Goal: Information Seeking & Learning: Learn about a topic

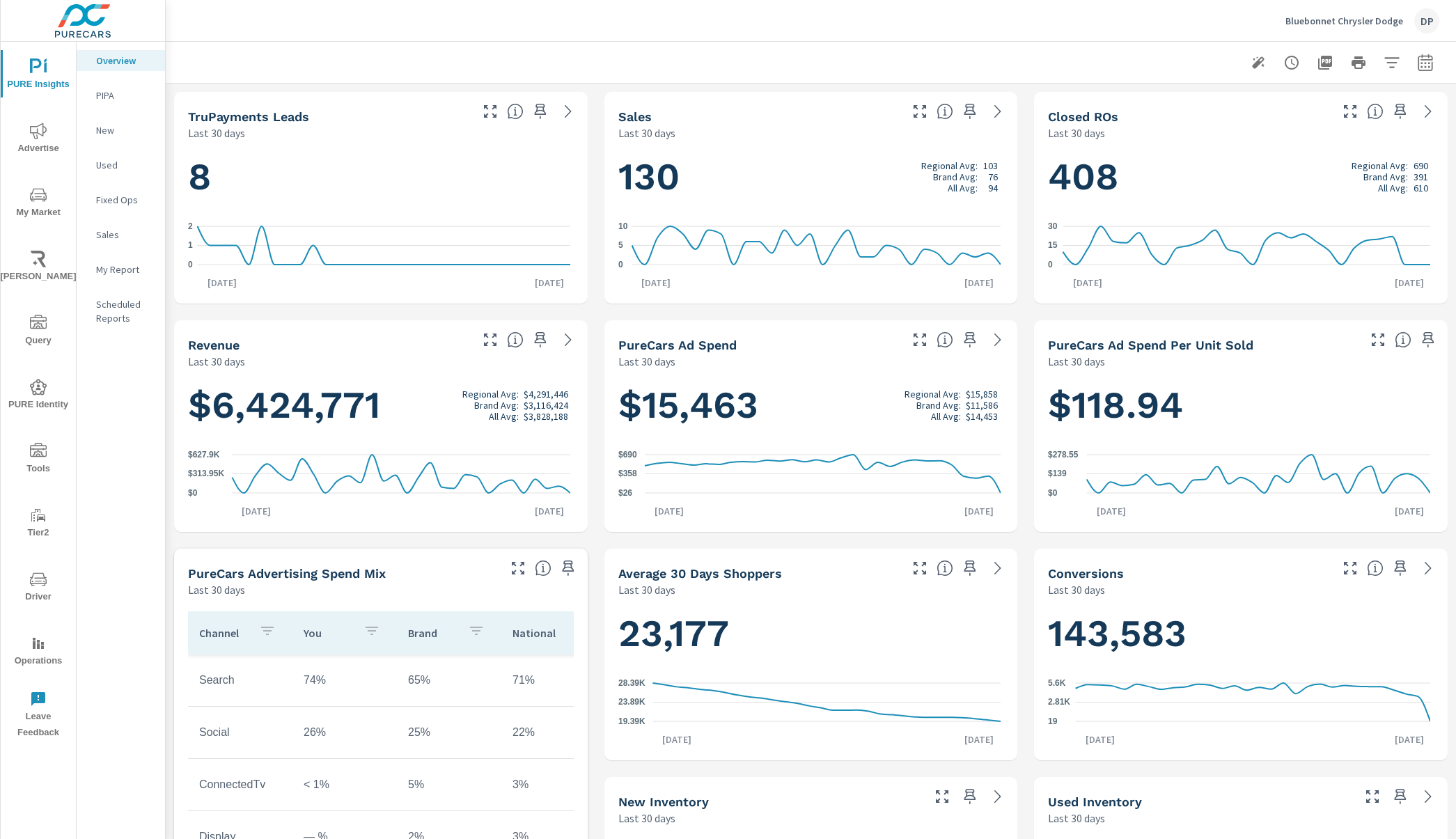
scroll to position [366, 0]
click at [42, 198] on icon "nav menu" at bounding box center [38, 195] width 17 height 13
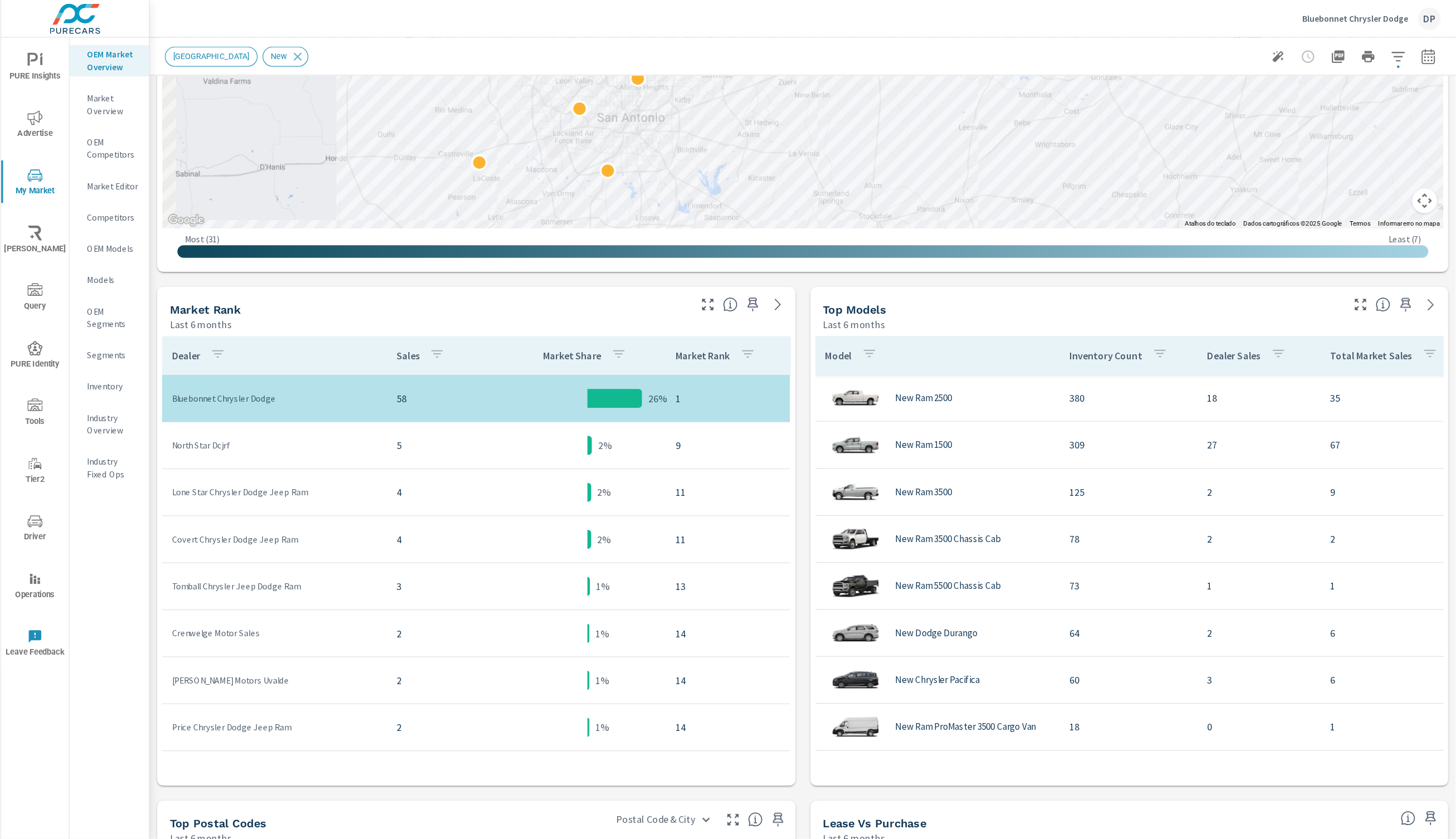
scroll to position [334, 0]
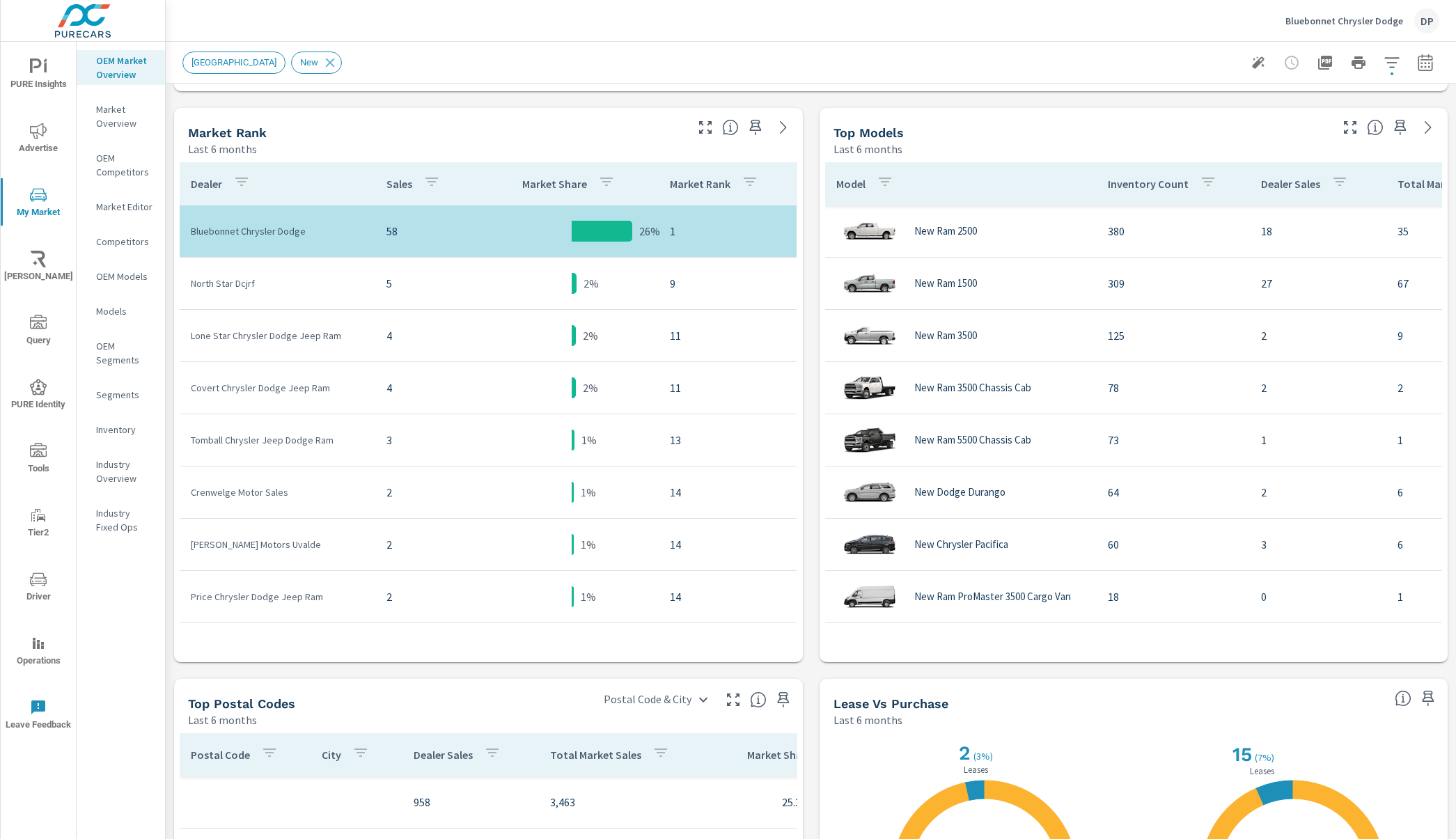
scroll to position [652, 0]
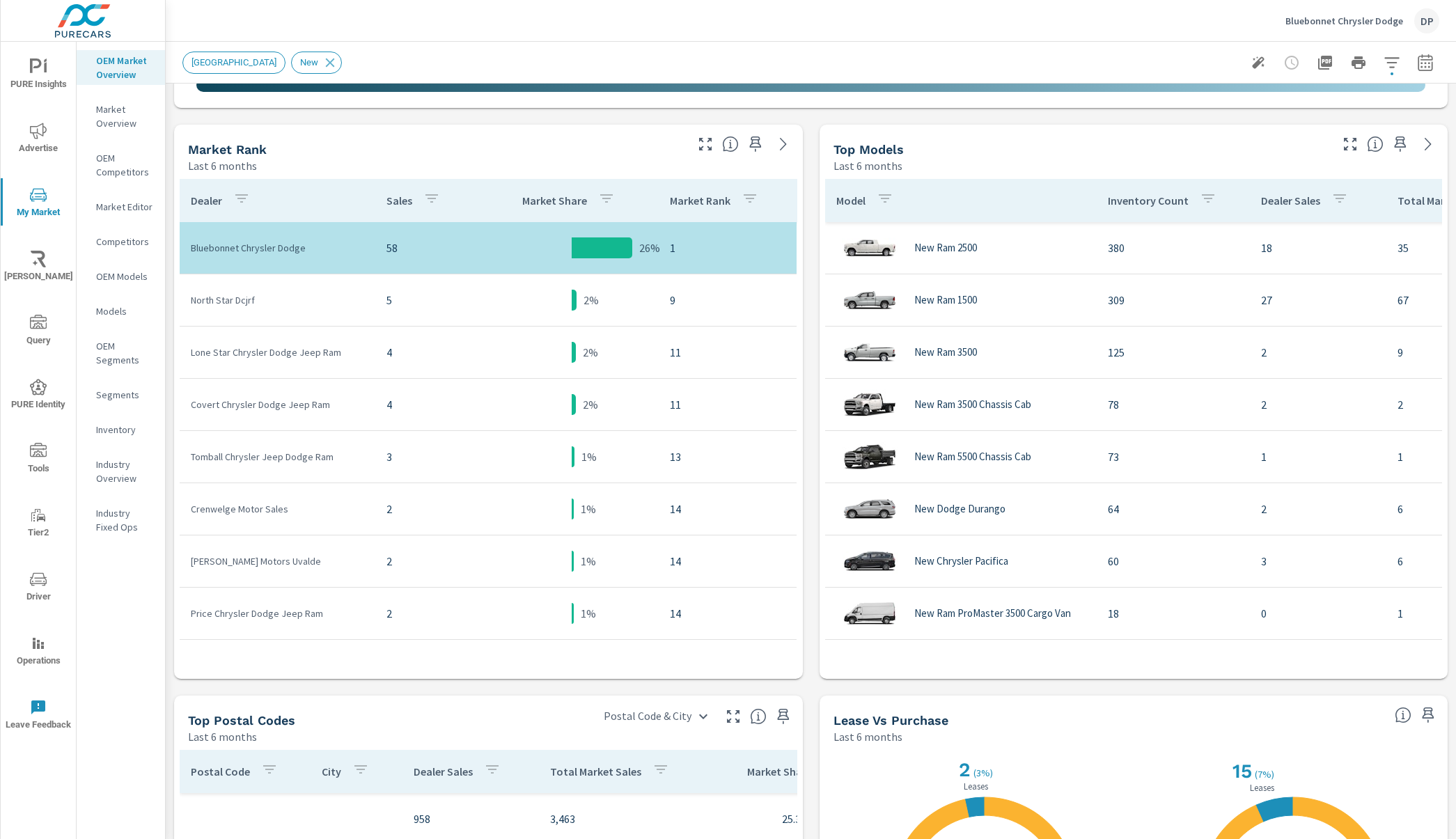
scroll to position [415, 0]
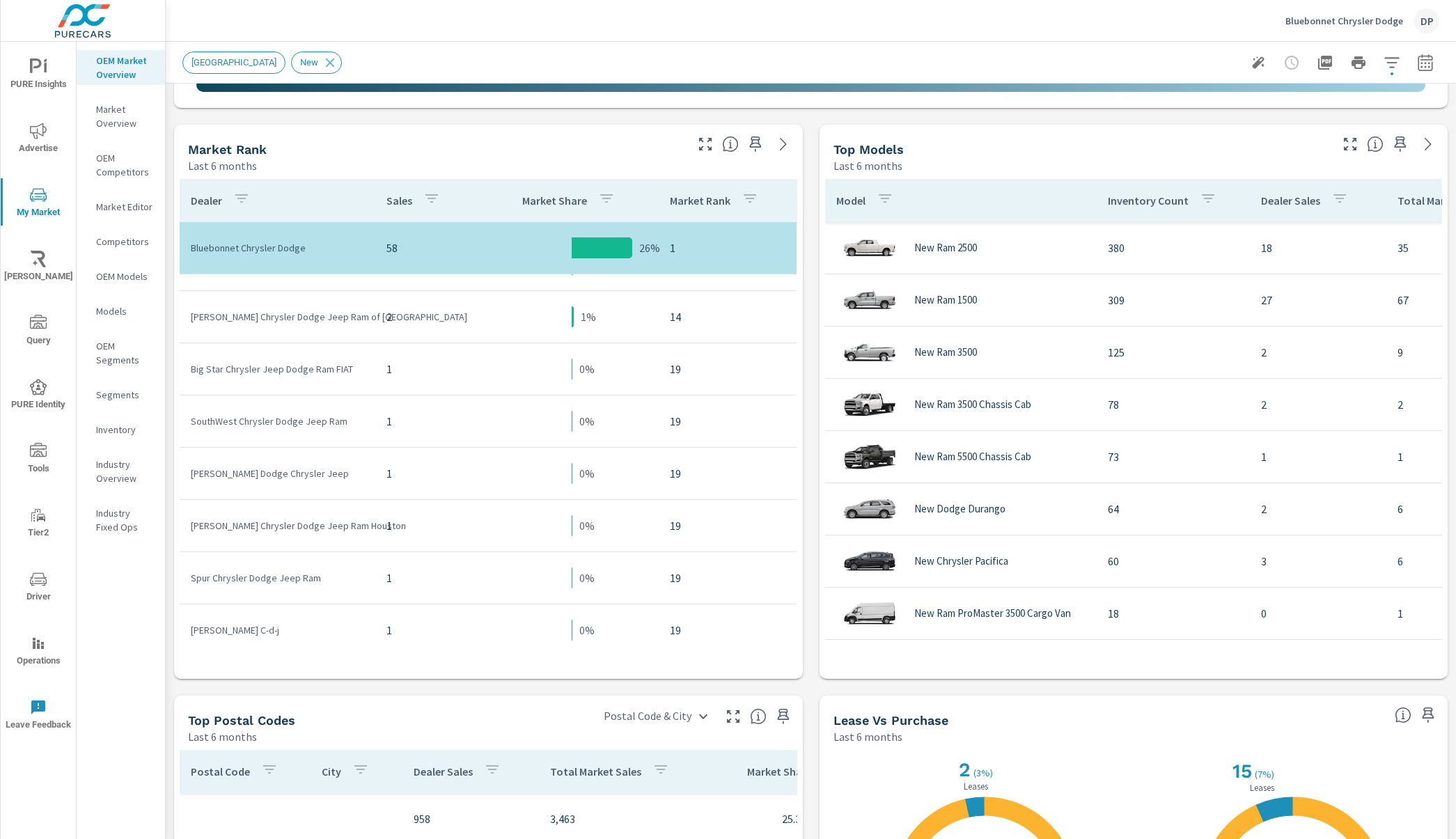
scroll to position [746, 0]
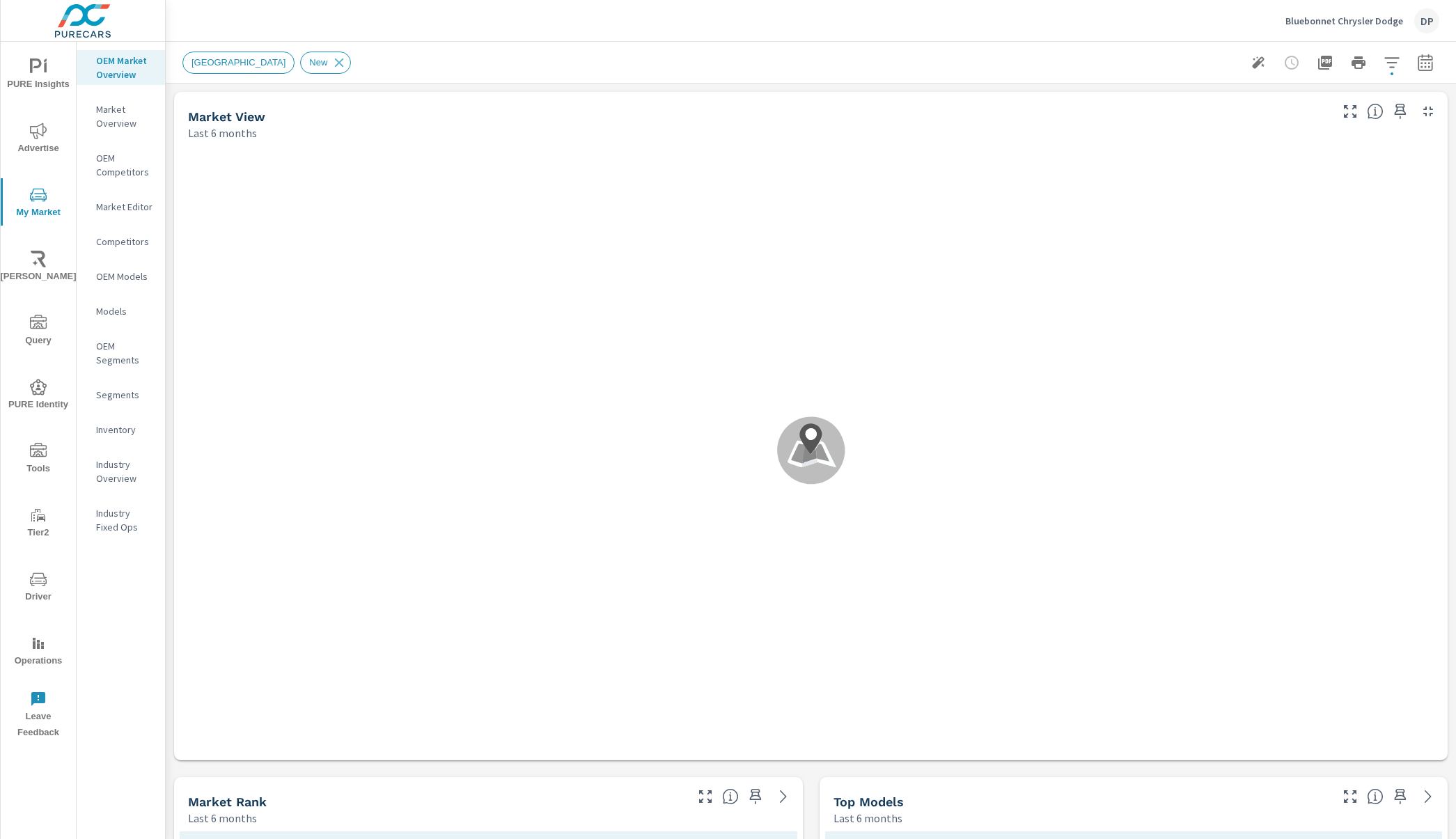
scroll to position [731, 0]
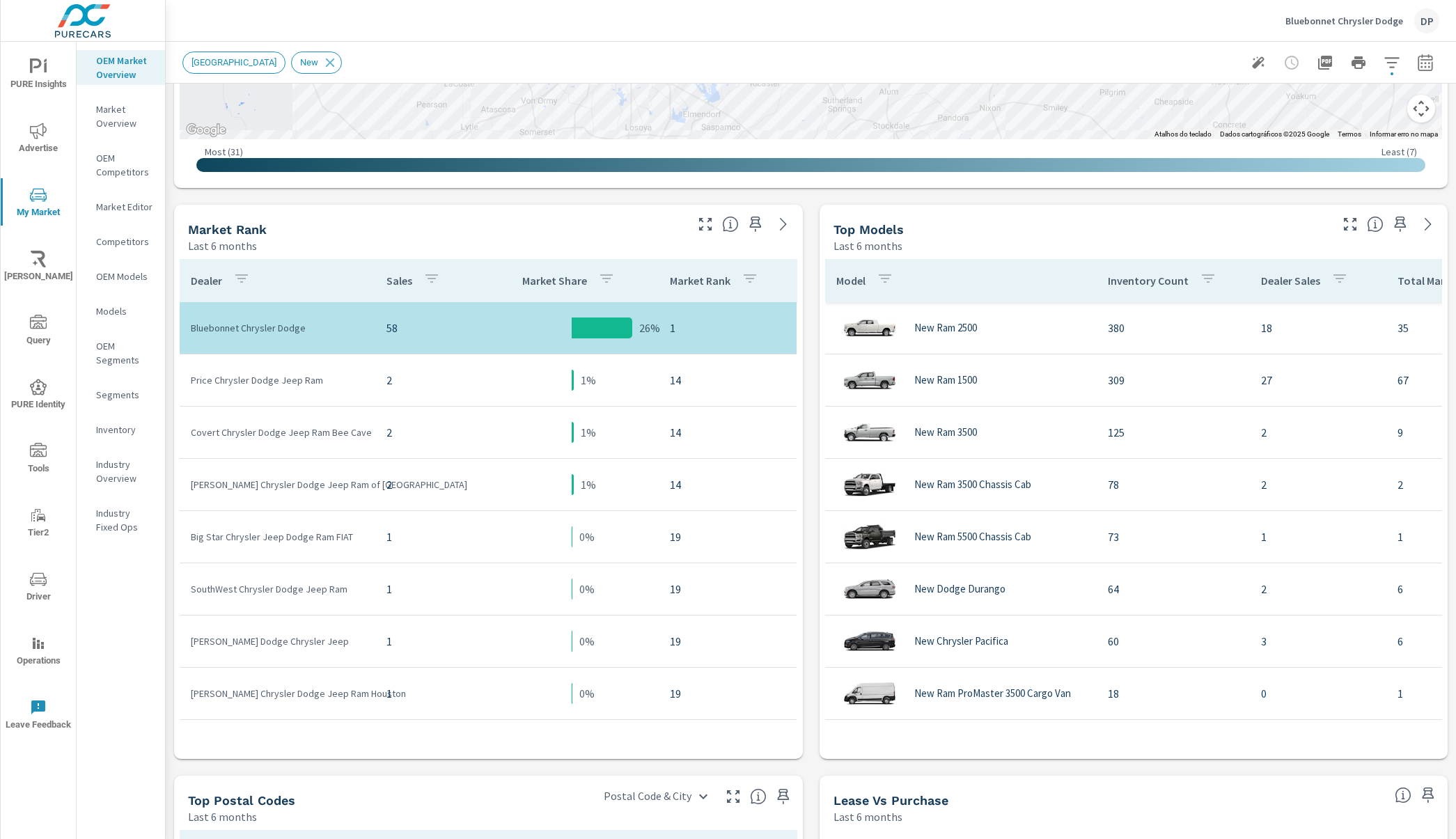
scroll to position [579, 0]
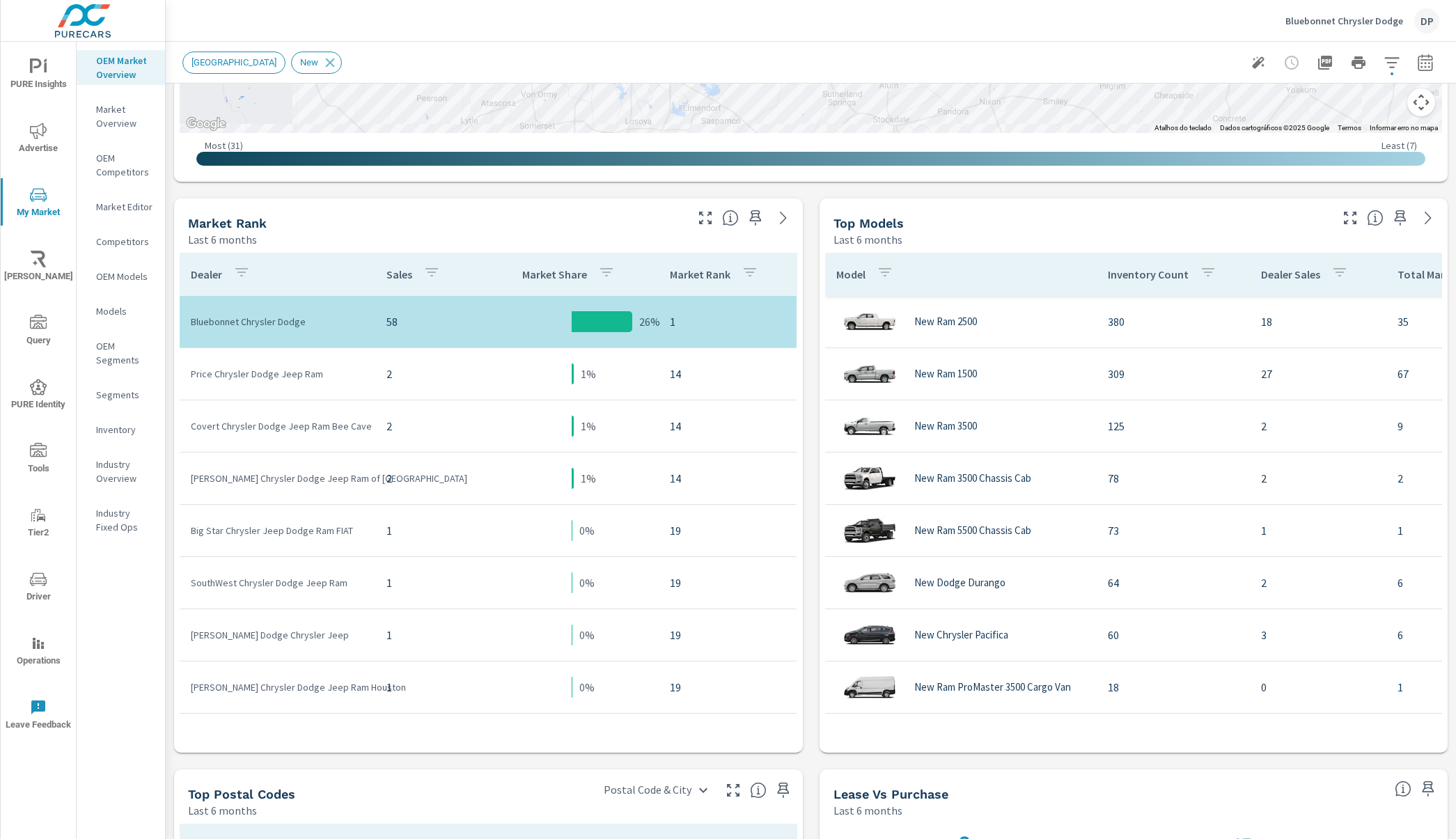
click at [700, 217] on icon "button" at bounding box center [705, 218] width 17 height 17
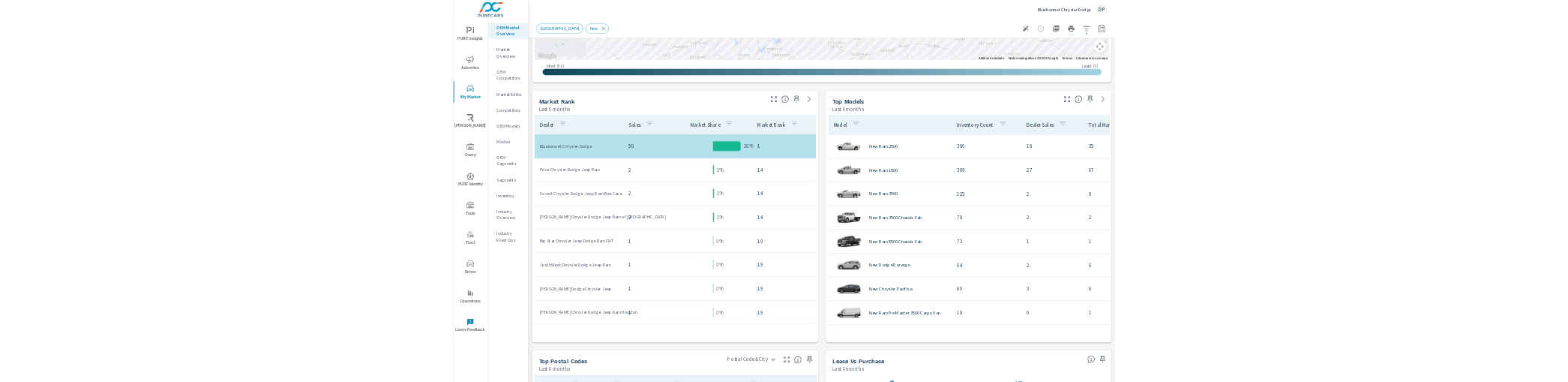
scroll to position [630, 0]
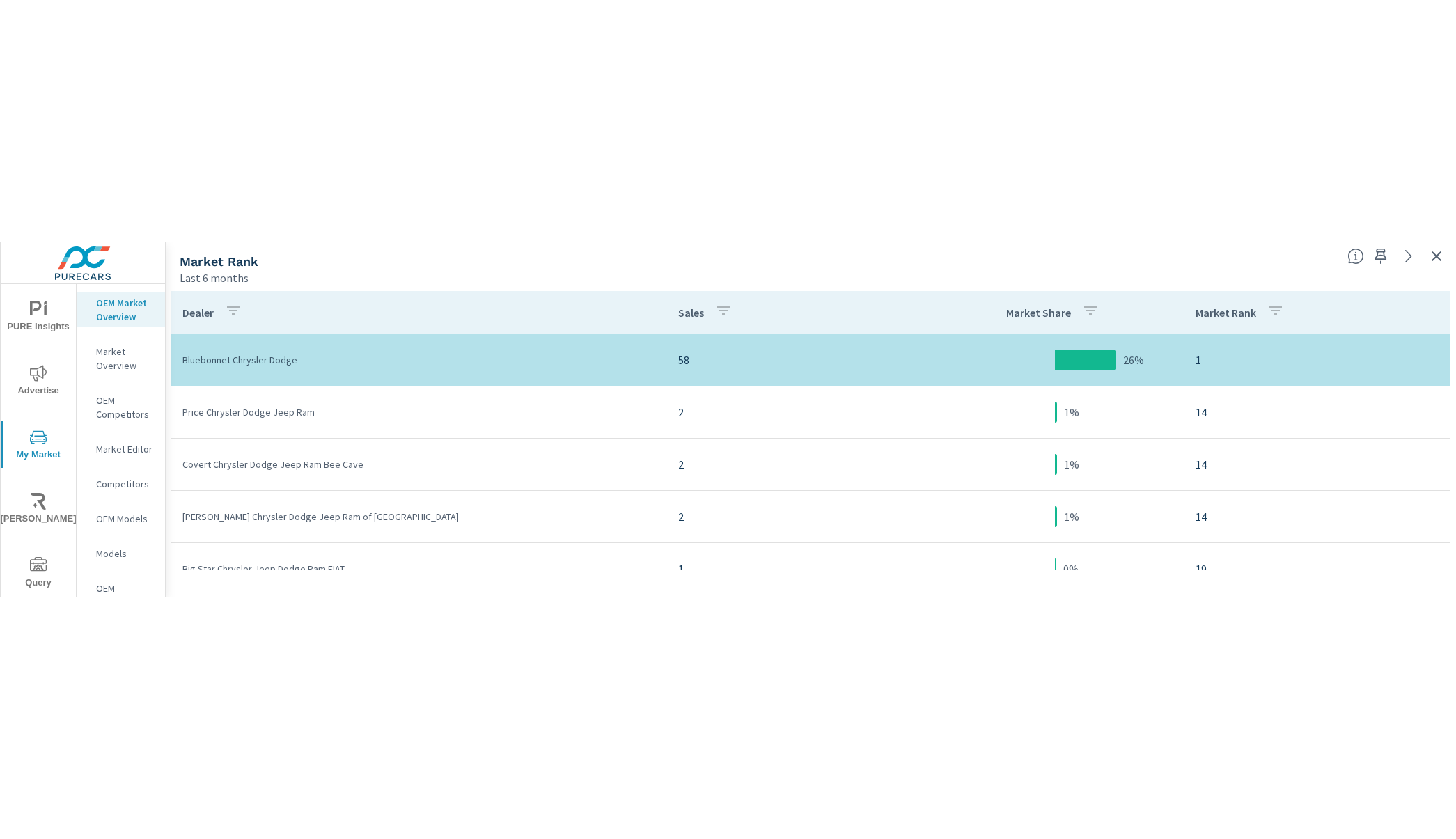
scroll to position [585, 0]
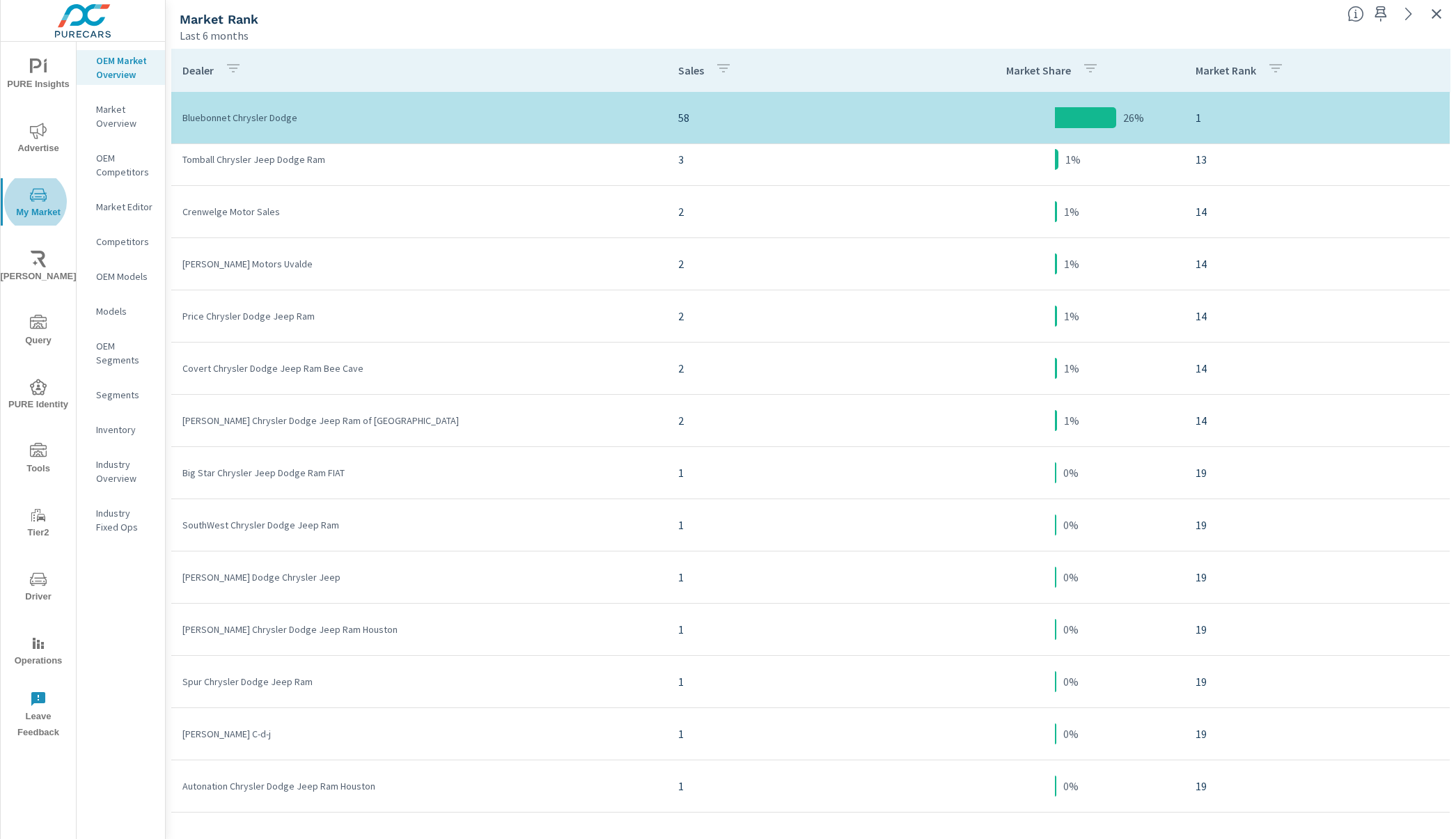
click at [1430, 15] on icon "button" at bounding box center [1436, 14] width 17 height 17
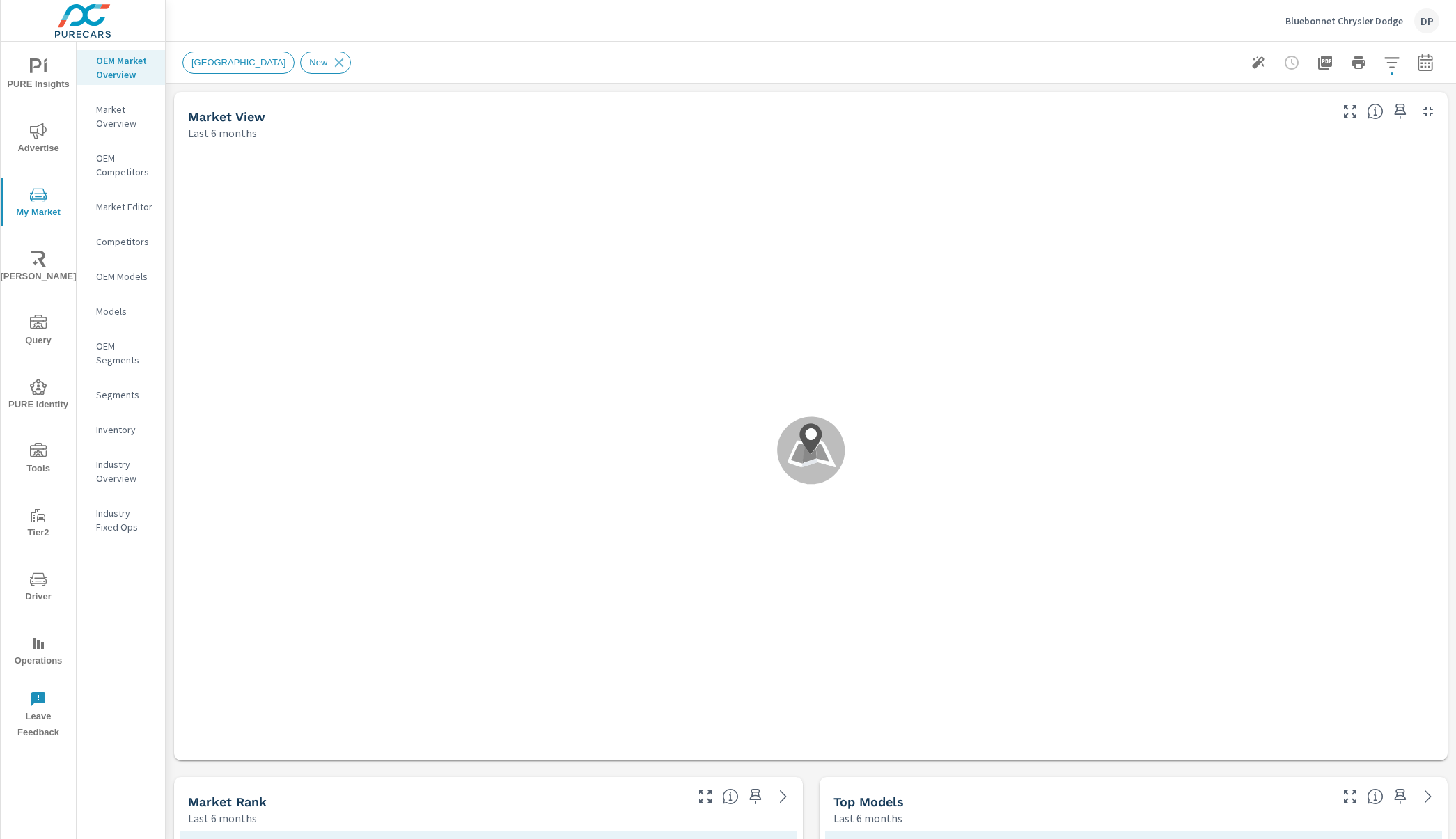
scroll to position [702, 0]
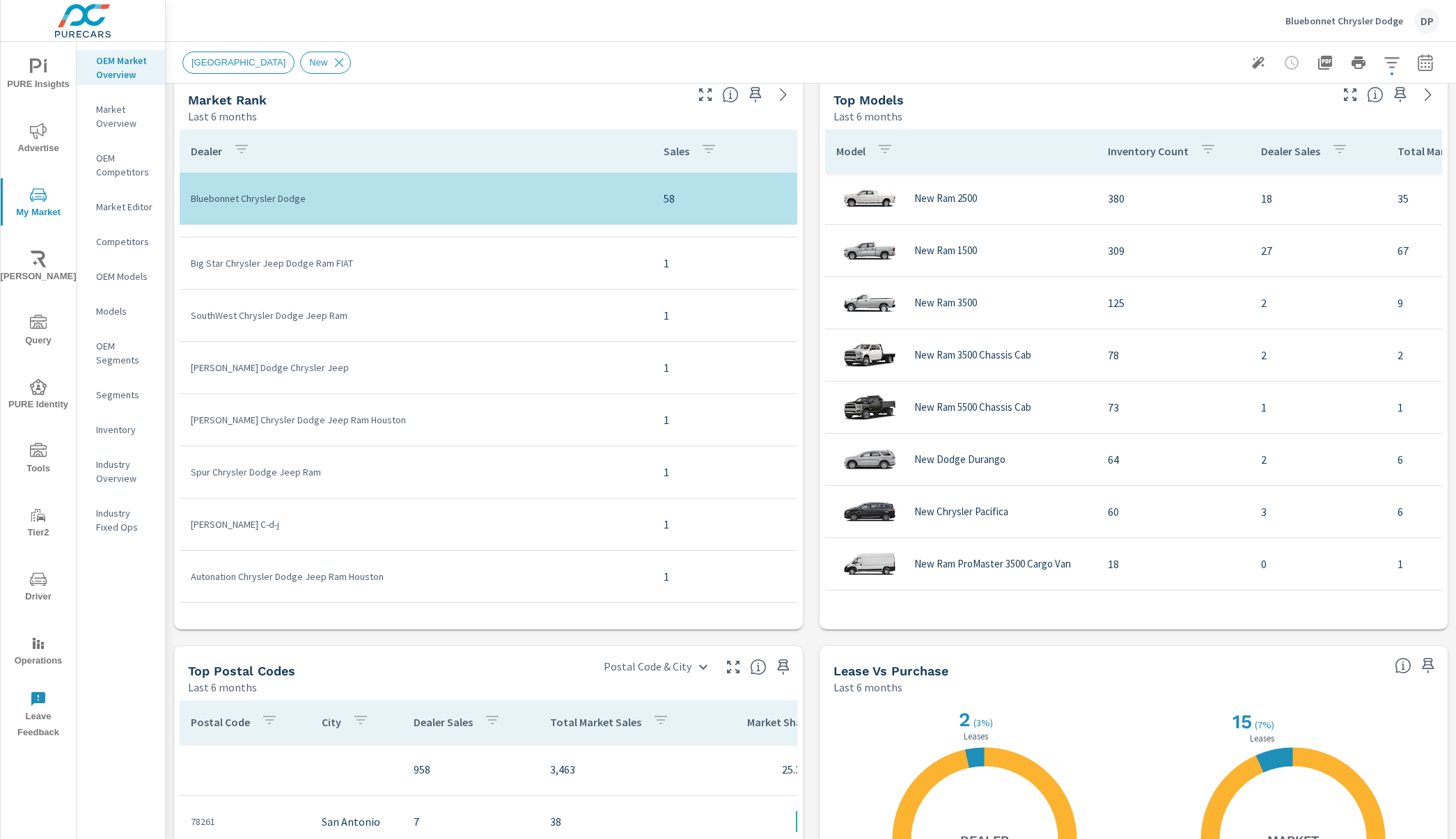
scroll to position [436, 0]
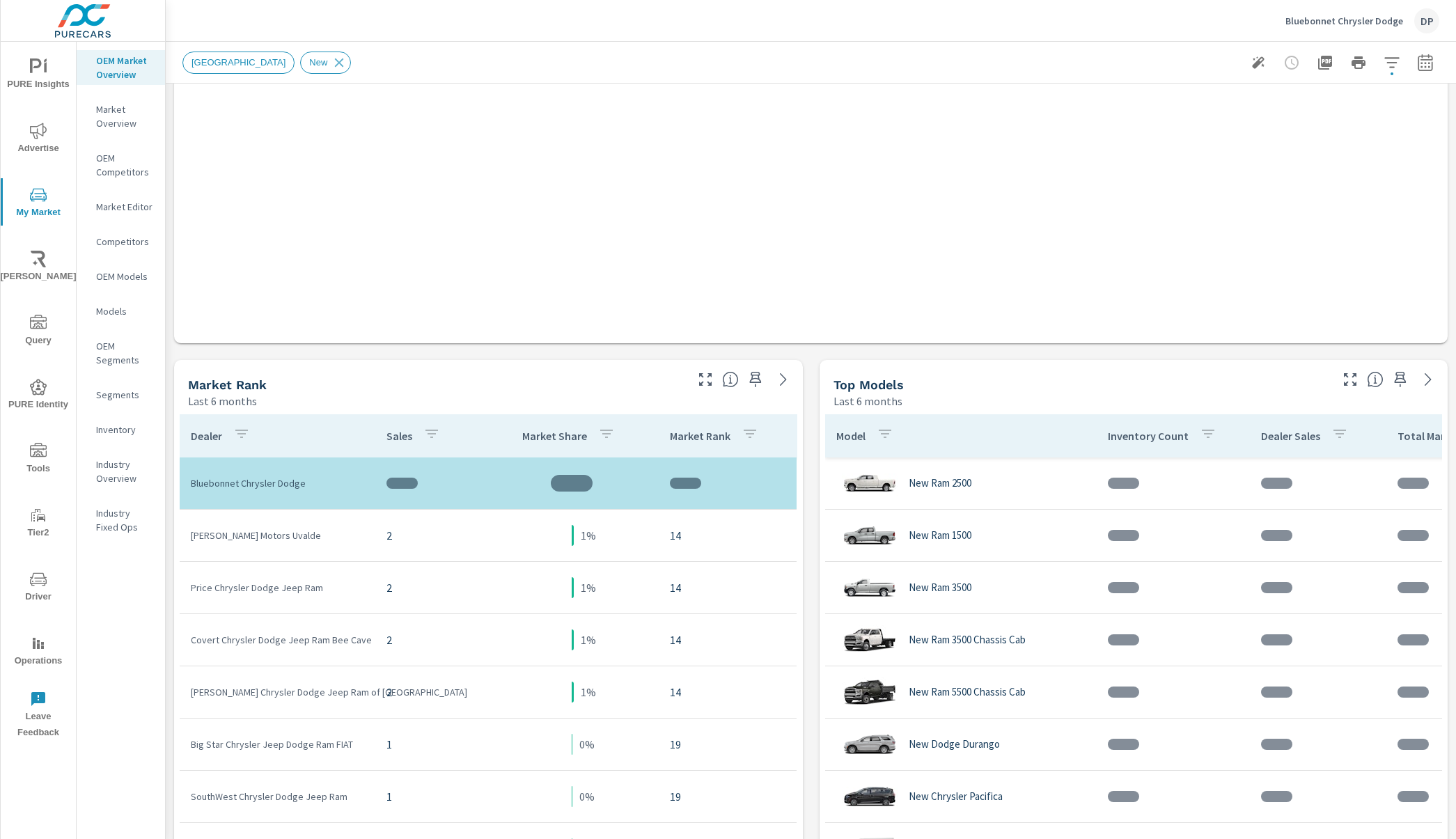
scroll to position [591, 0]
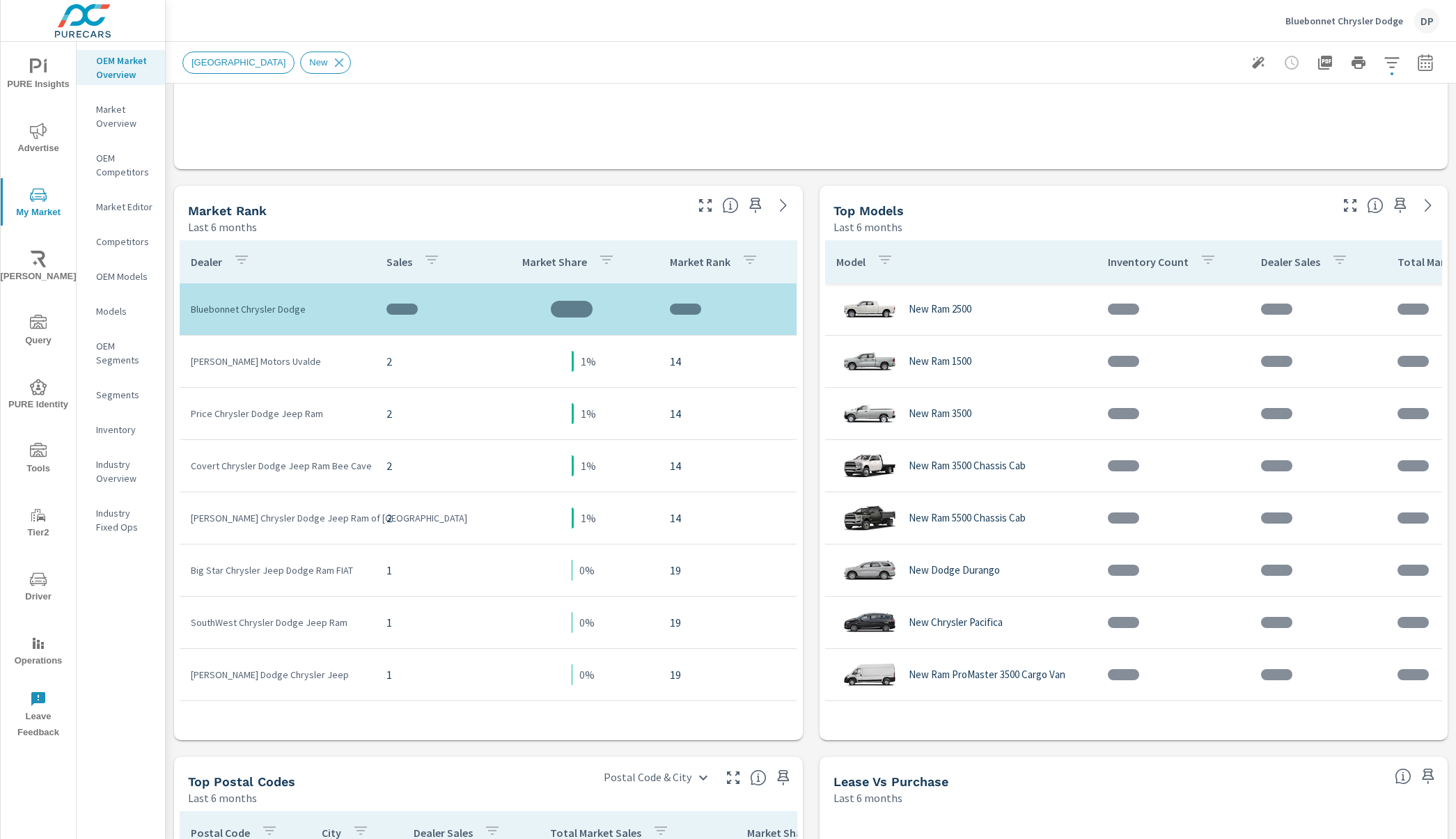
click at [325, 518] on p "Nyle Maxwell Chrysler Dodge Jeep Ram of Castroville" at bounding box center [277, 518] width 173 height 14
click at [254, 517] on p "Nyle Maxwell Chrysler Dodge Jeep Ram of Castroville" at bounding box center [277, 518] width 173 height 14
click at [254, 517] on p "[PERSON_NAME] Chrysler Dodge Jeep Ram of [GEOGRAPHIC_DATA]" at bounding box center [277, 518] width 173 height 14
click at [280, 518] on p "[PERSON_NAME] Chrysler Dodge Jeep Ram of [GEOGRAPHIC_DATA]" at bounding box center [277, 518] width 173 height 14
drag, startPoint x: 191, startPoint y: 516, endPoint x: 424, endPoint y: 516, distance: 233.0
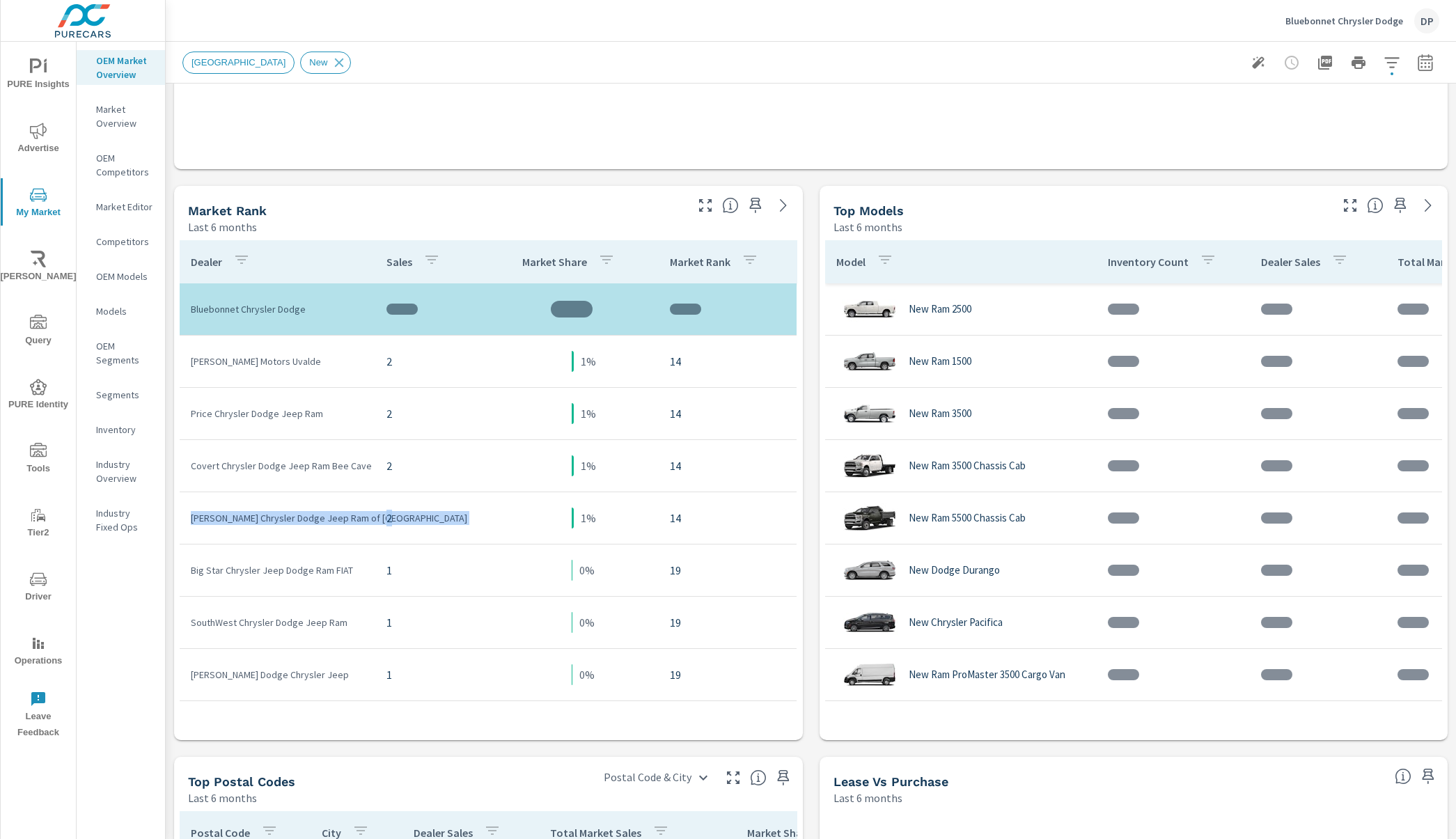
click at [424, 516] on tr "Nyle Maxwell Chrysler Dodge Jeep Ram of Castroville 2 1% 14" at bounding box center [488, 518] width 617 height 52
click at [424, 516] on p "2" at bounding box center [429, 518] width 87 height 17
click at [268, 519] on p "[PERSON_NAME] Chrysler Dodge Jeep Ram of [GEOGRAPHIC_DATA]" at bounding box center [277, 518] width 173 height 14
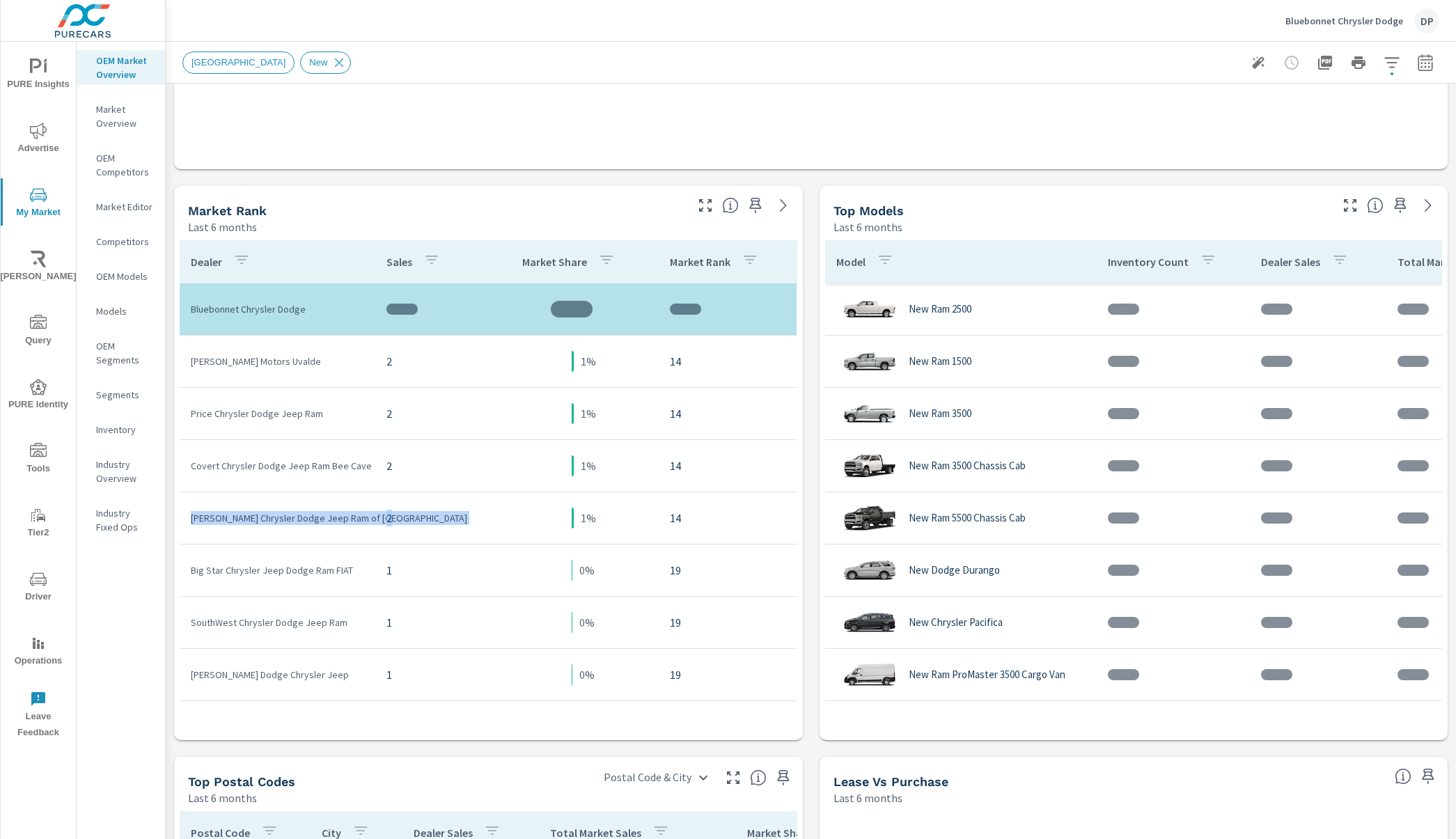
drag, startPoint x: 191, startPoint y: 518, endPoint x: 415, endPoint y: 516, distance: 224.0
click at [415, 516] on tr "Nyle Maxwell Chrysler Dodge Jeep Ram of Castroville 2 1% 14" at bounding box center [488, 518] width 617 height 52
click at [415, 516] on p "2" at bounding box center [429, 518] width 87 height 17
click at [270, 520] on p "[PERSON_NAME] Chrysler Dodge Jeep Ram of [GEOGRAPHIC_DATA]" at bounding box center [277, 518] width 173 height 14
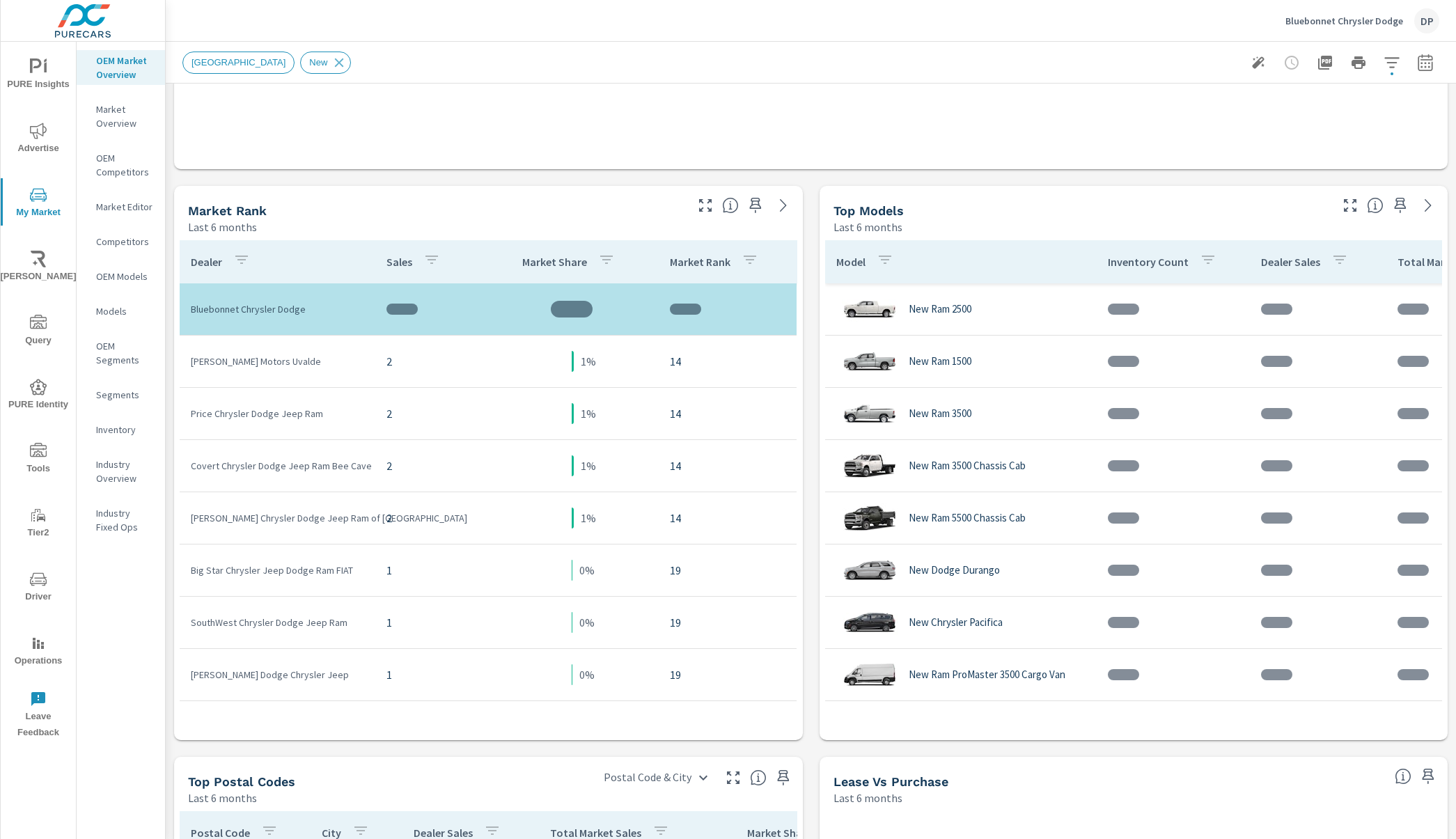
click at [290, 517] on p "[PERSON_NAME] Chrysler Dodge Jeep Ram of [GEOGRAPHIC_DATA]" at bounding box center [277, 518] width 173 height 14
drag, startPoint x: 249, startPoint y: 519, endPoint x: 270, endPoint y: 520, distance: 21.0
click at [270, 520] on p "[PERSON_NAME] Chrysler Dodge Jeep Ram of [GEOGRAPHIC_DATA]" at bounding box center [277, 518] width 173 height 14
drag, startPoint x: 247, startPoint y: 517, endPoint x: 307, endPoint y: 511, distance: 60.3
click at [307, 511] on p "[PERSON_NAME] Chrysler Dodge Jeep Ram of [GEOGRAPHIC_DATA]" at bounding box center [277, 518] width 173 height 14
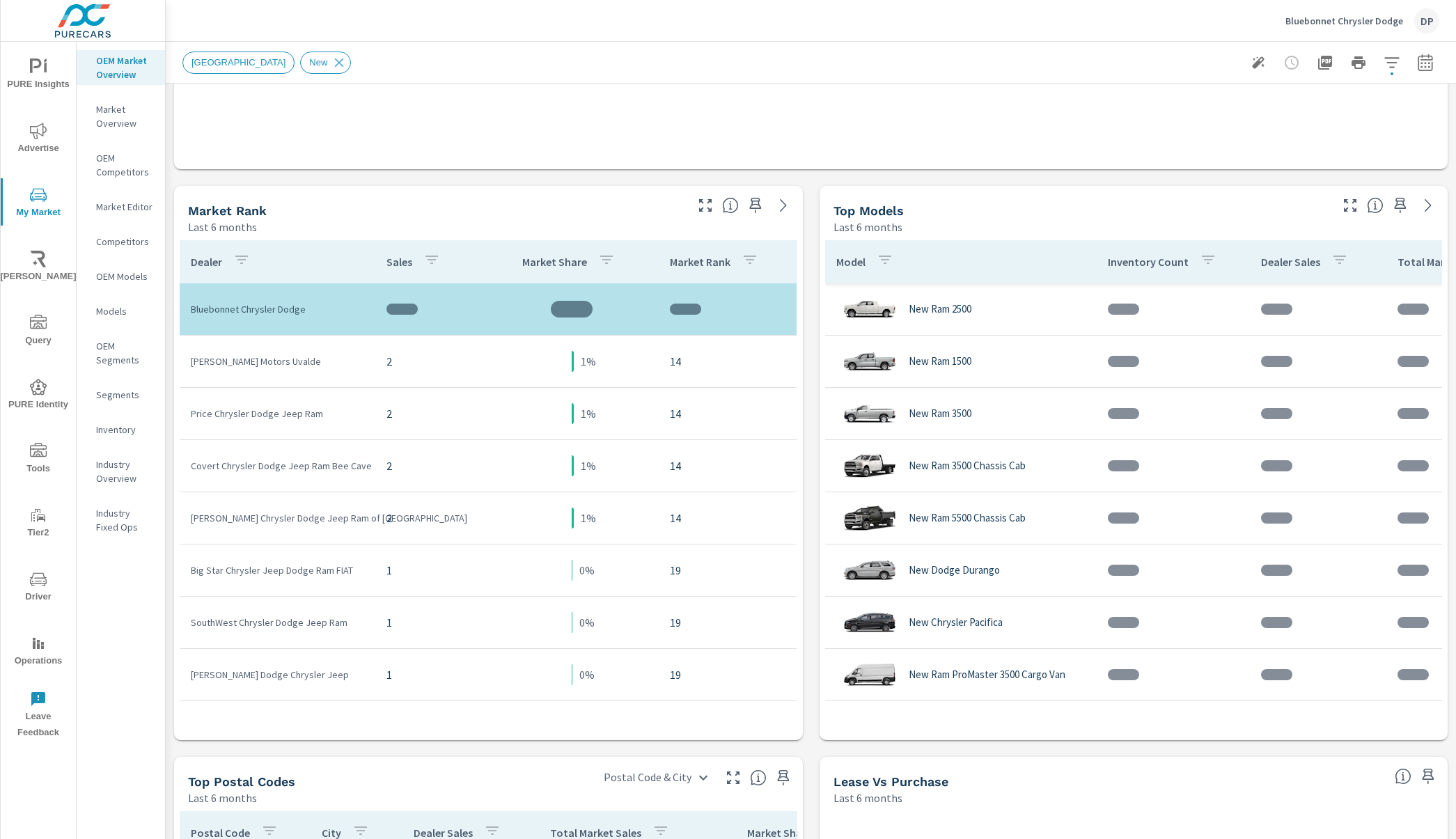
click at [309, 517] on p "[PERSON_NAME] Chrysler Dodge Jeep Ram of [GEOGRAPHIC_DATA]" at bounding box center [277, 518] width 173 height 14
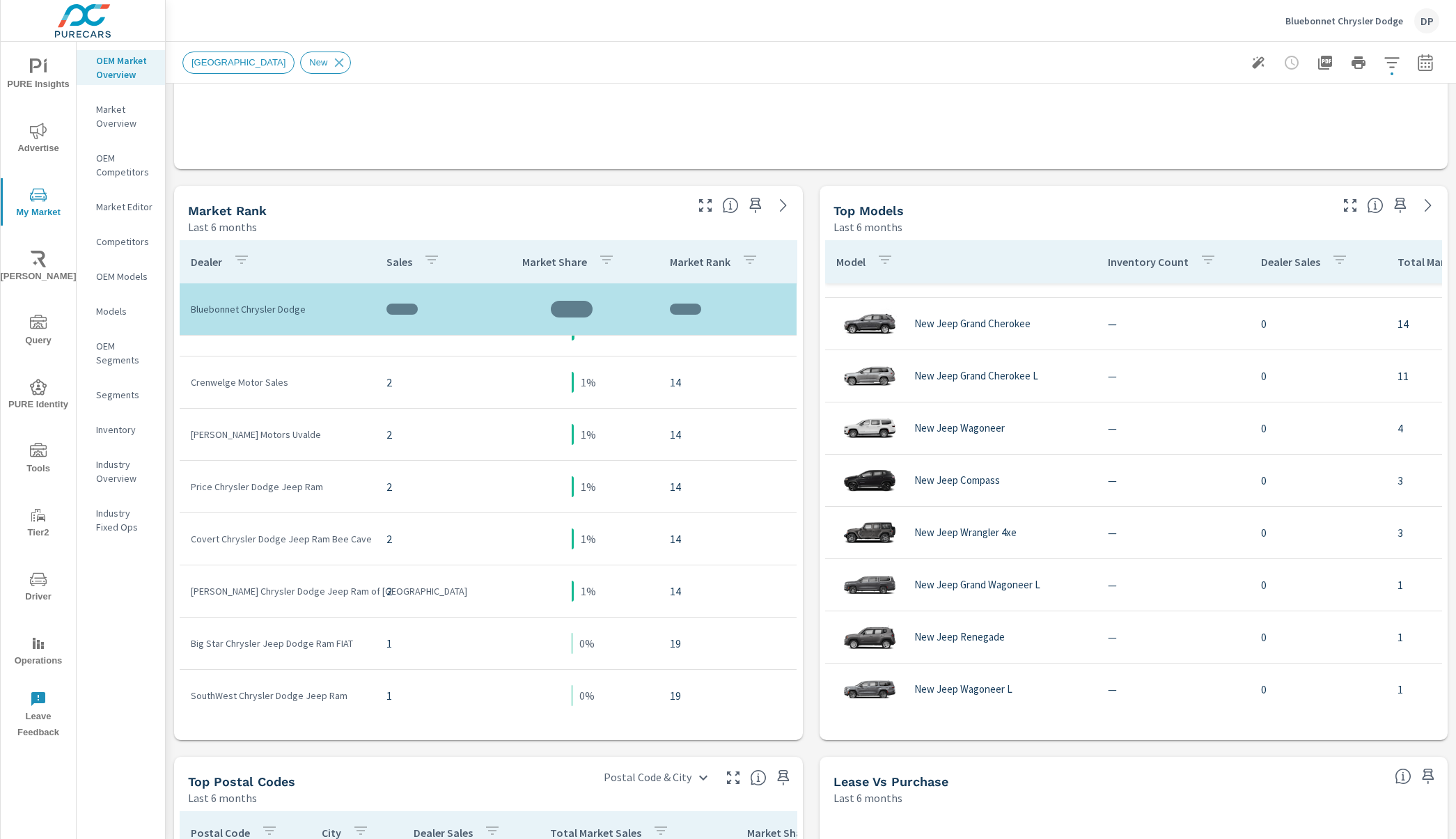
scroll to position [682, 0]
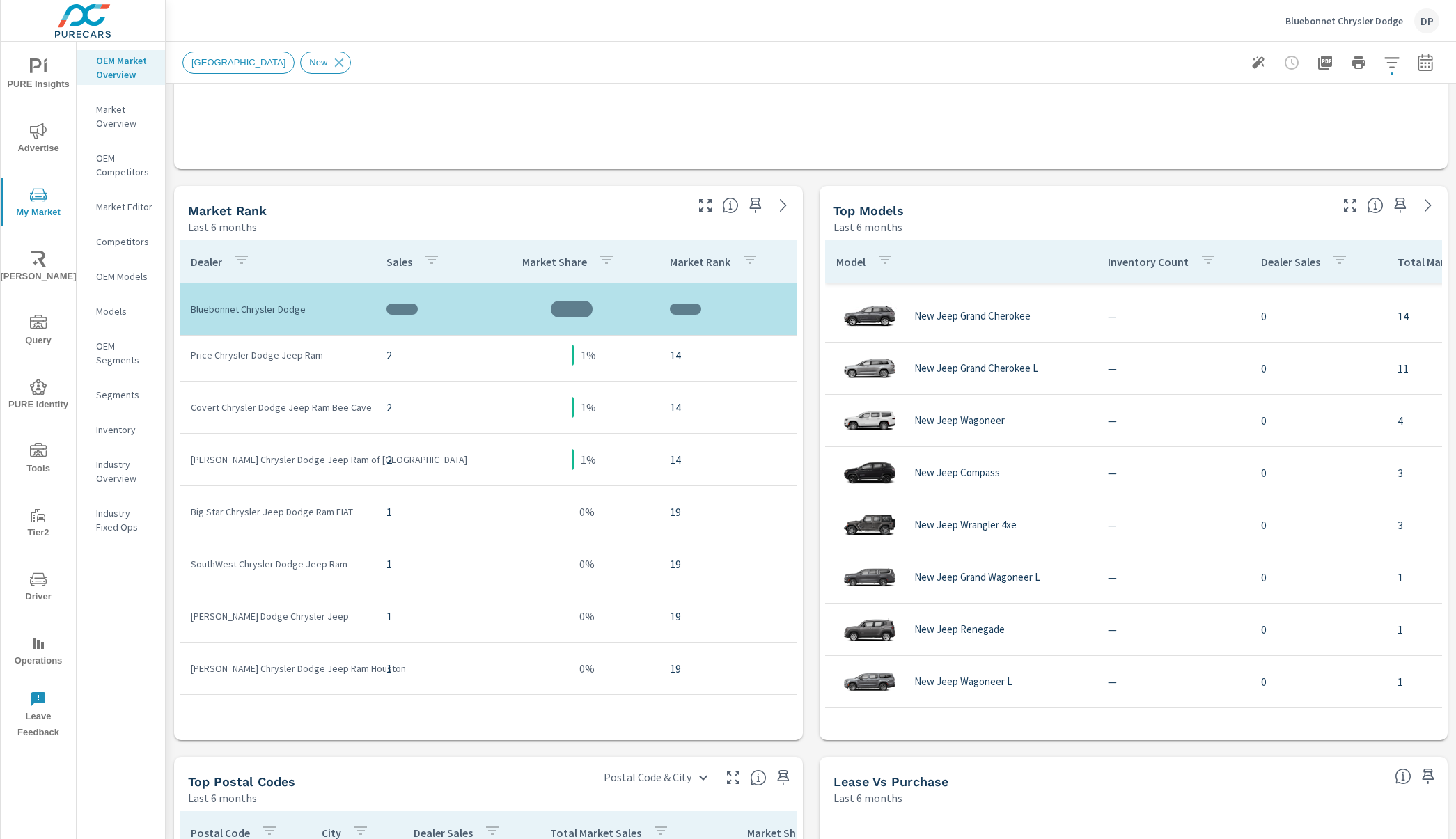
scroll to position [876, 0]
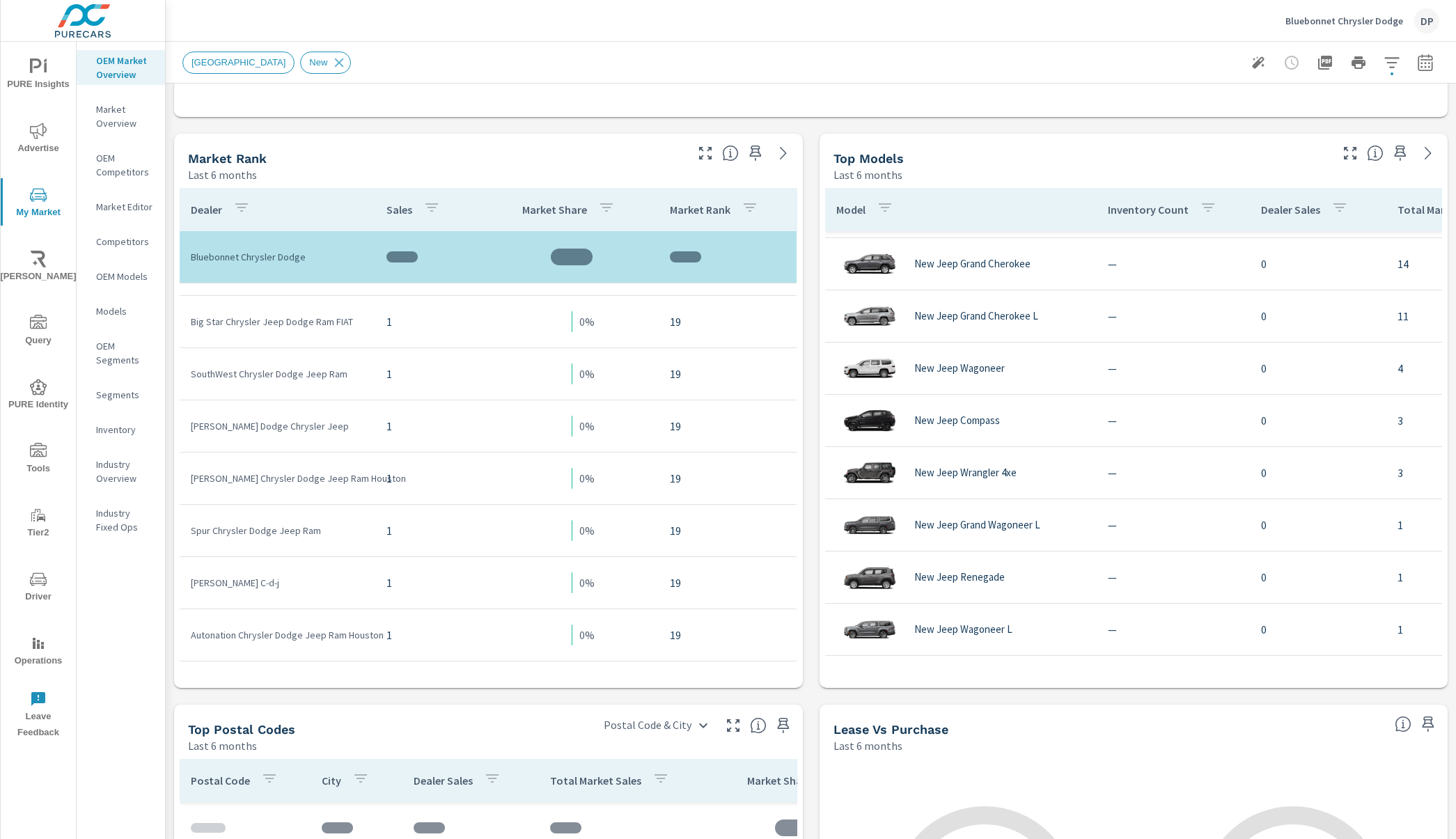
scroll to position [404, 0]
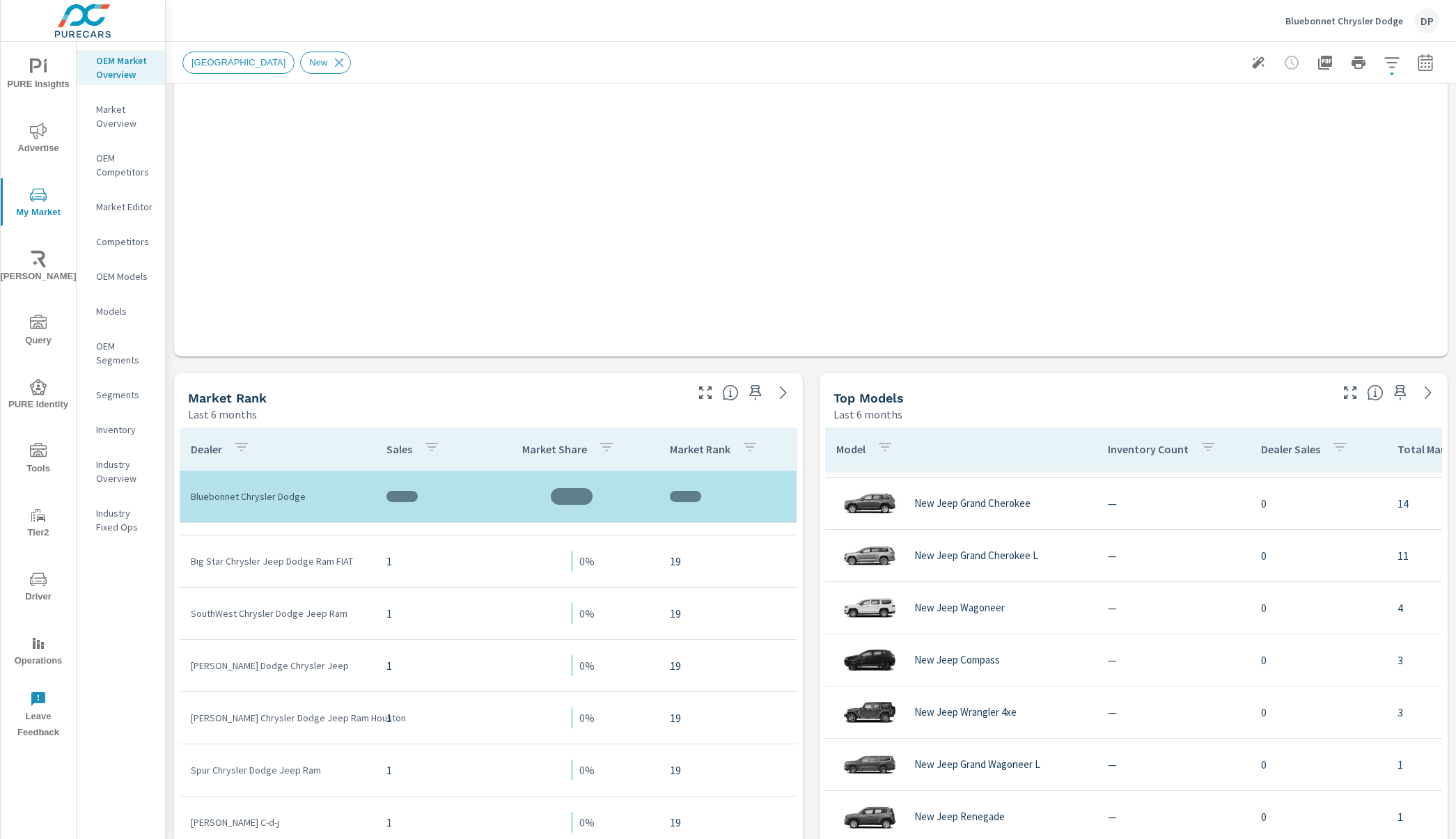
click at [1200, 448] on icon "button" at bounding box center [1208, 447] width 17 height 17
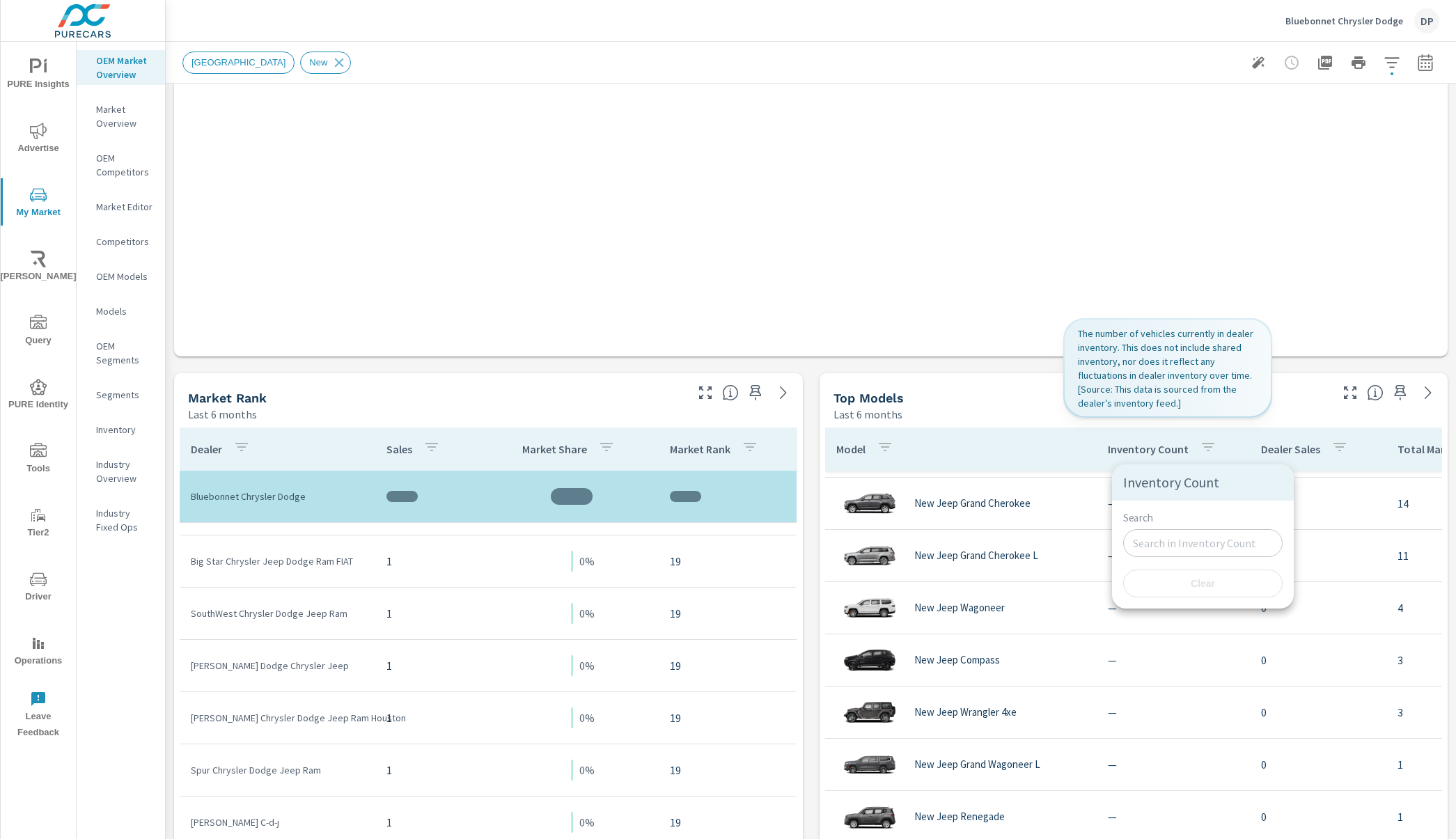
click at [1017, 413] on div at bounding box center [728, 419] width 1456 height 839
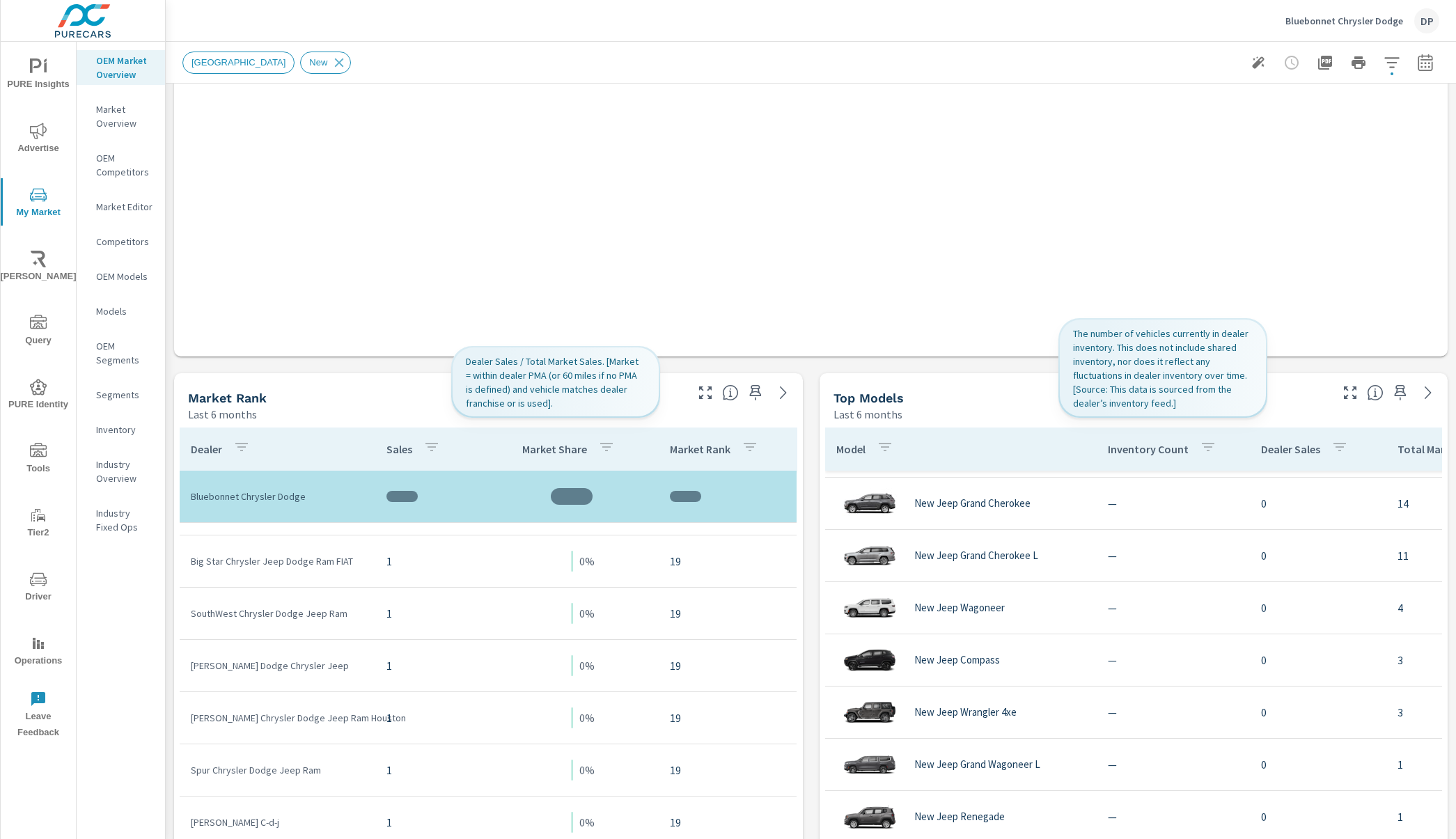
click at [598, 452] on icon "button" at bounding box center [607, 447] width 17 height 17
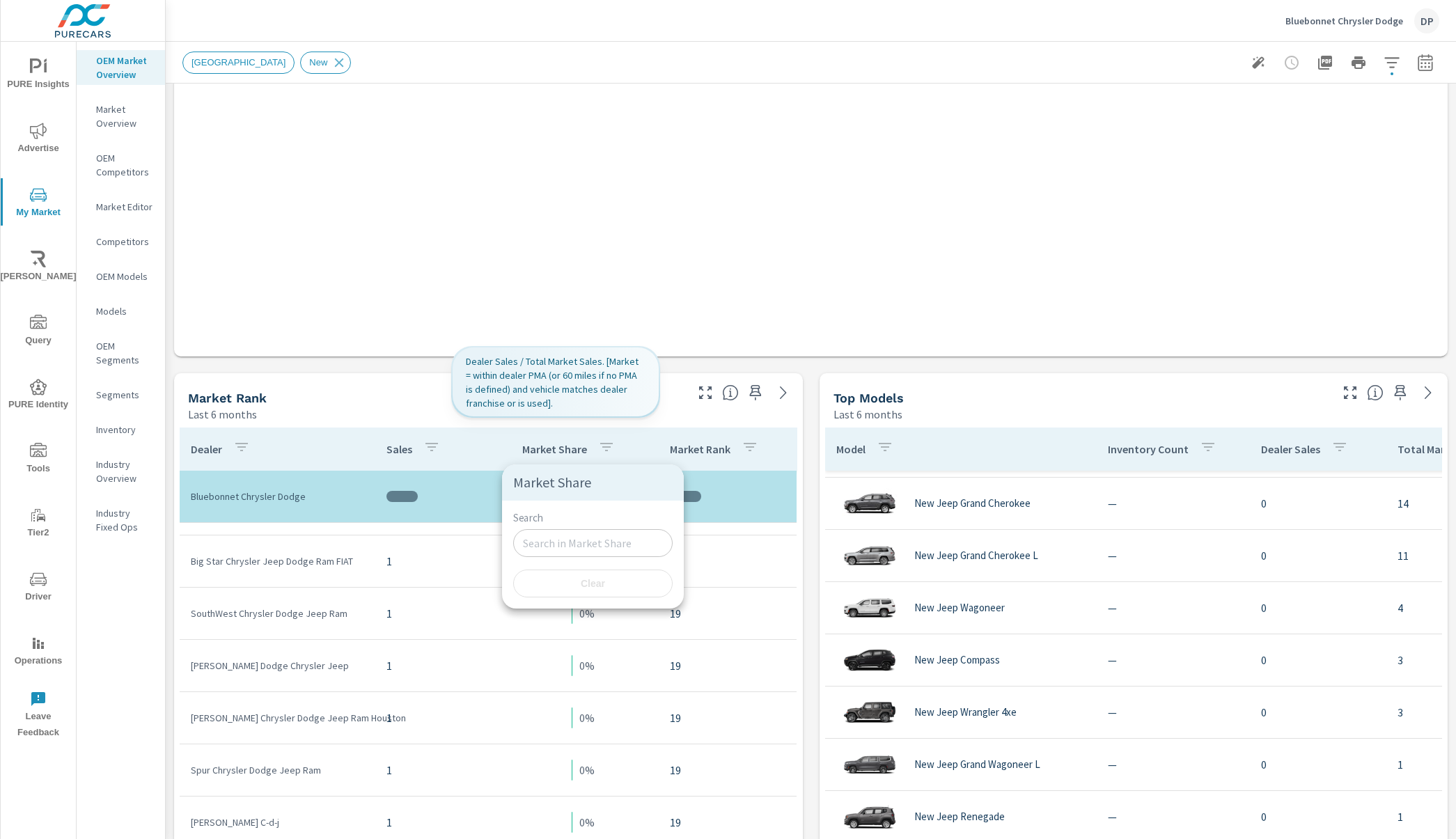
click at [385, 415] on div at bounding box center [728, 419] width 1456 height 839
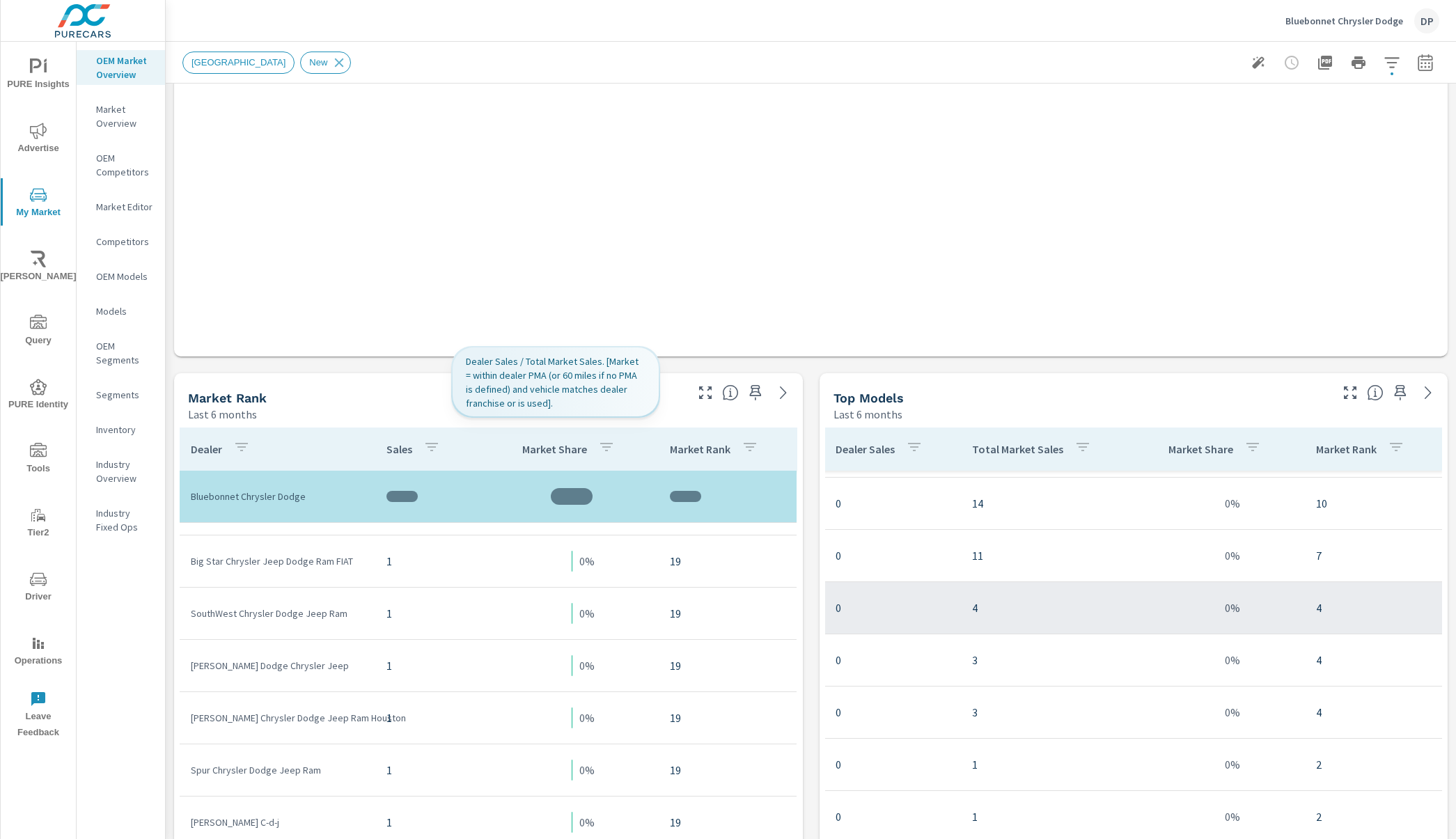
scroll to position [682, 9]
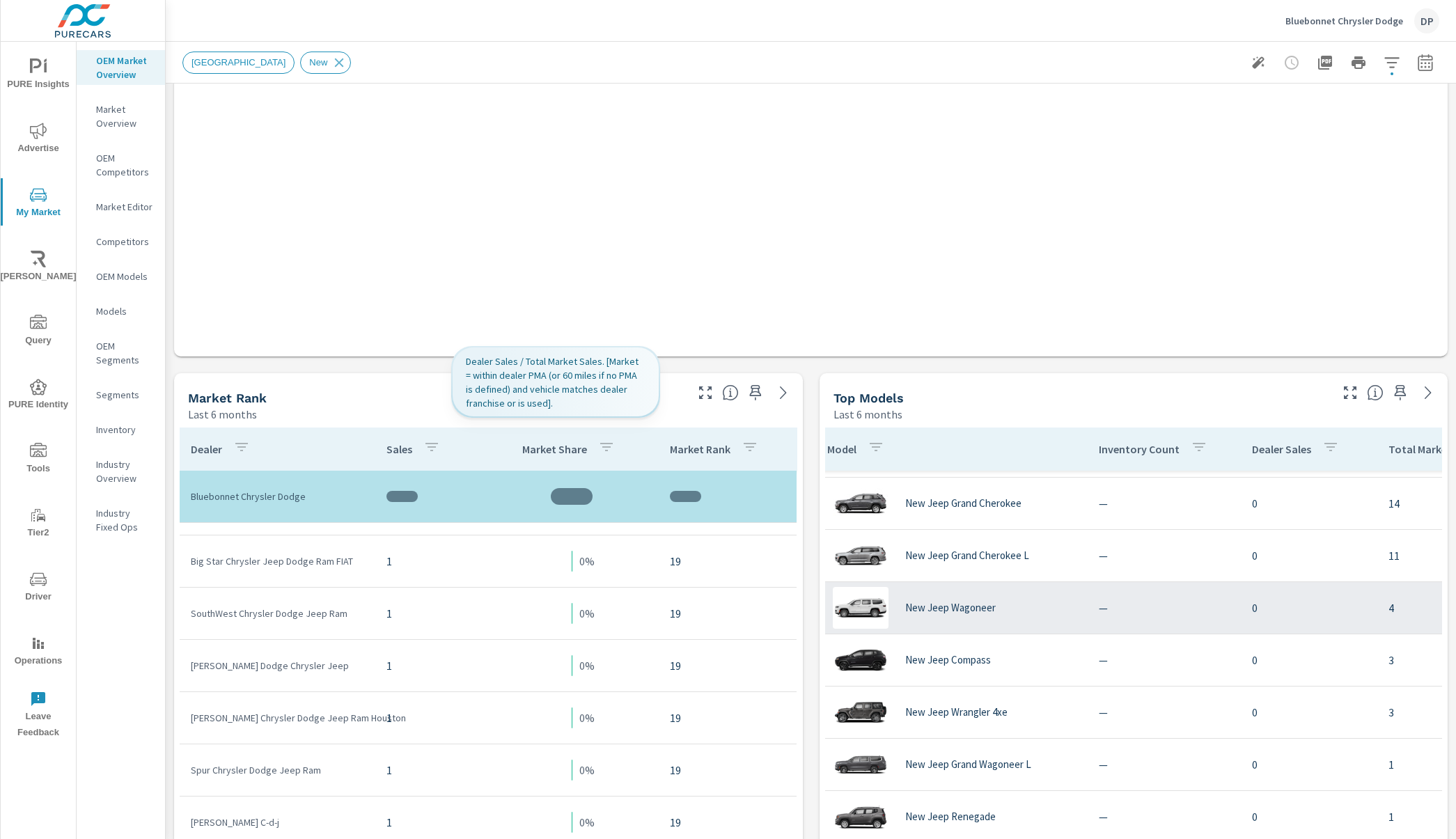
scroll to position [682, 0]
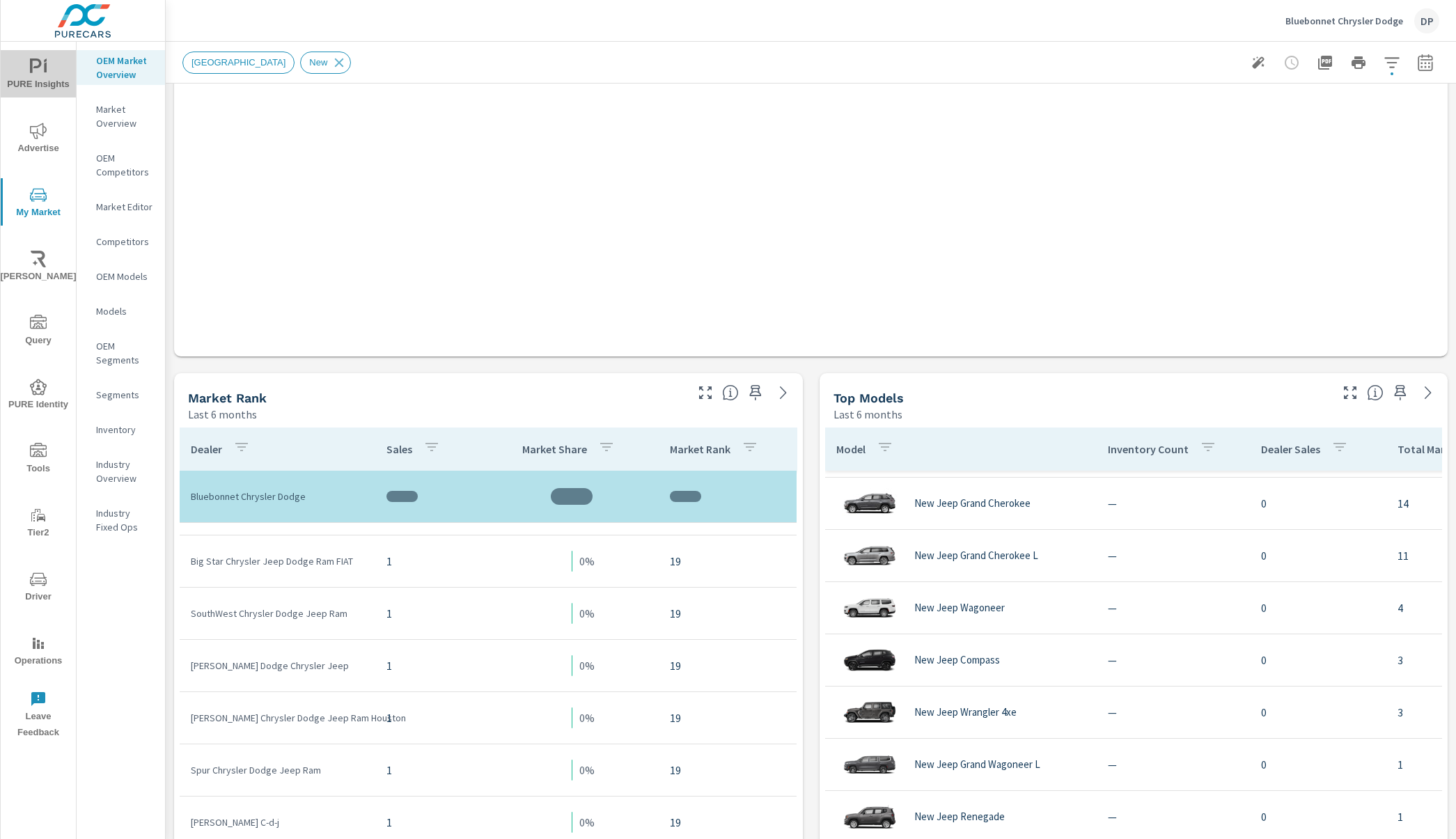
click at [58, 80] on span "PURE Insights" at bounding box center [38, 75] width 67 height 34
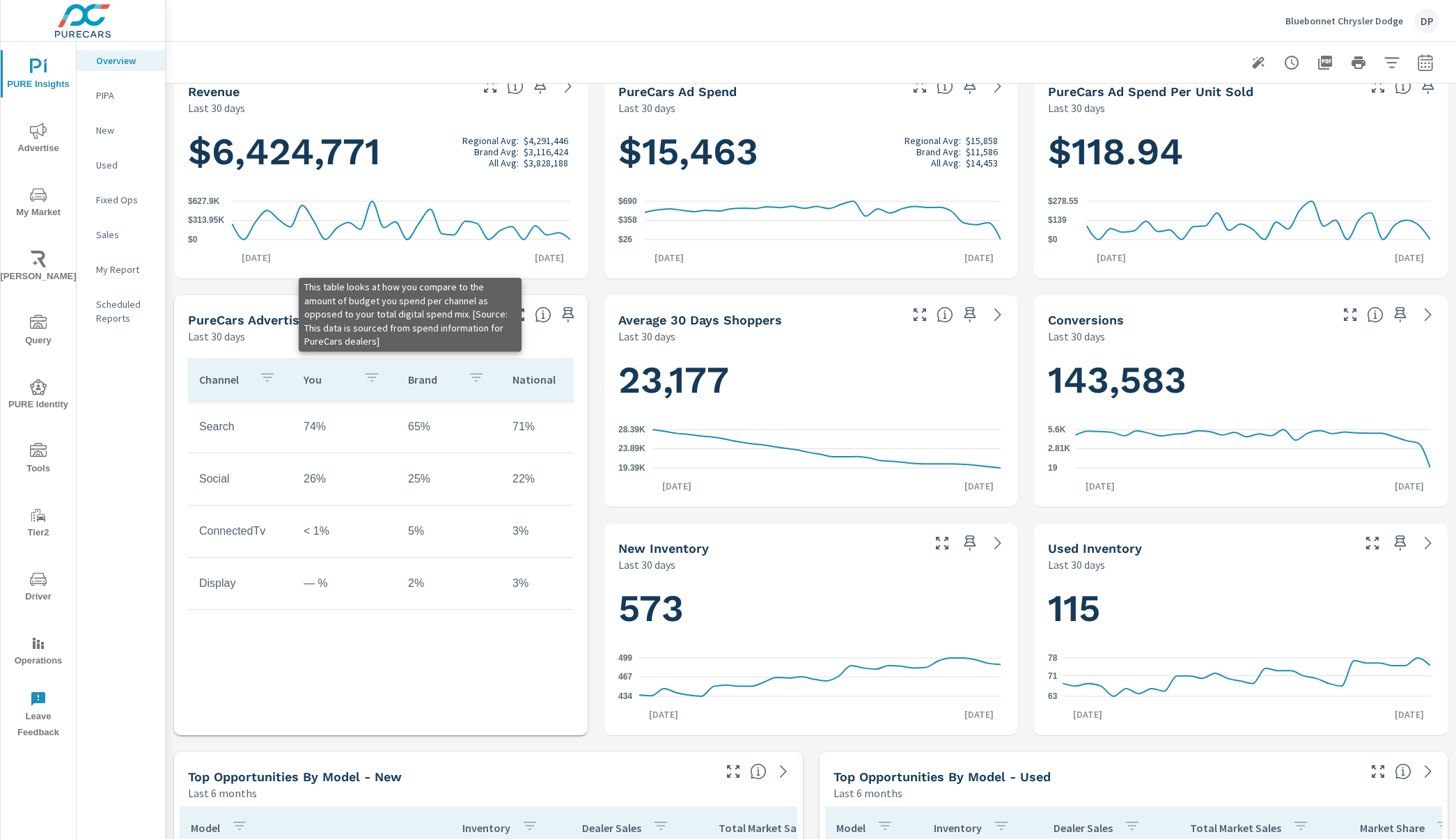
scroll to position [366, 0]
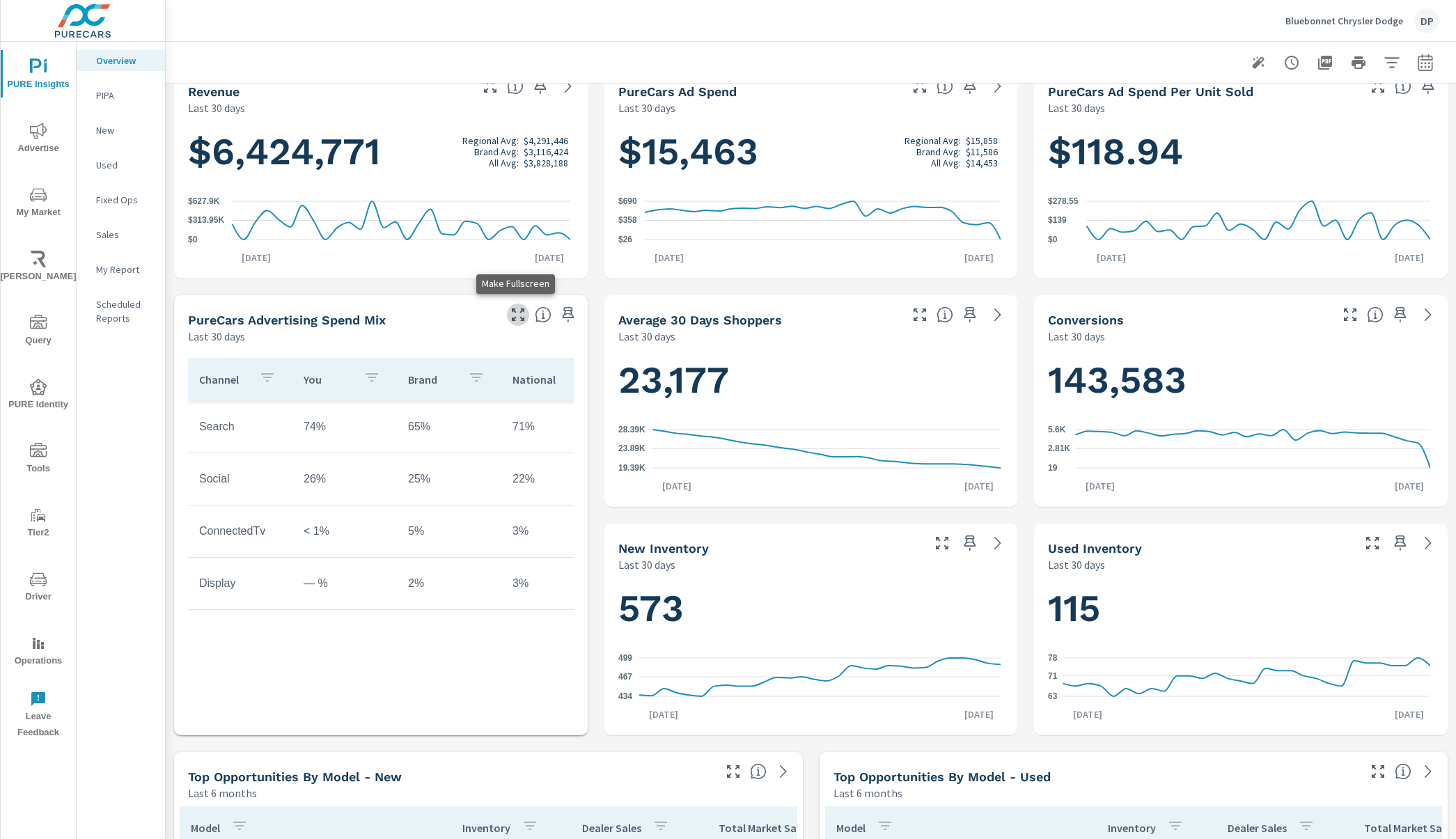
click at [519, 319] on icon "button" at bounding box center [518, 315] width 12 height 12
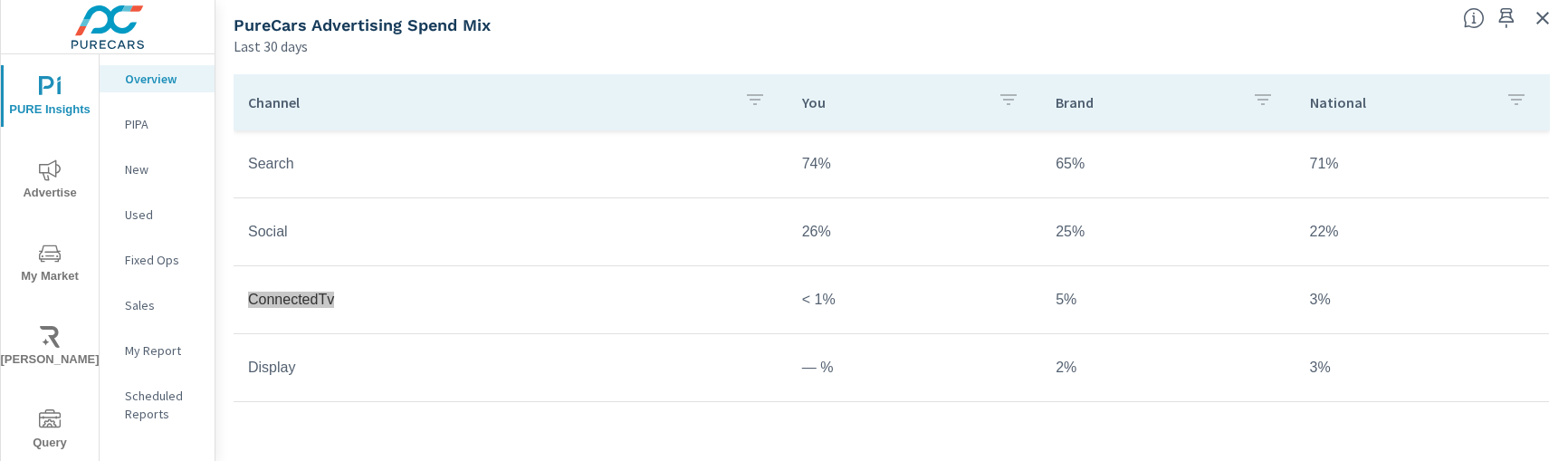
click at [1551, 22] on icon "button" at bounding box center [1542, 18] width 22 height 22
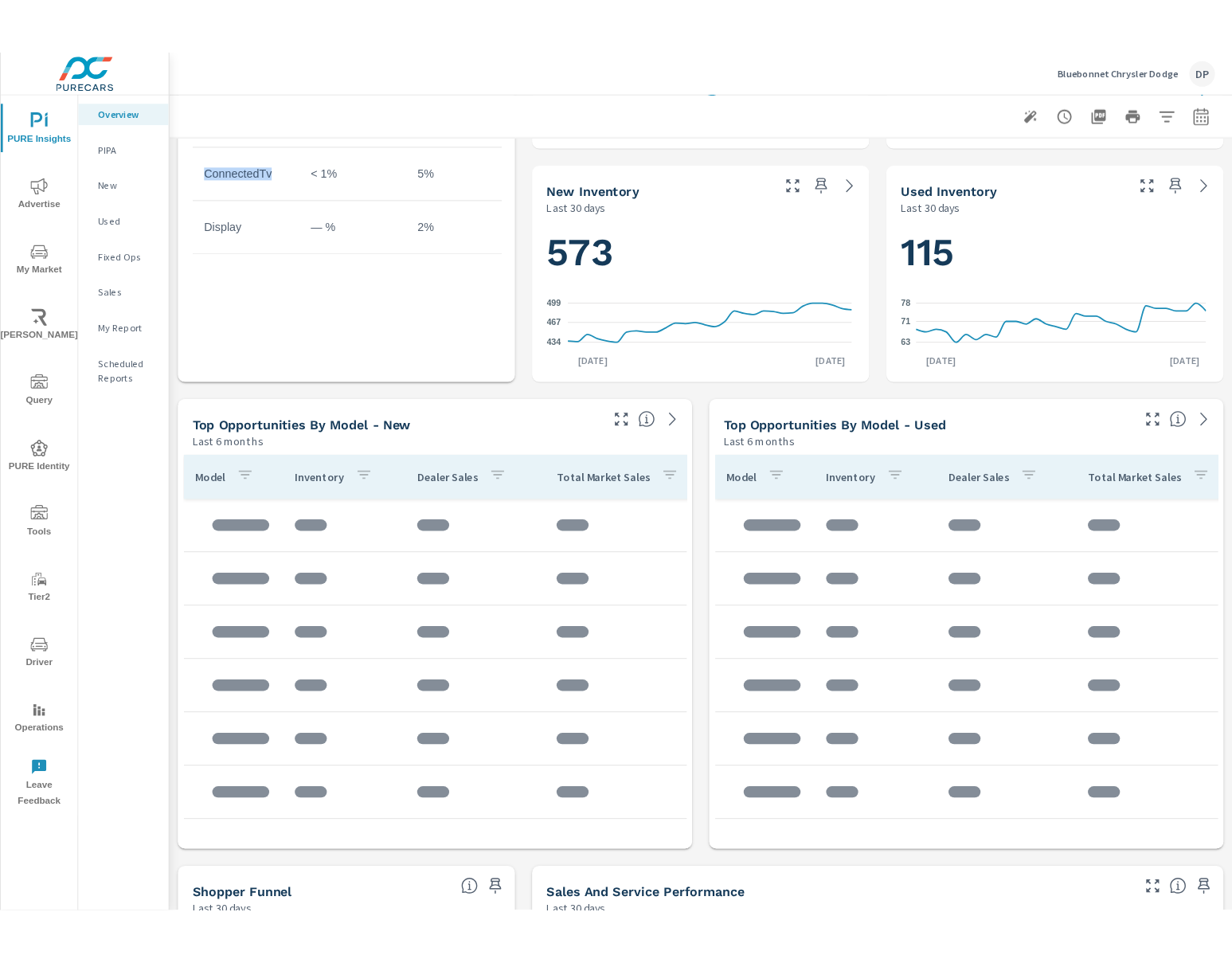
scroll to position [786, 0]
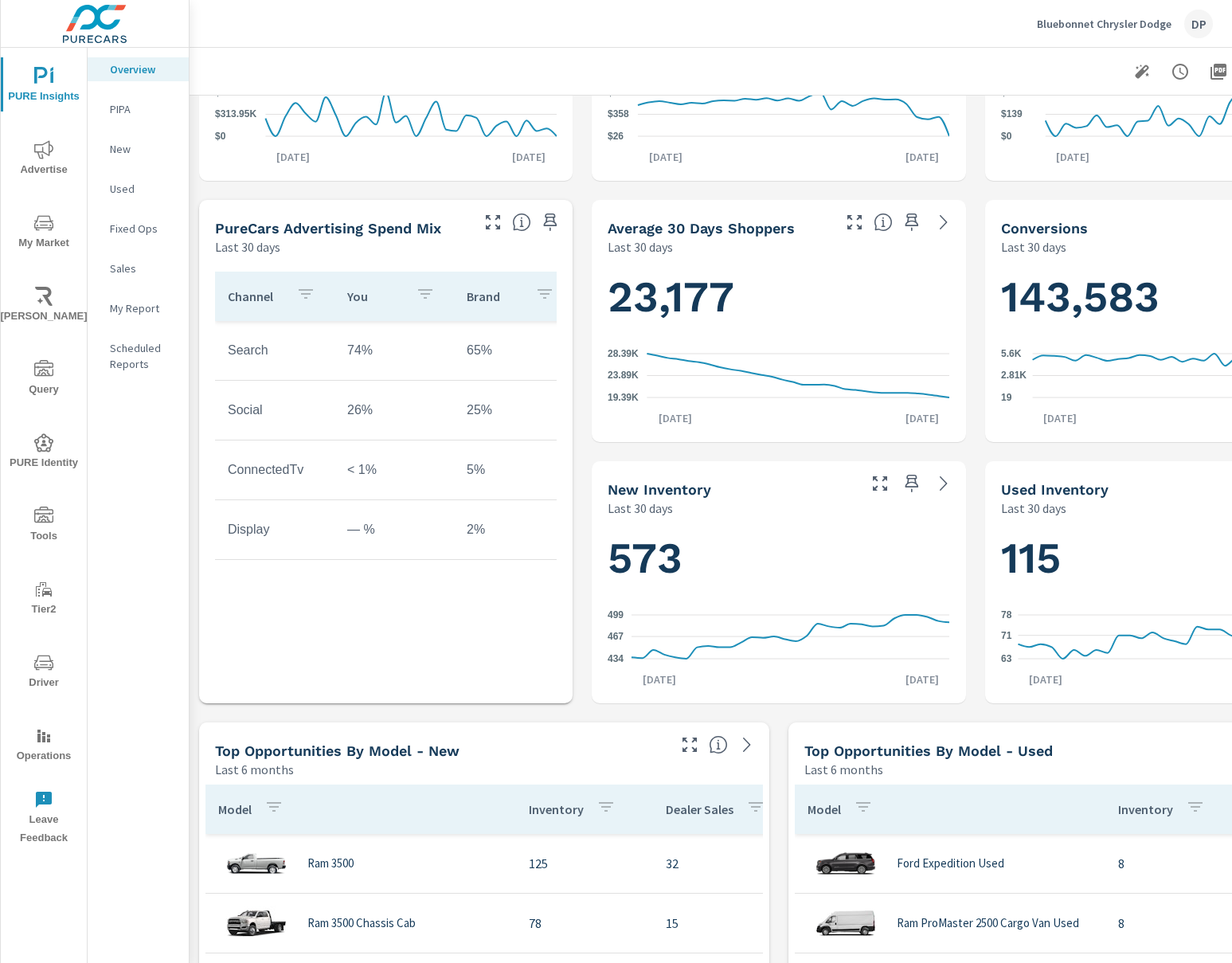
scroll to position [525, 0]
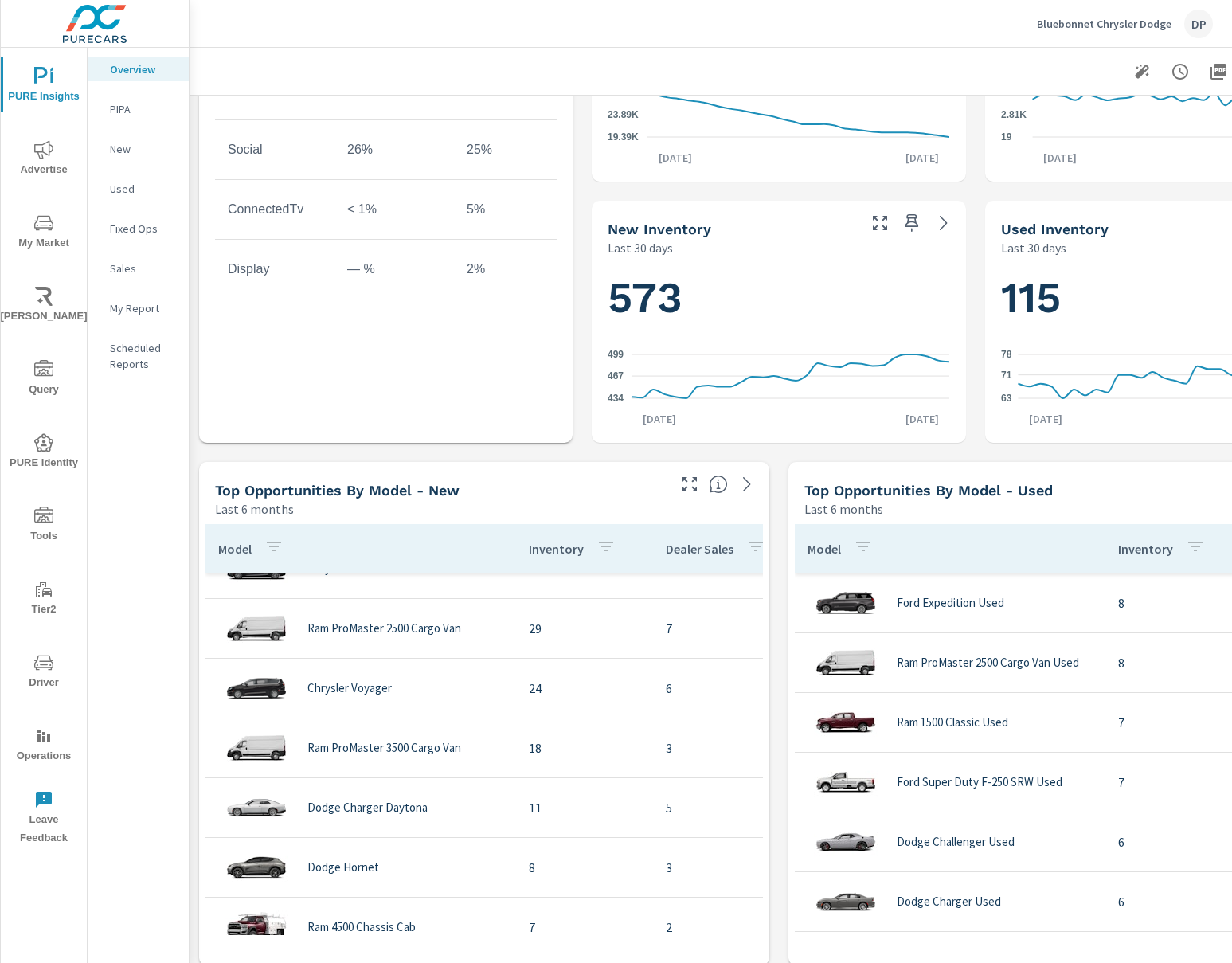
scroll to position [832, 0]
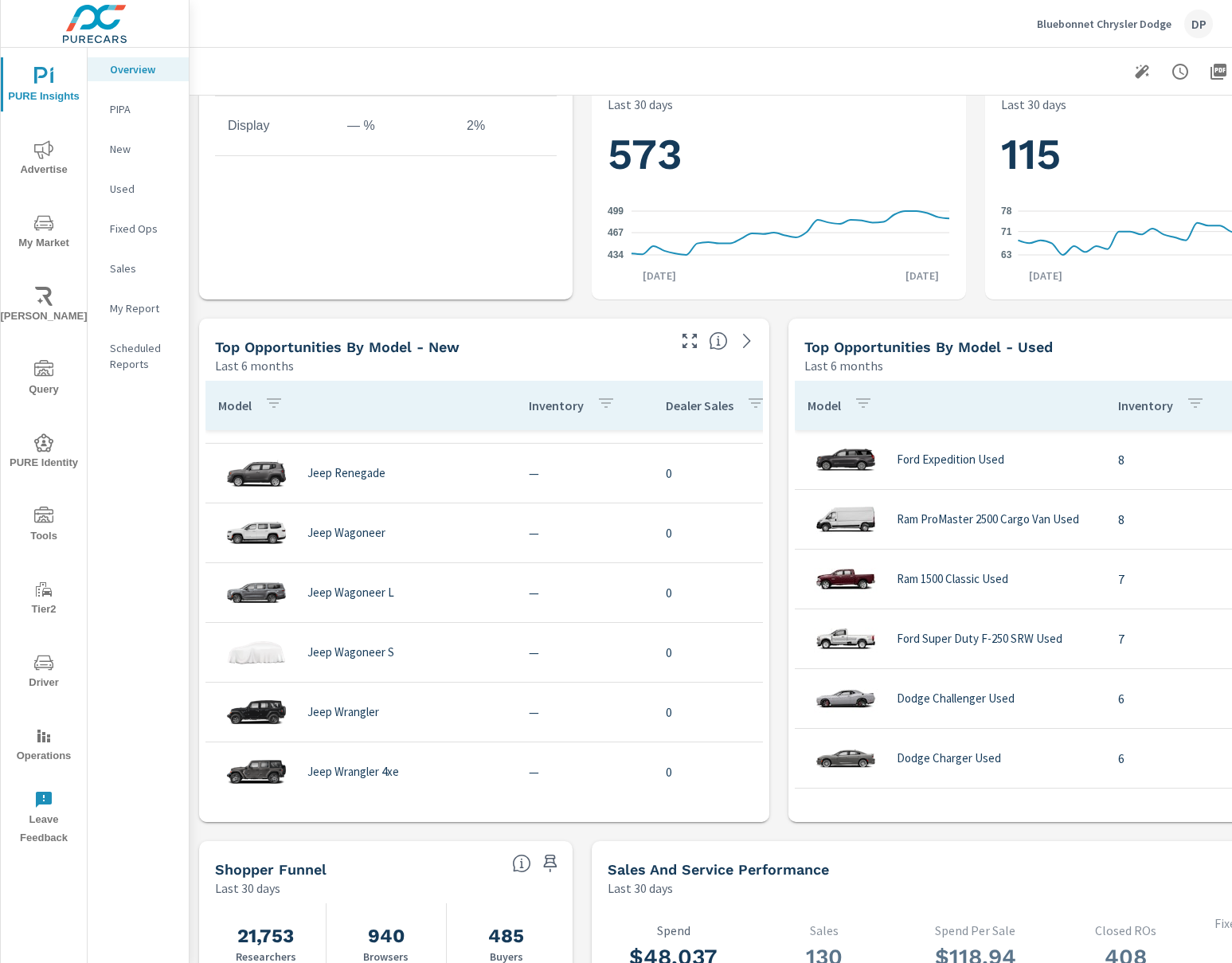
scroll to position [1628, 0]
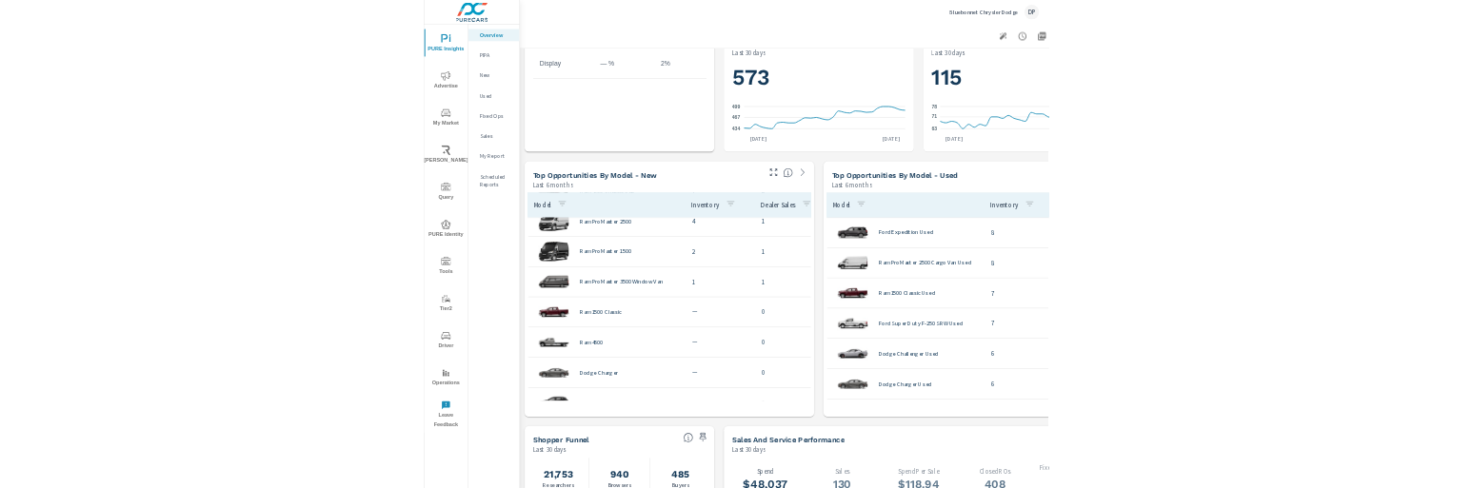
scroll to position [851, 0]
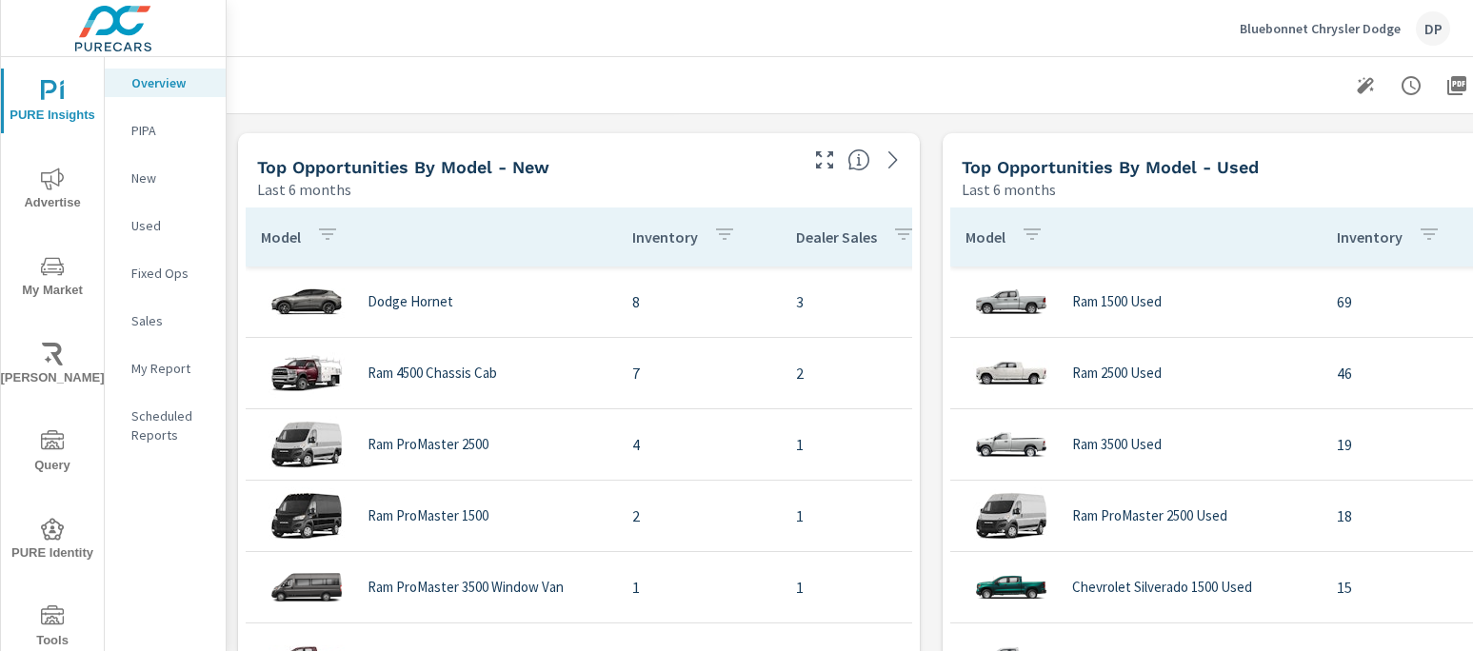
scroll to position [500, 0]
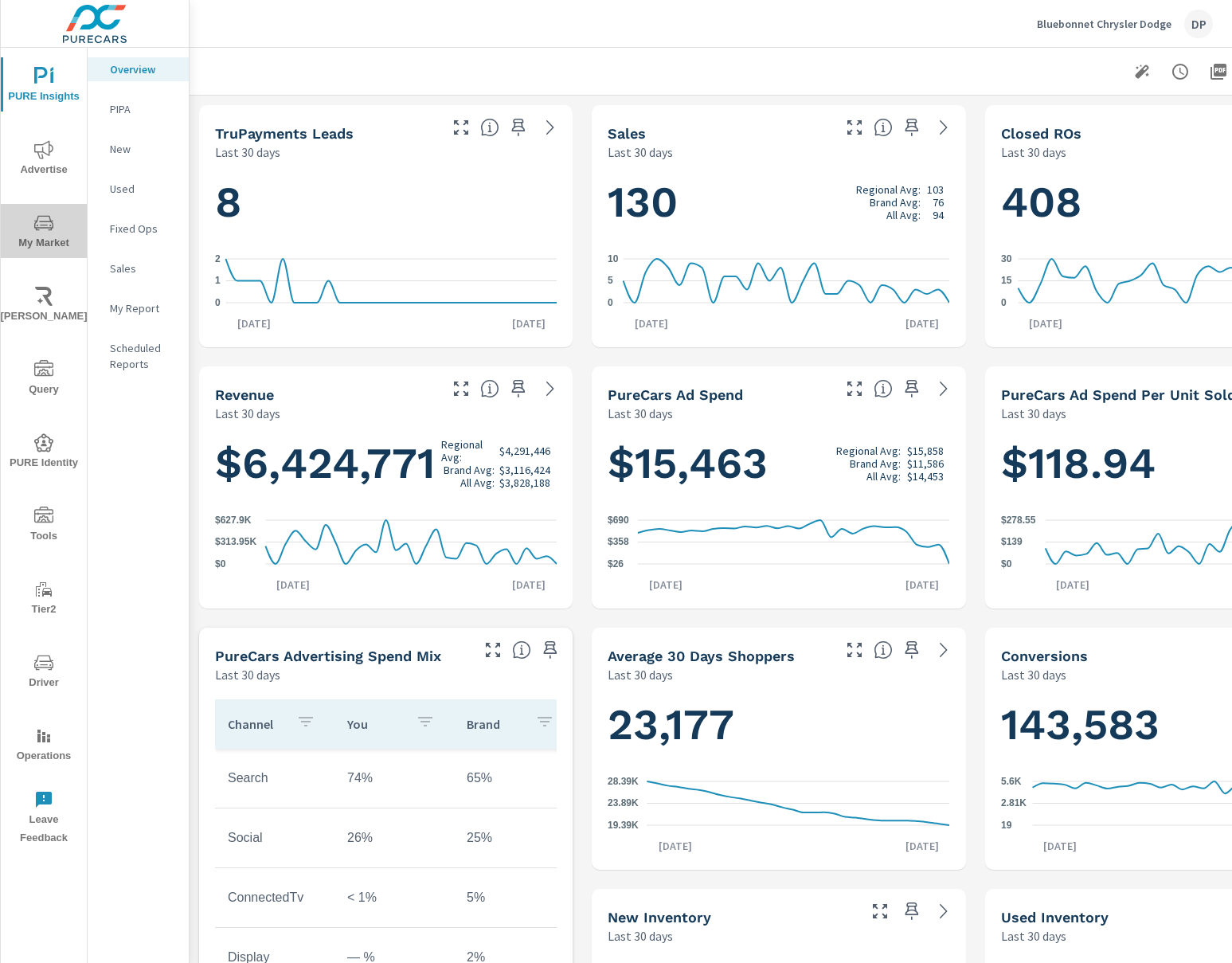
click at [37, 251] on span "My Market" at bounding box center [43, 233] width 76 height 39
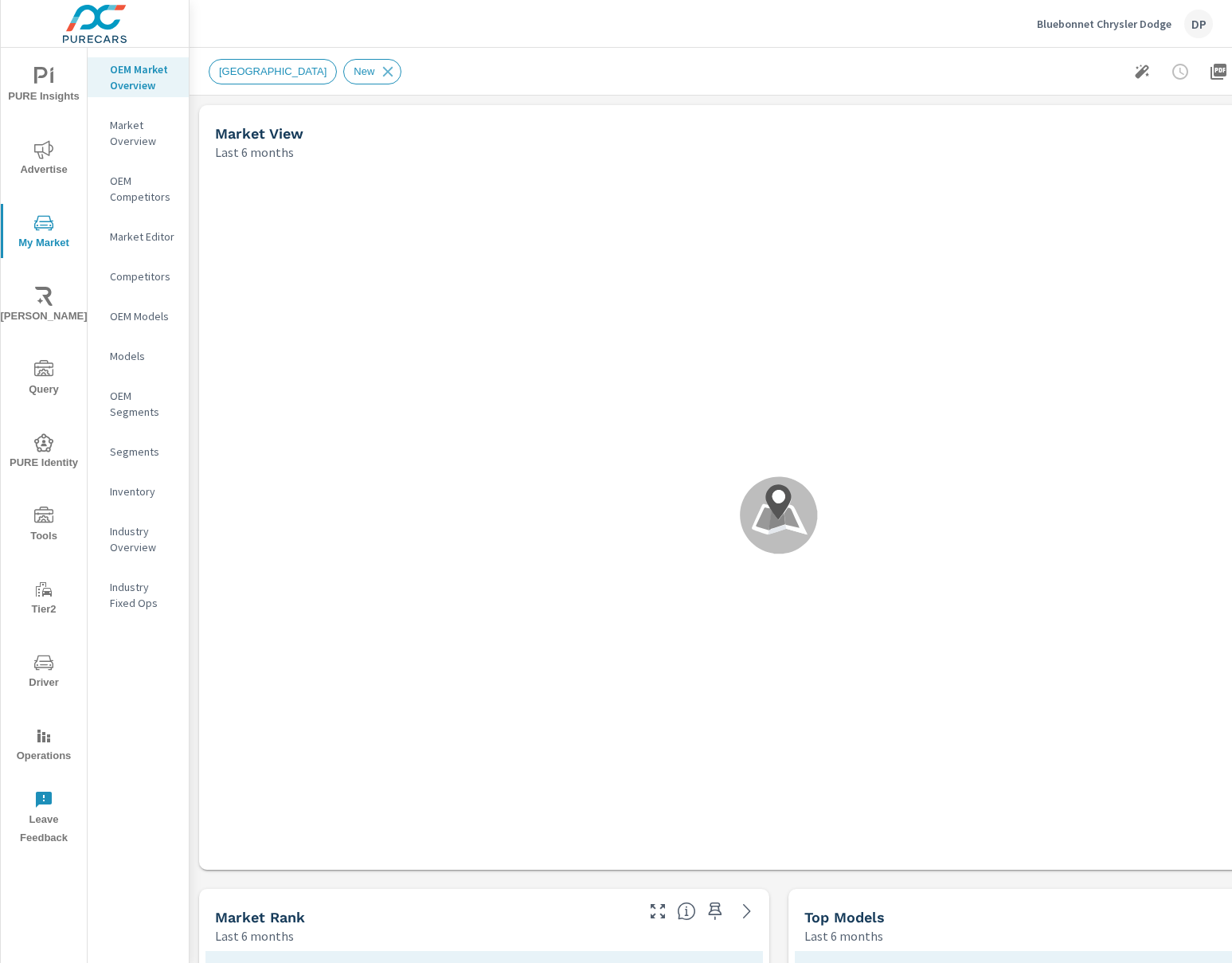
scroll to position [713, 0]
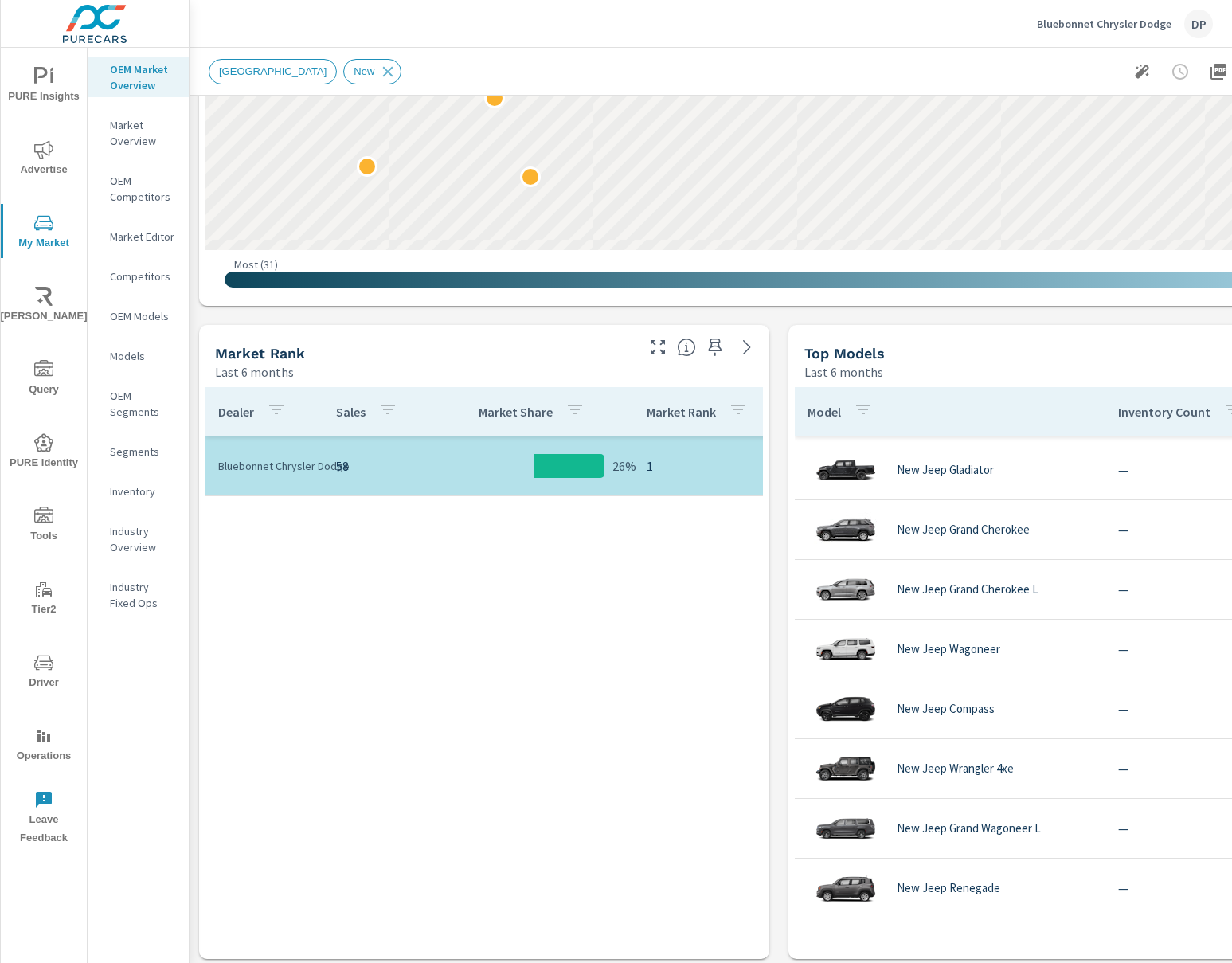
scroll to position [952, 0]
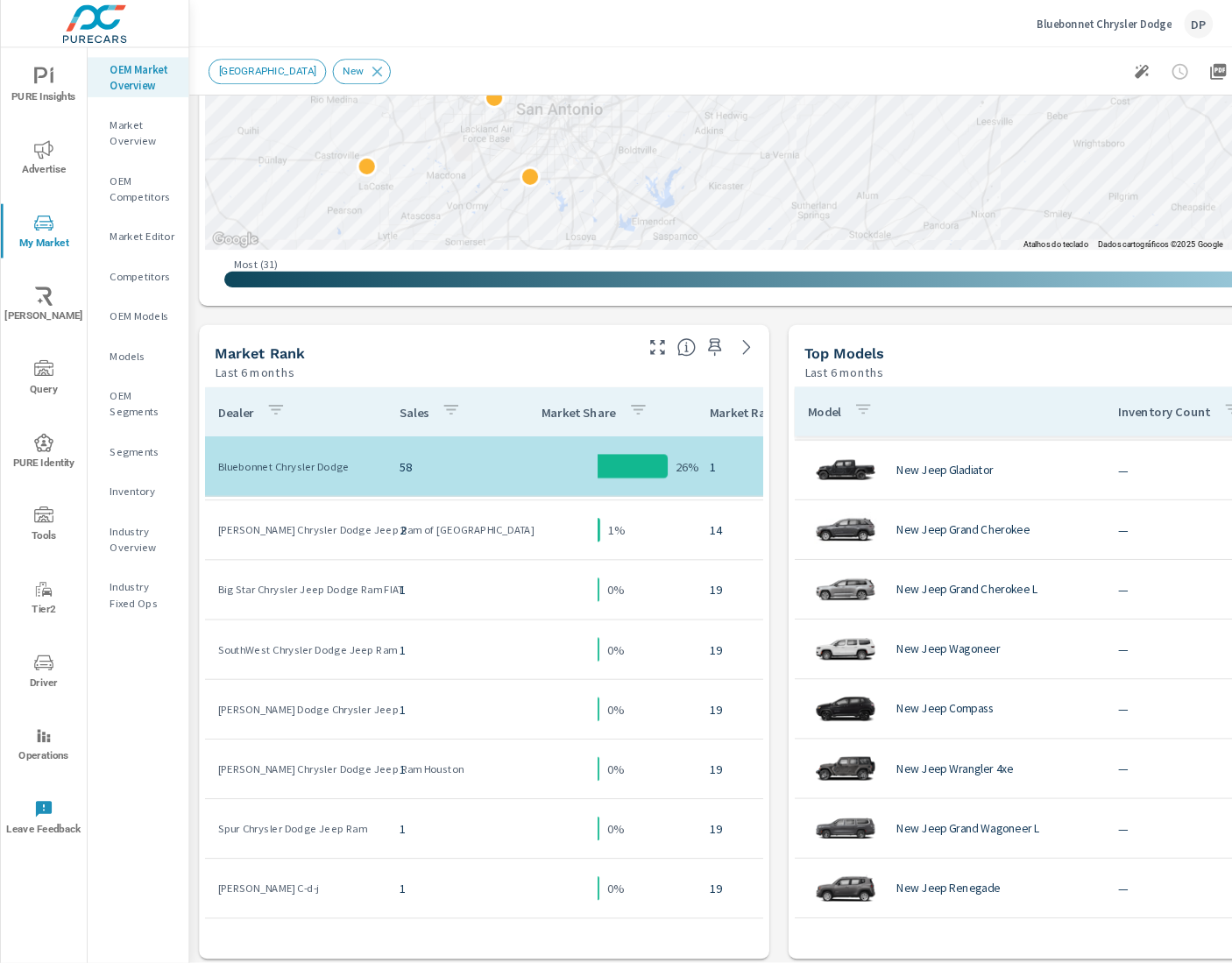
scroll to position [1044, 0]
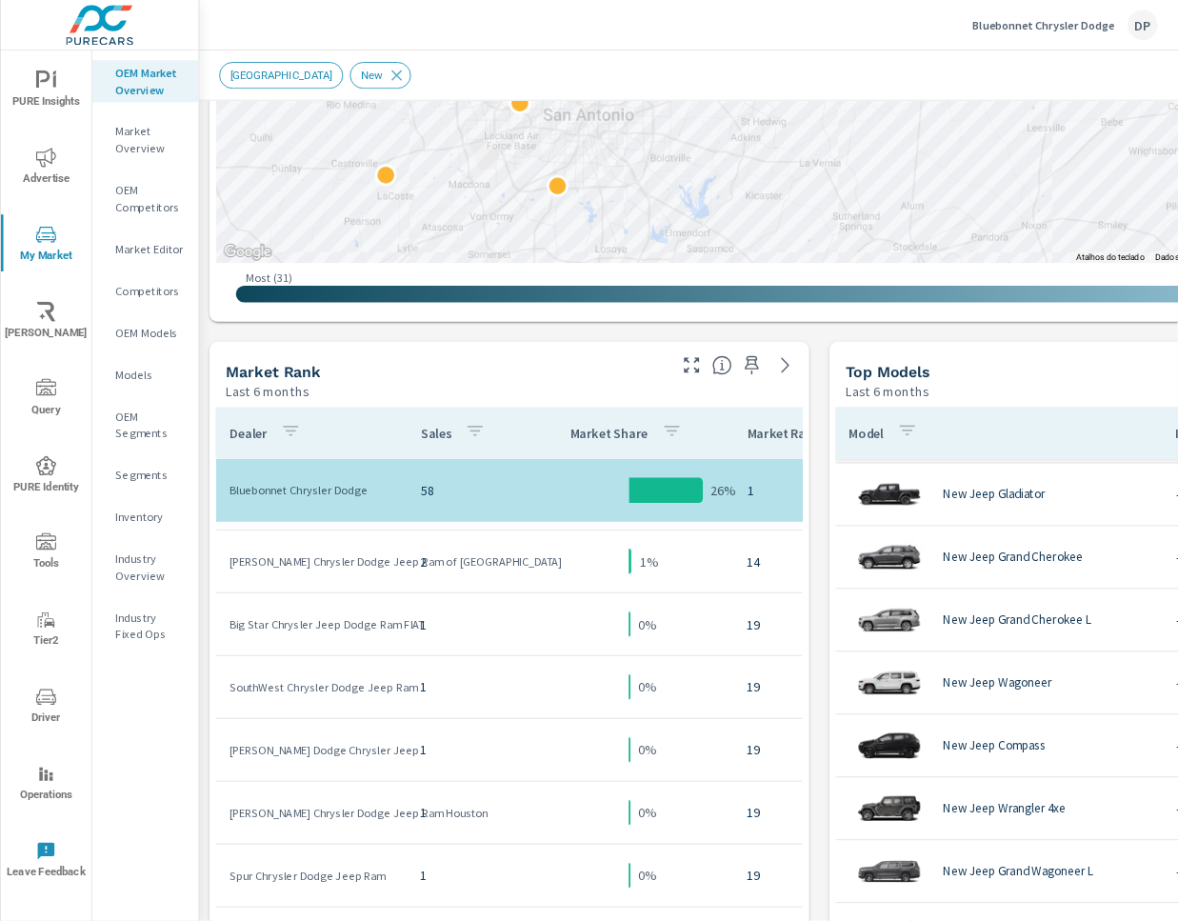
scroll to position [852, 0]
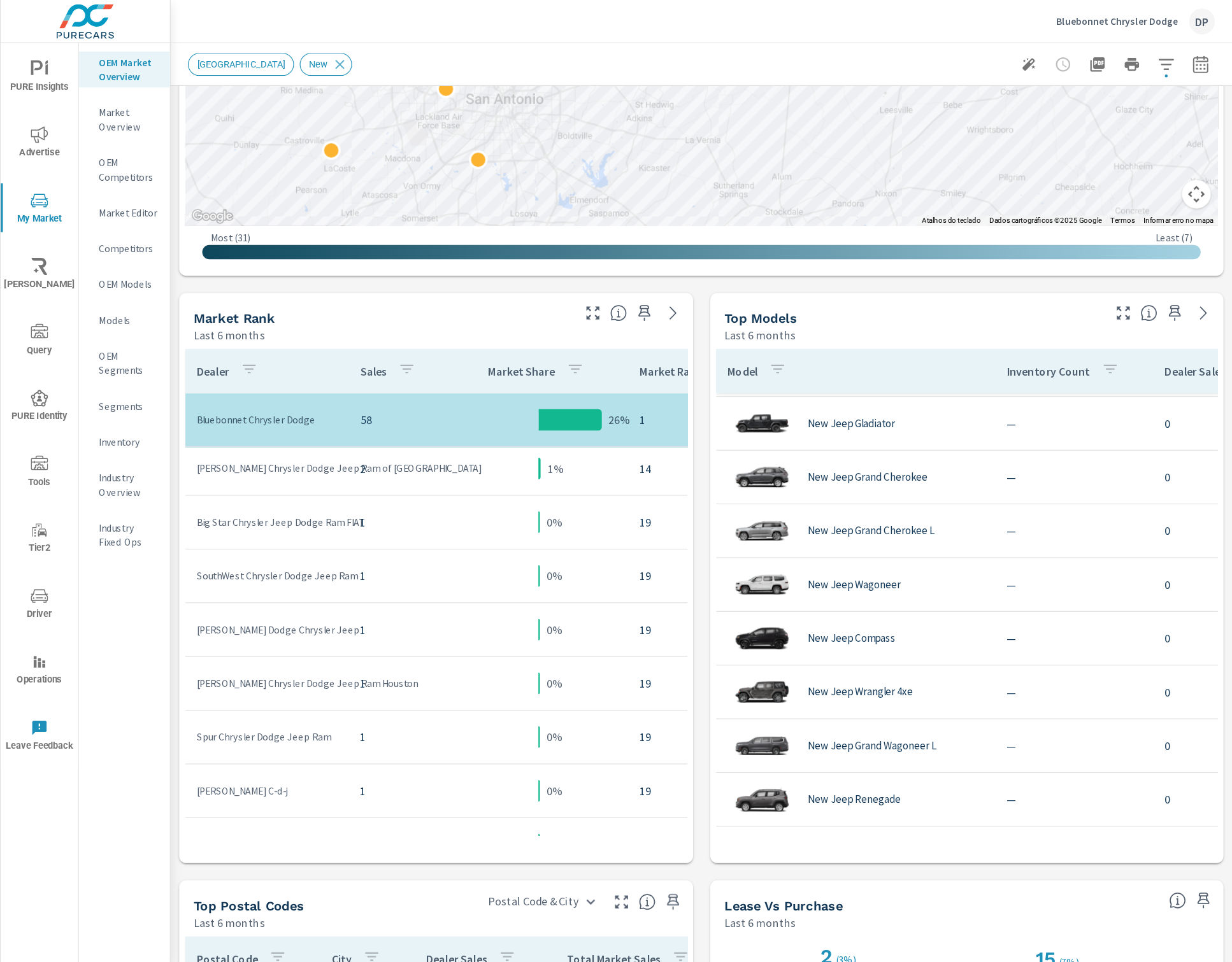
scroll to position [769, 0]
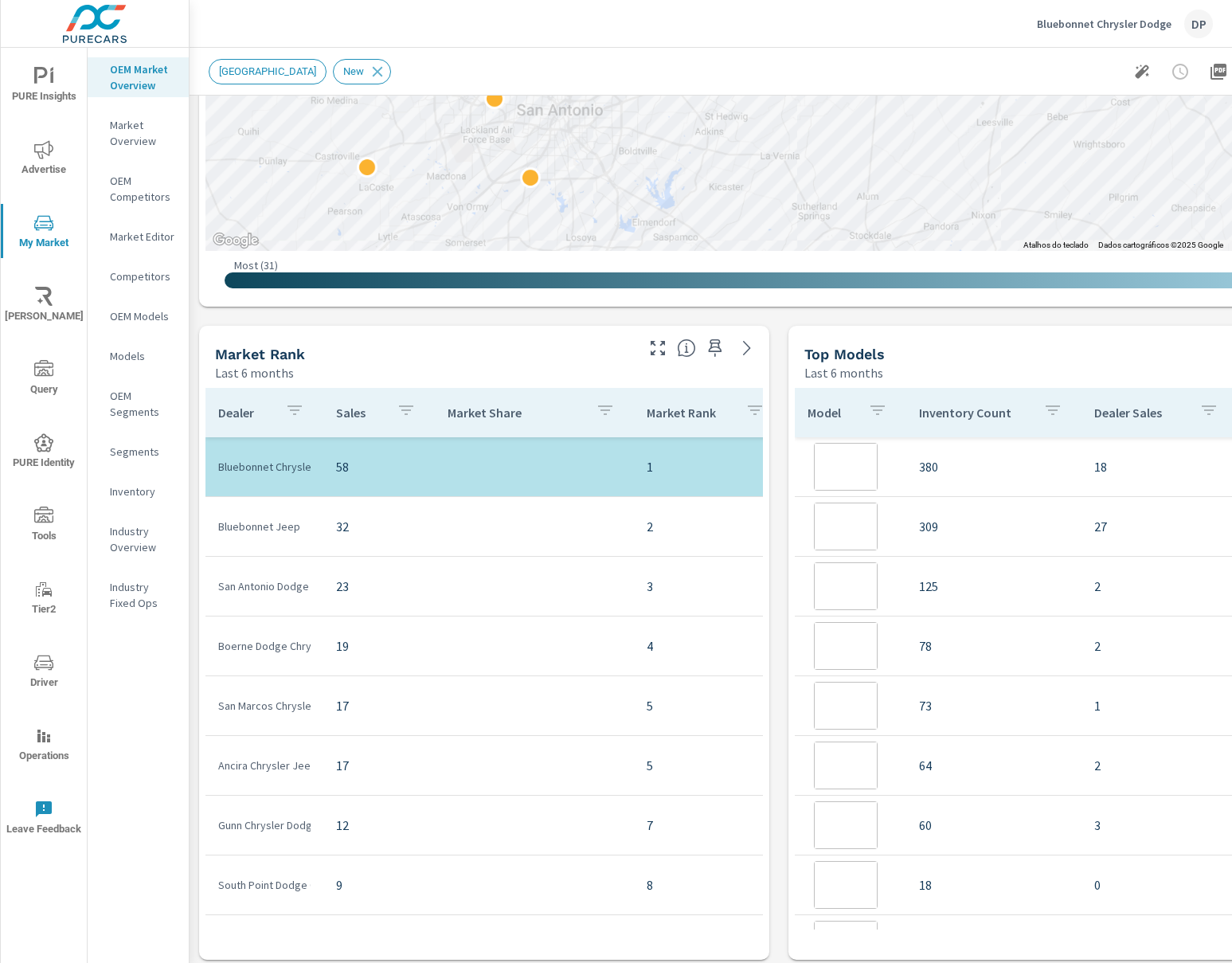
drag, startPoint x: 295, startPoint y: 704, endPoint x: 310, endPoint y: 702, distance: 15.1
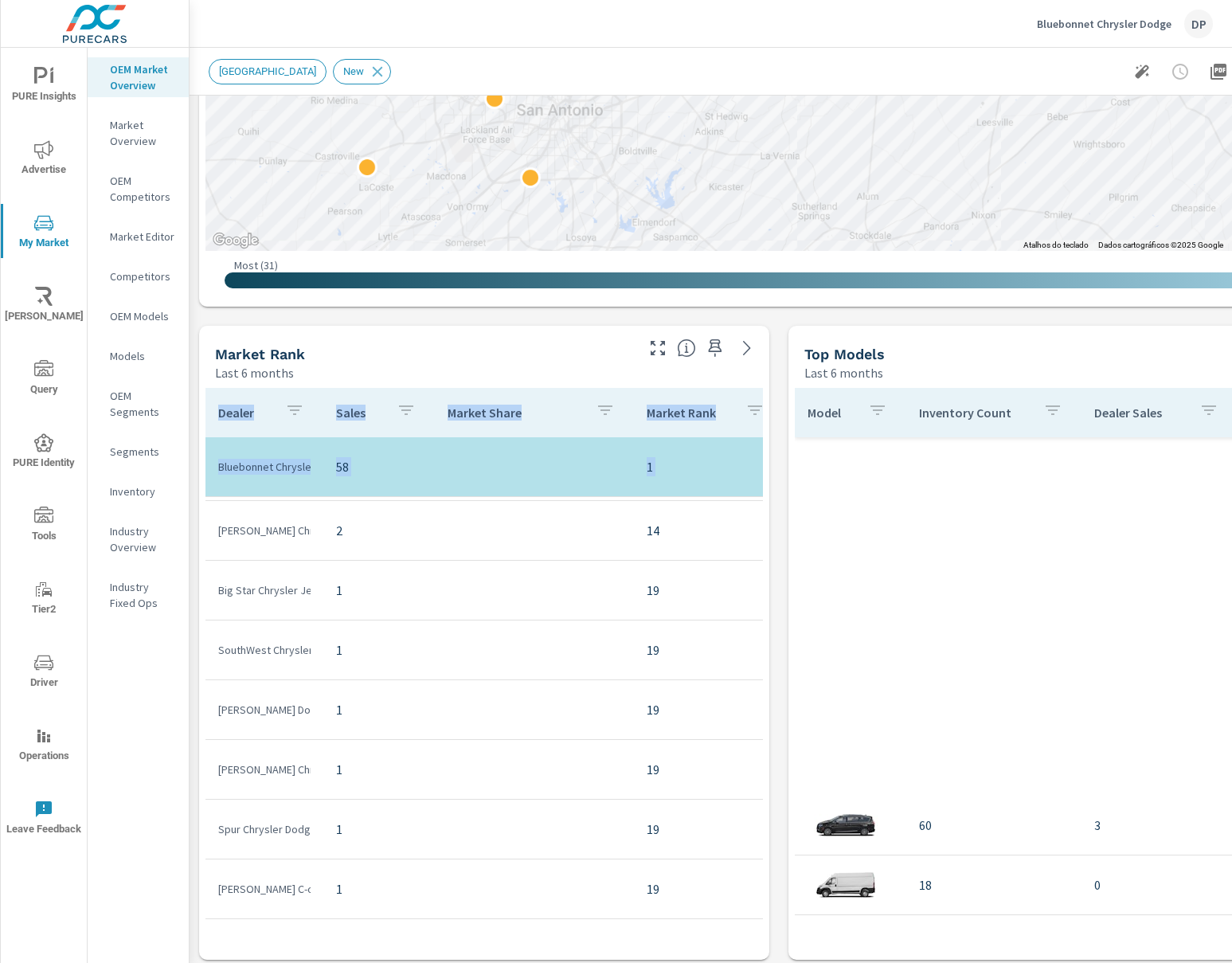
scroll to position [657, 0]
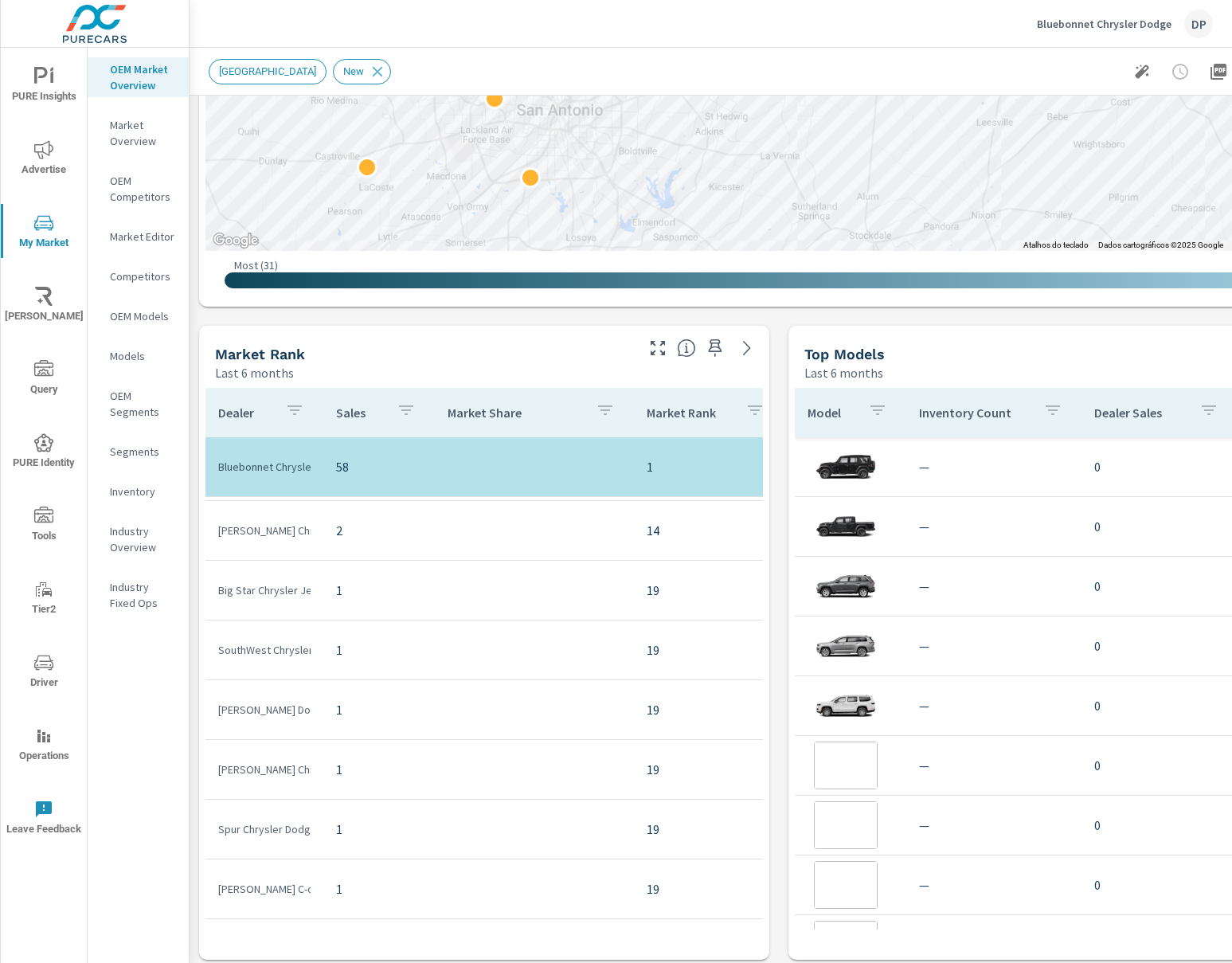
click at [328, 407] on td "1" at bounding box center [378, 709] width 111 height 44
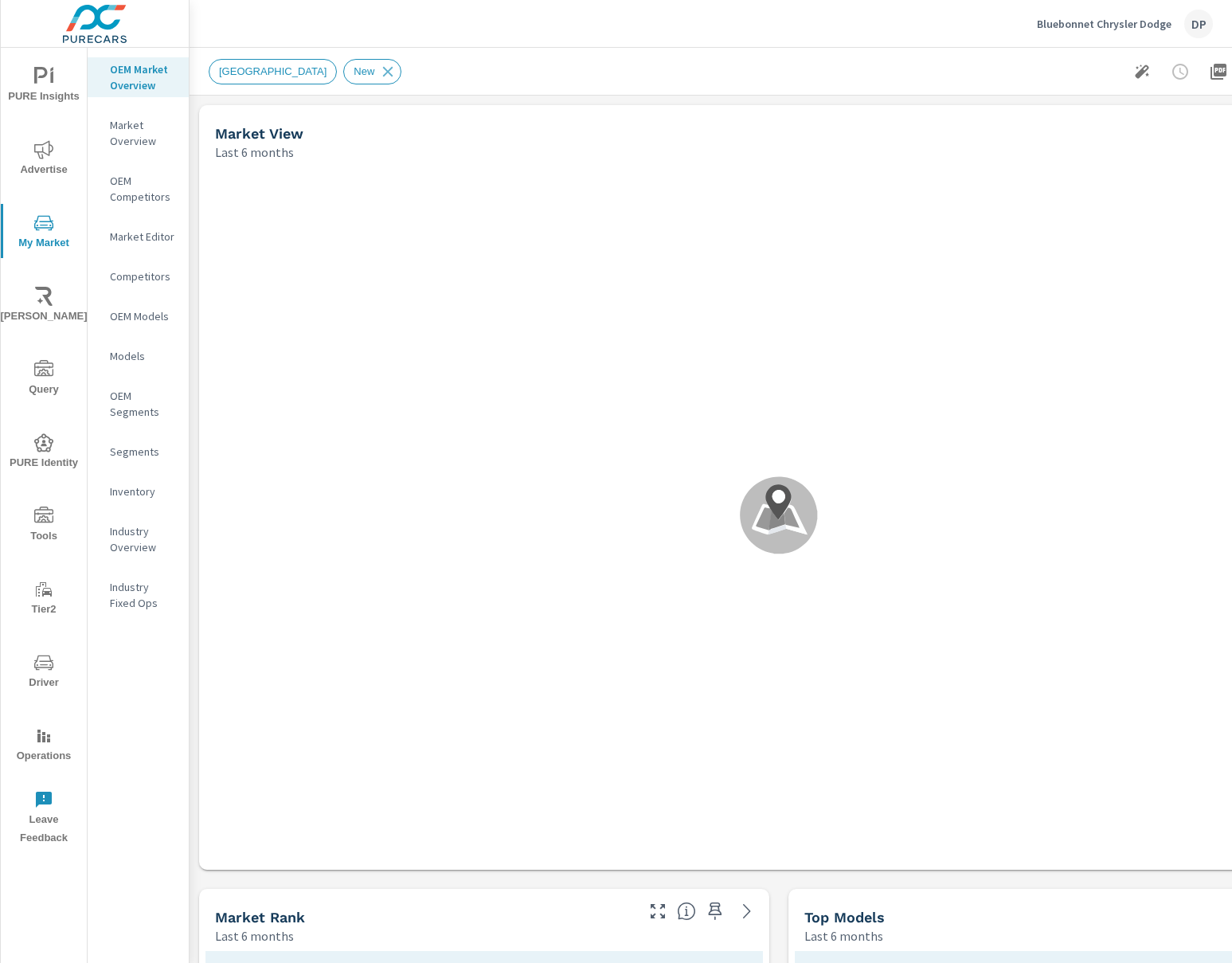
scroll to position [657, 0]
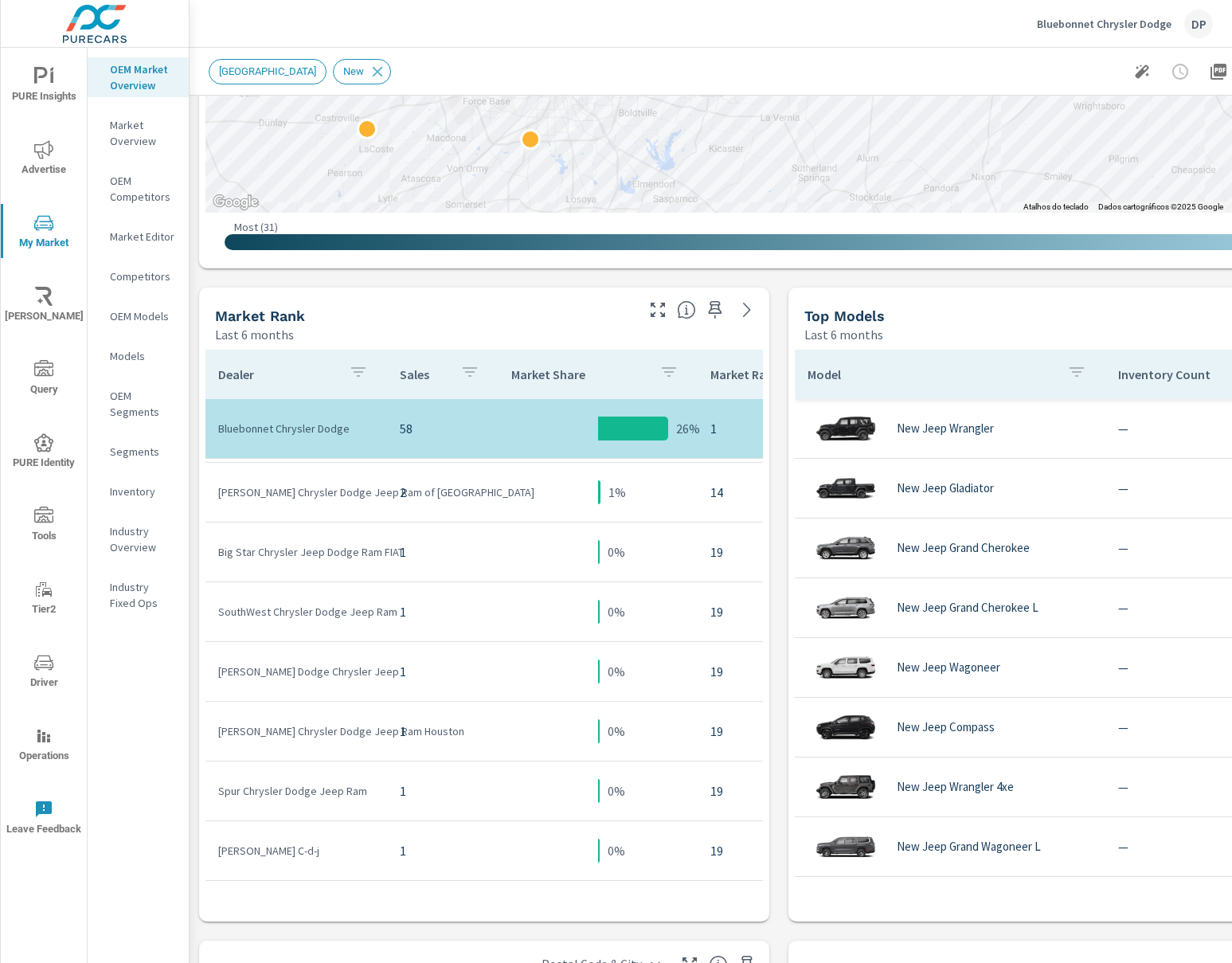
scroll to position [605, 0]
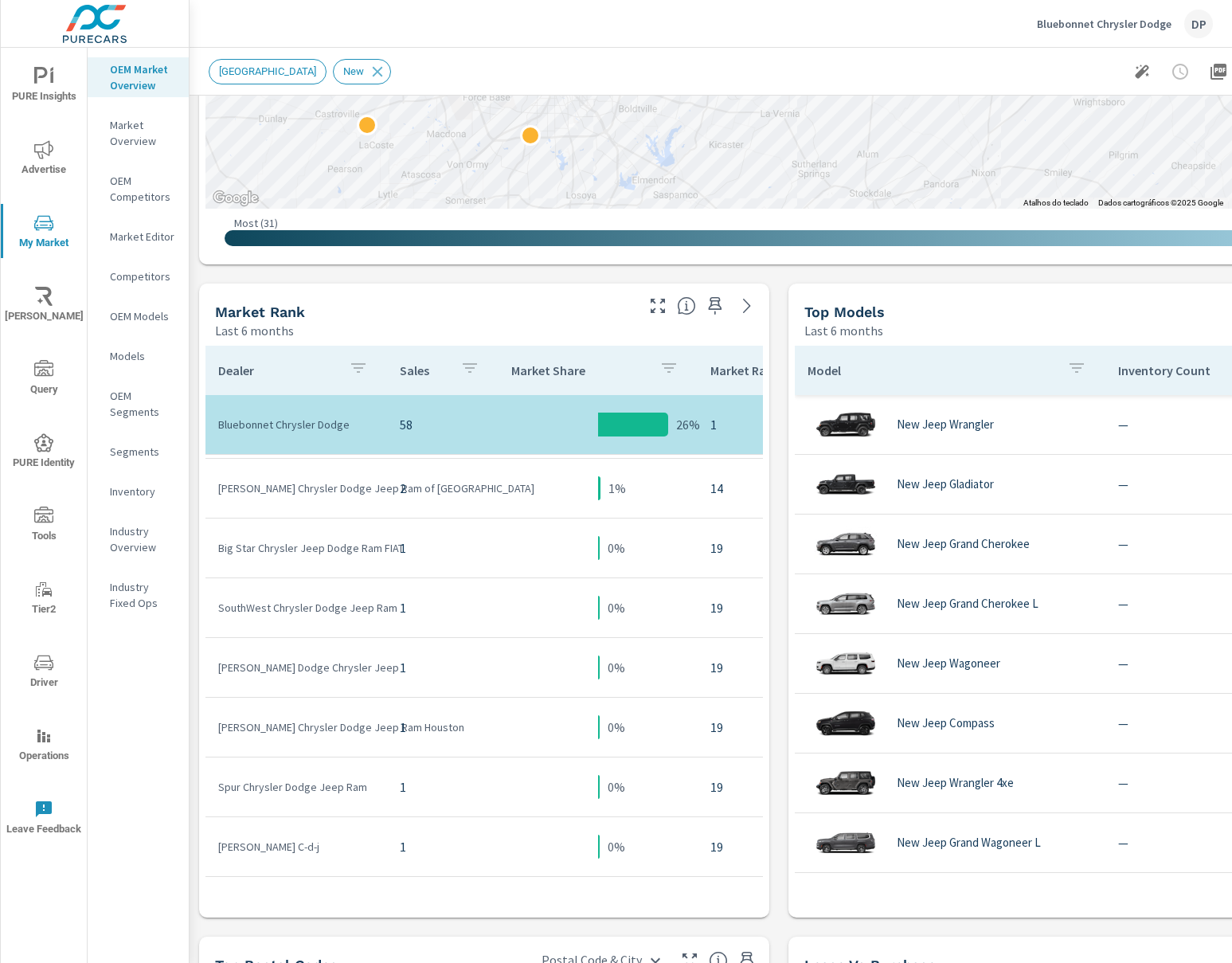
scroll to position [672, 0]
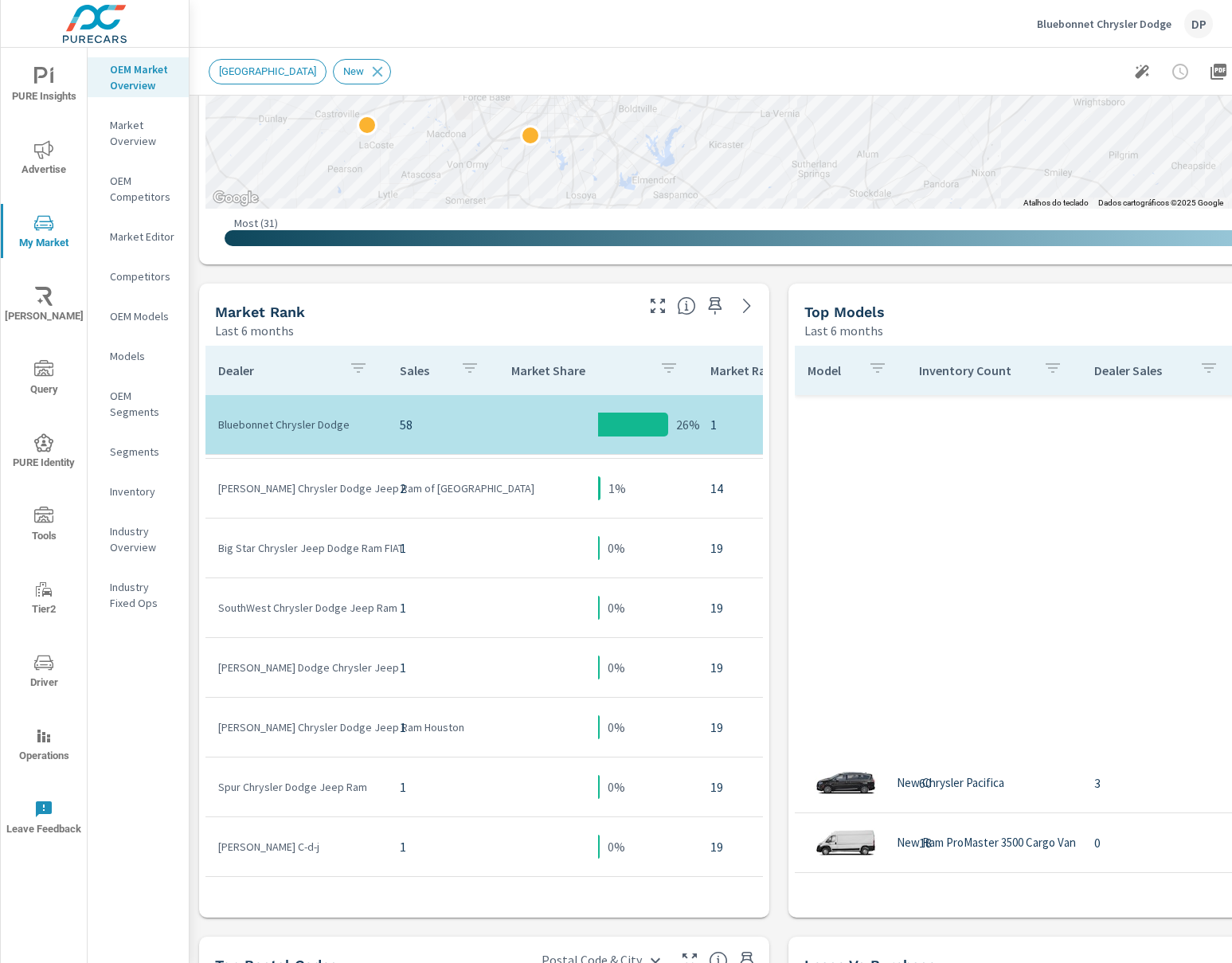
scroll to position [657, 0]
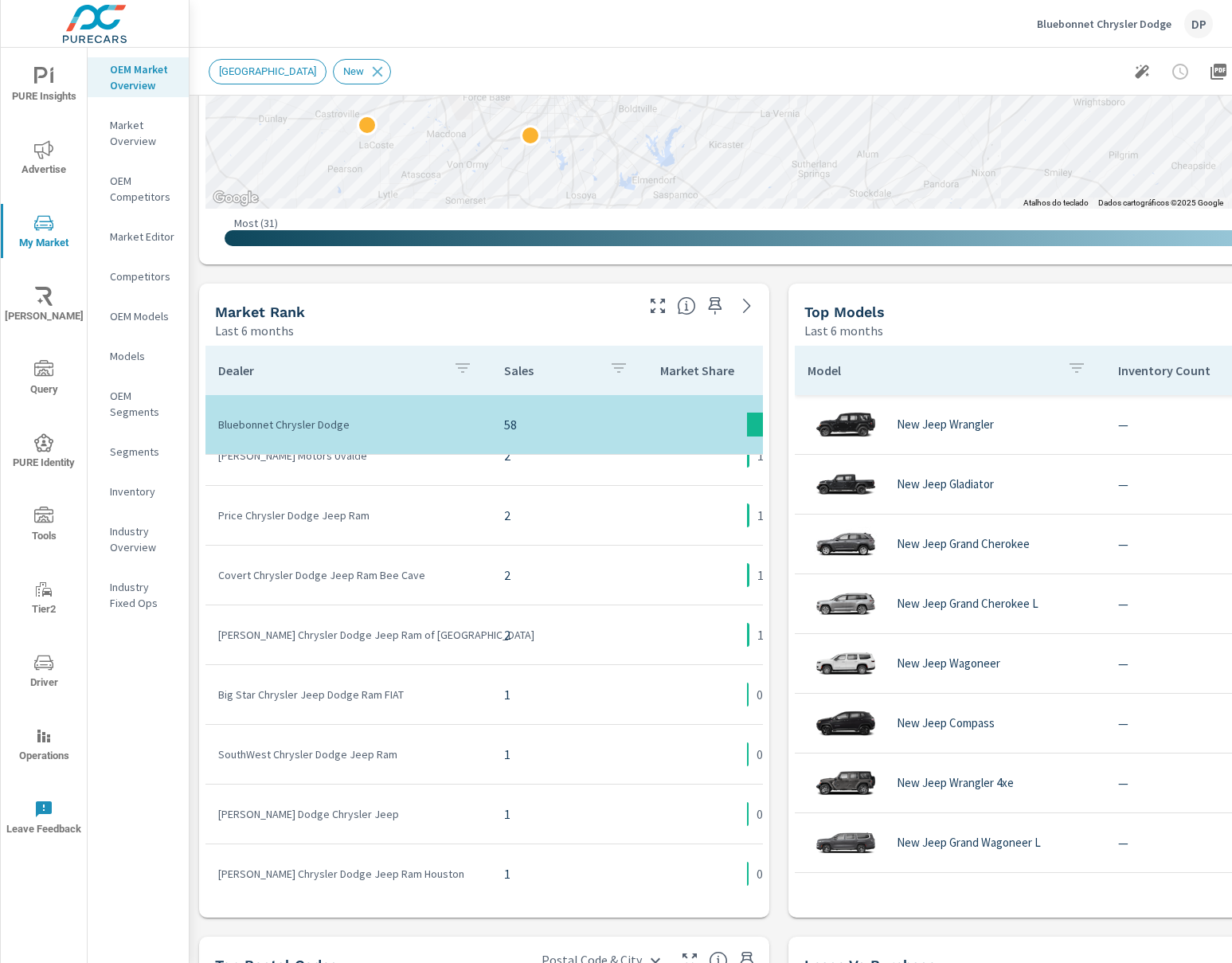
scroll to position [354, 0]
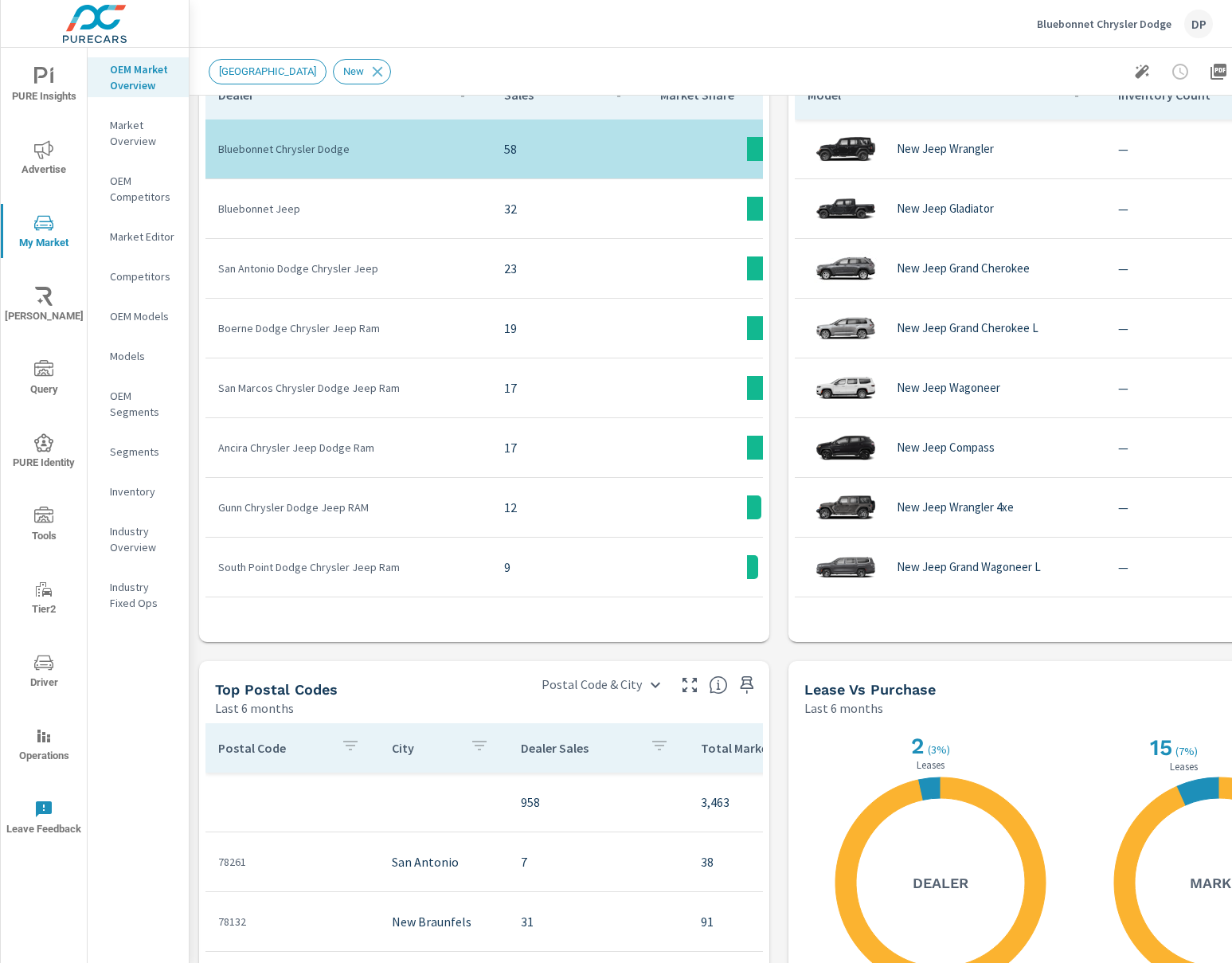
scroll to position [548, 0]
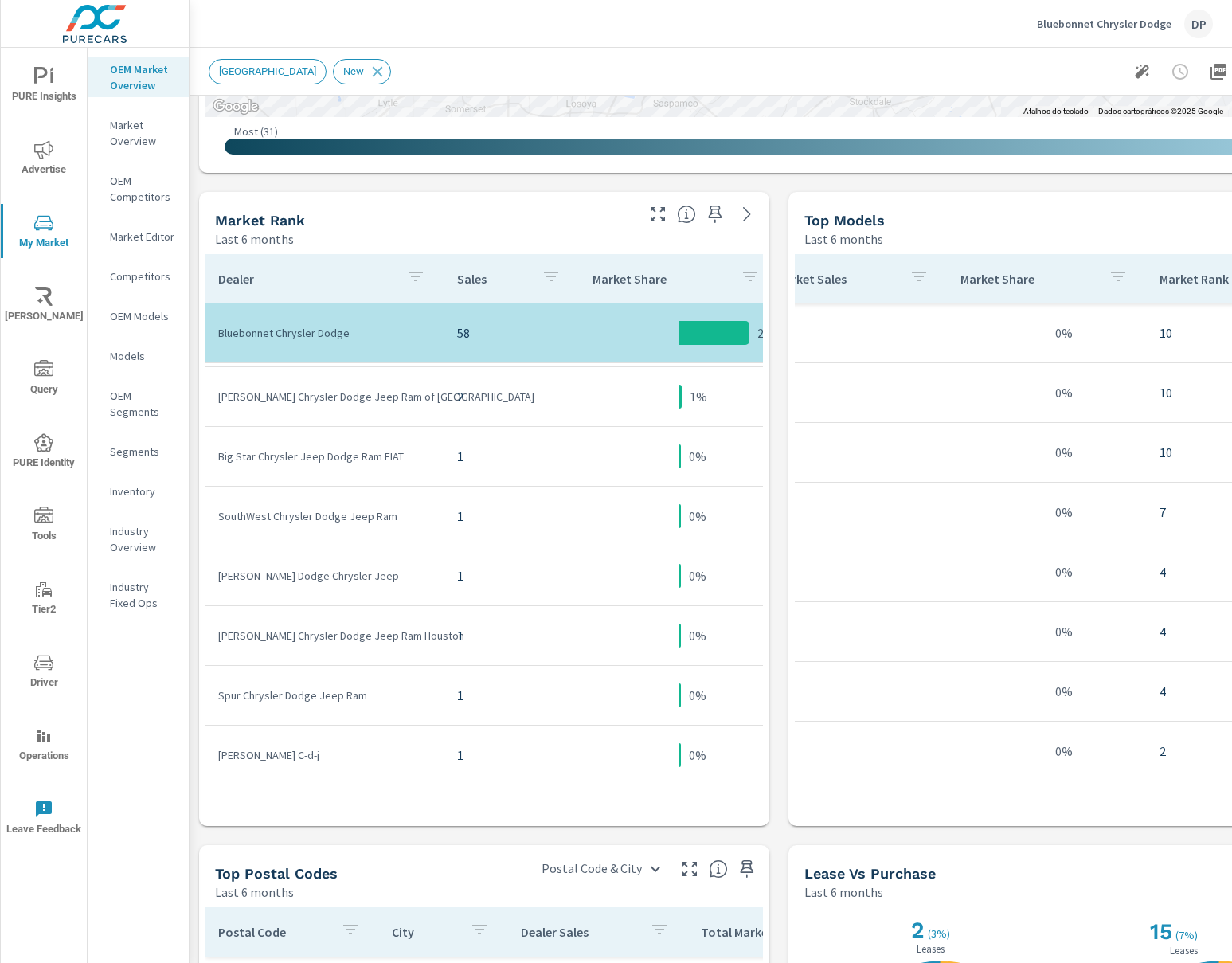
scroll to position [657, 240]
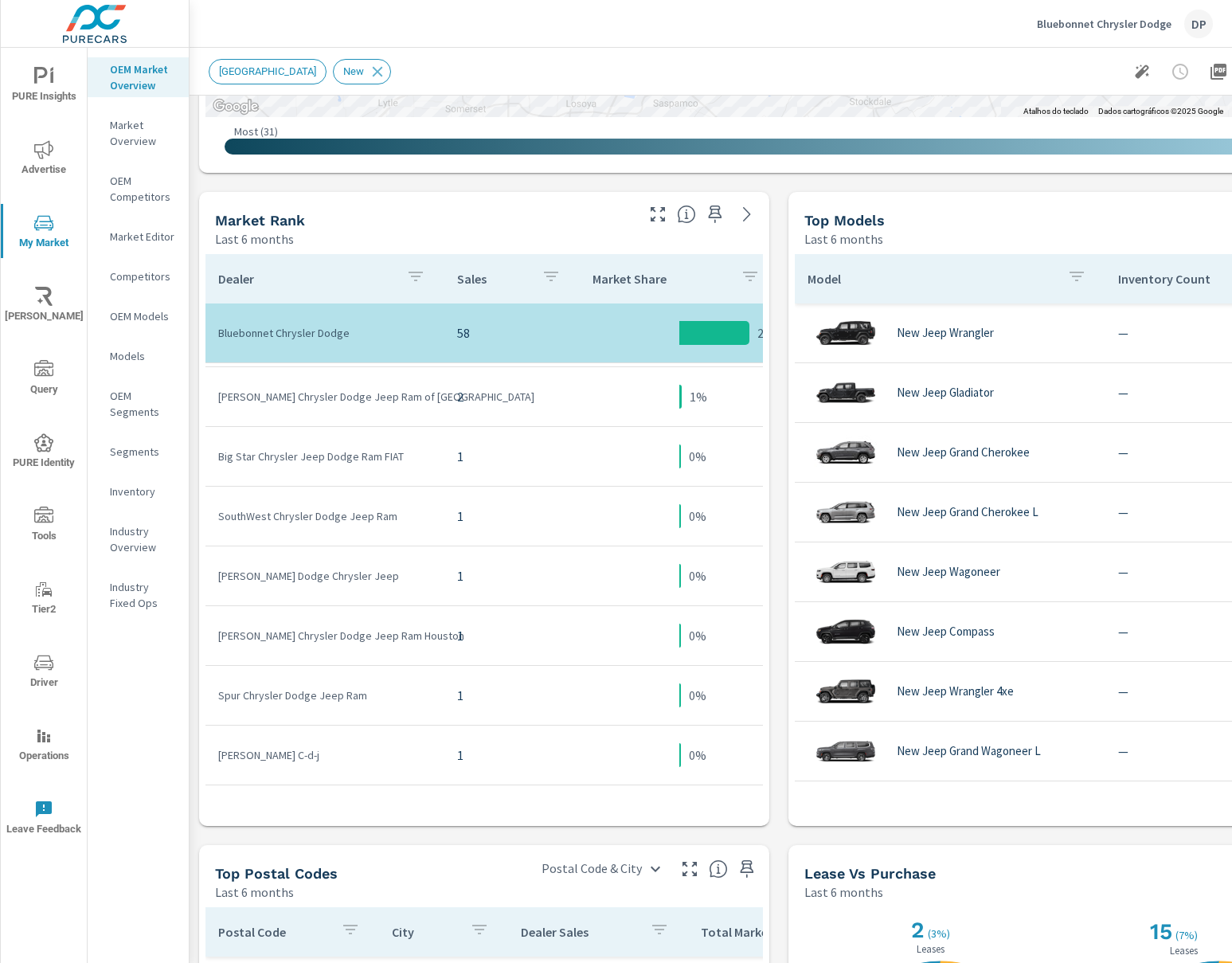
scroll to position [336, 0]
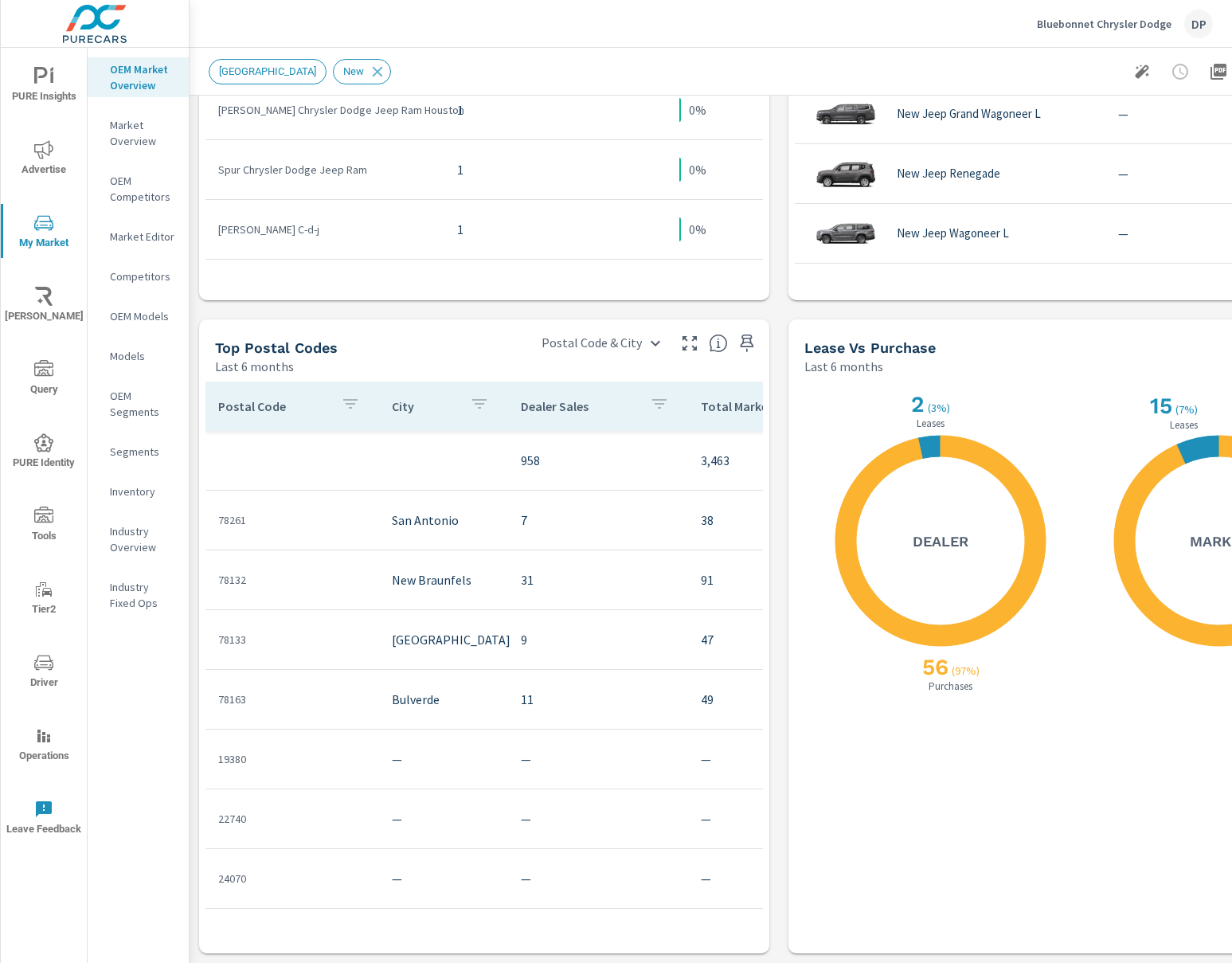
scroll to position [456, 3]
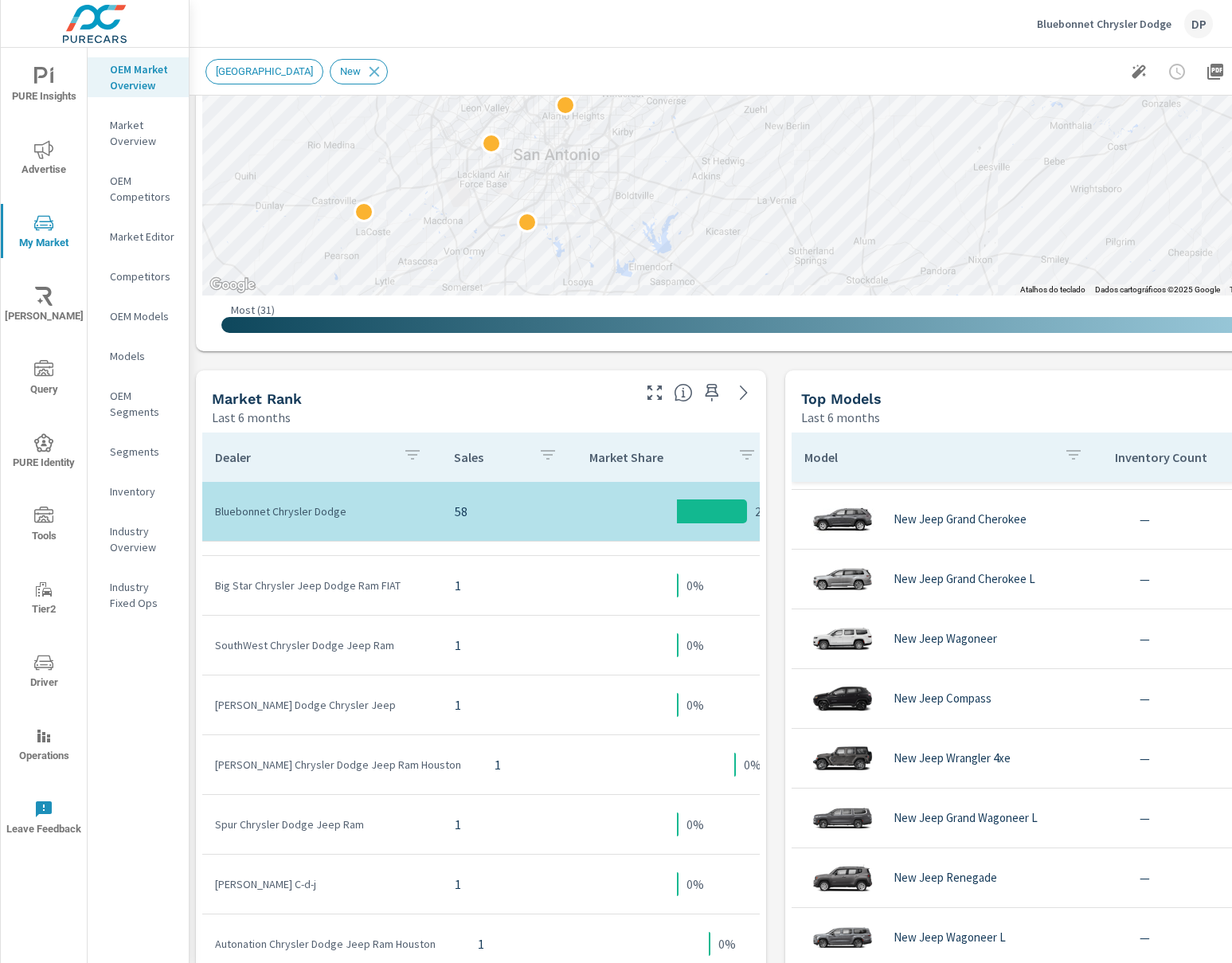
scroll to position [561, 3]
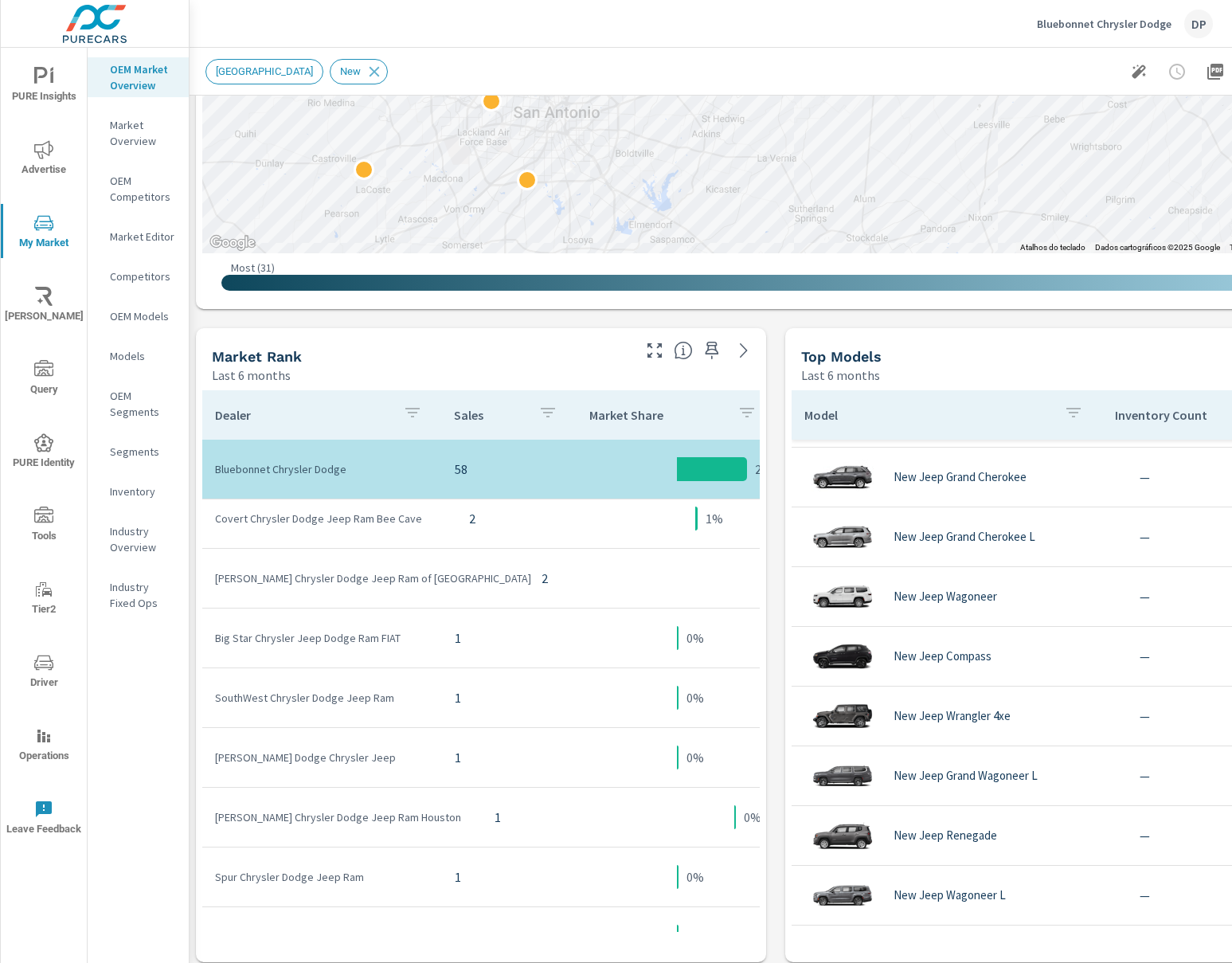
scroll to position [822, 0]
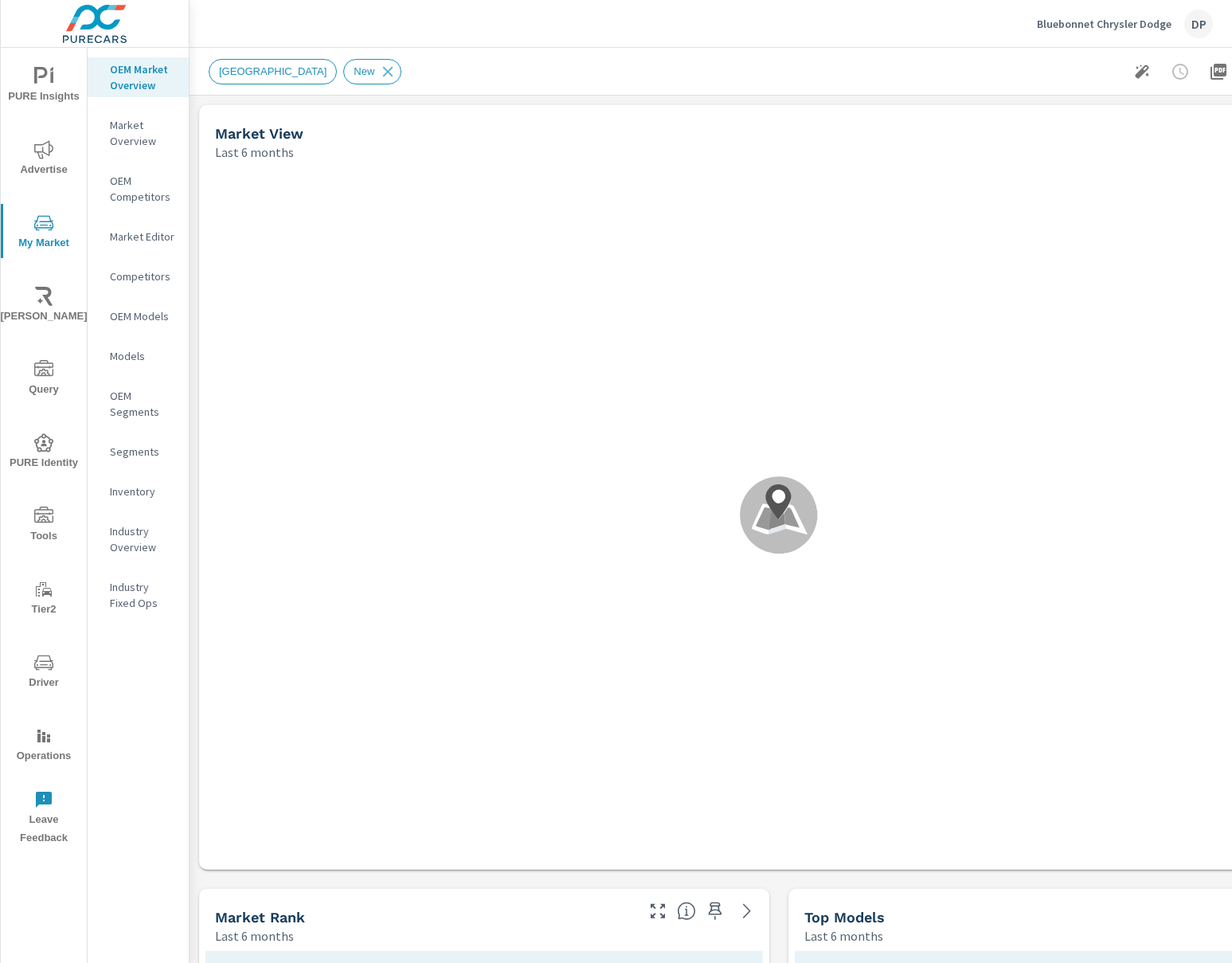
scroll to position [837, 0]
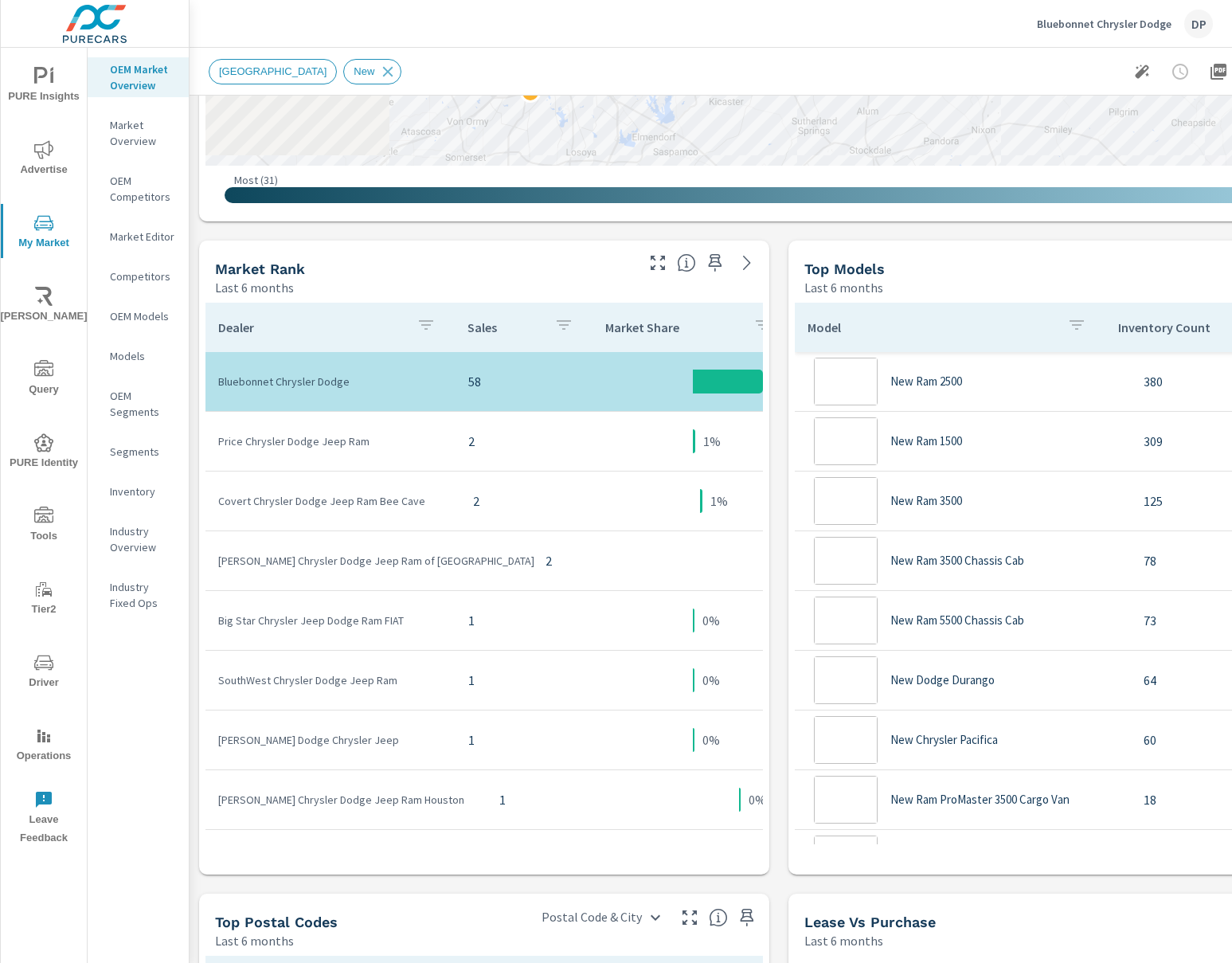
scroll to position [713, 0]
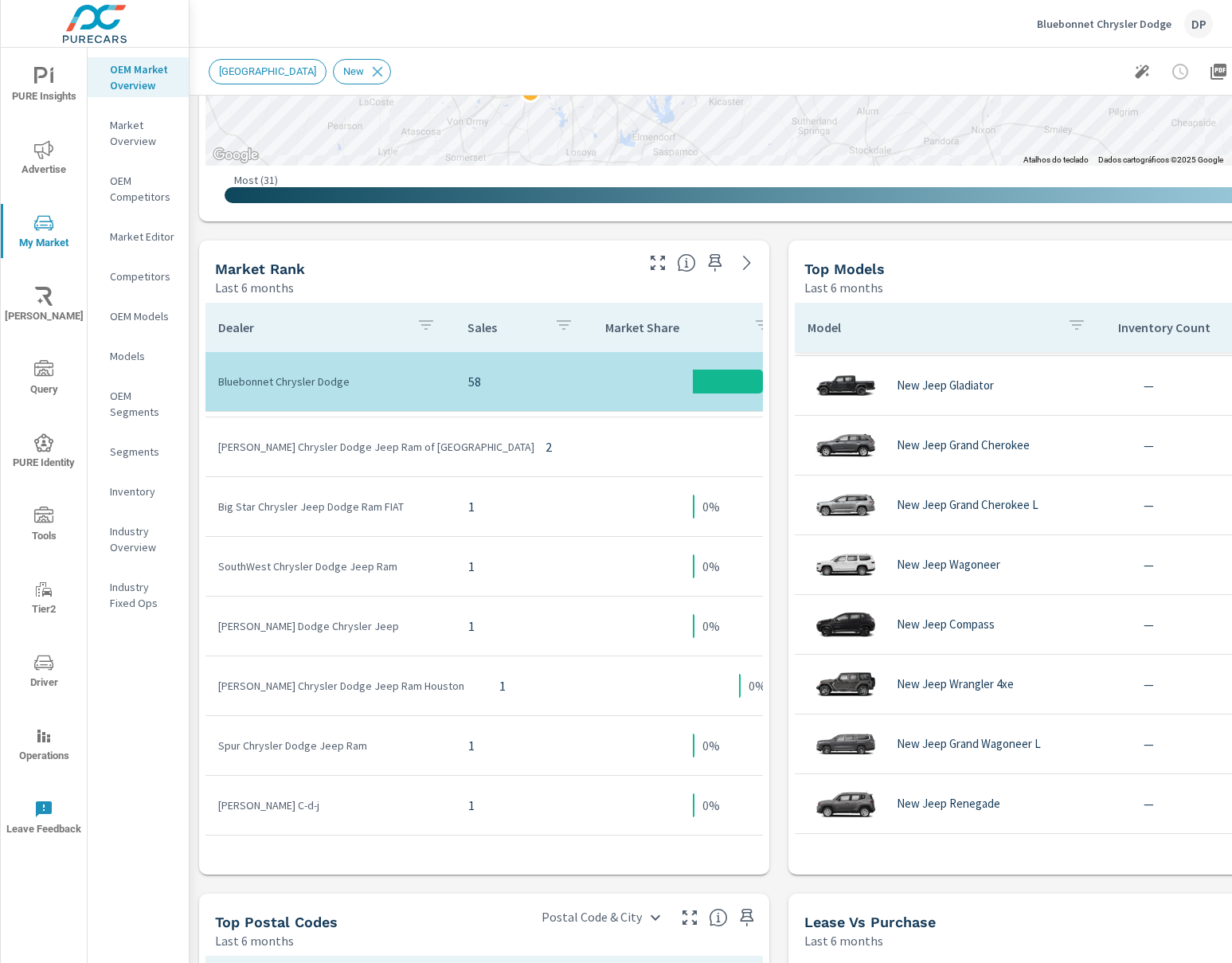
scroll to position [814, 0]
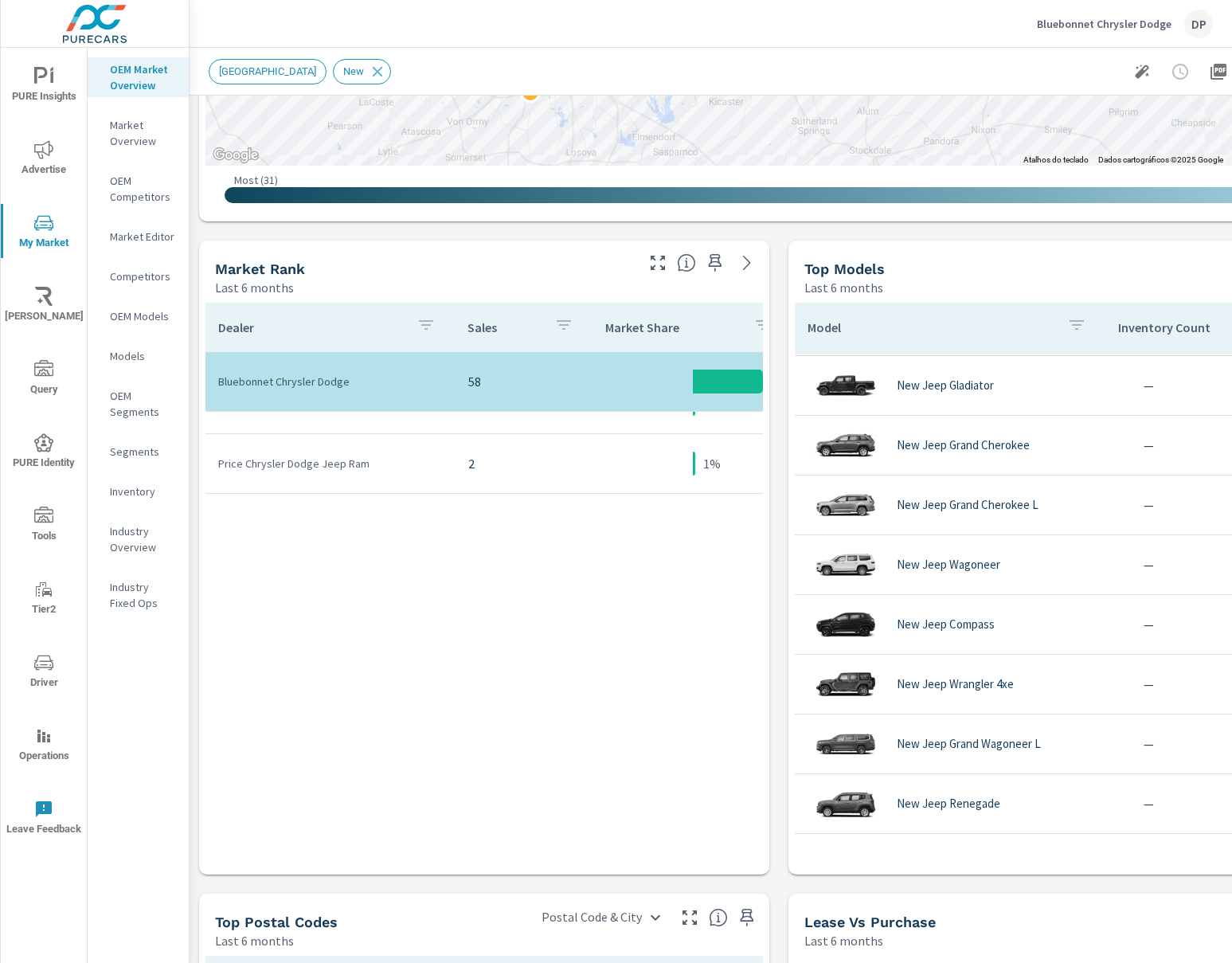
scroll to position [84, 0]
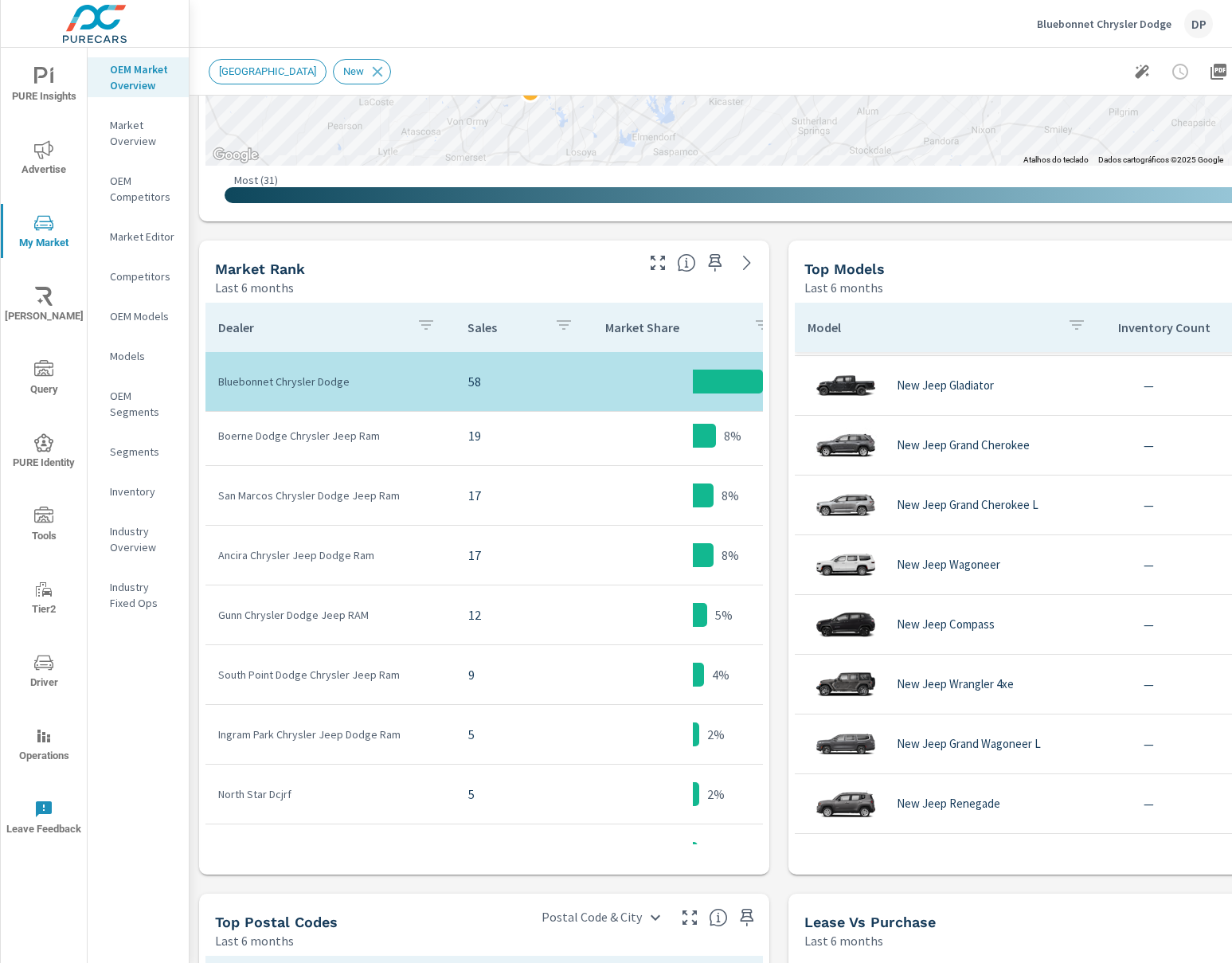
scroll to position [69, 0]
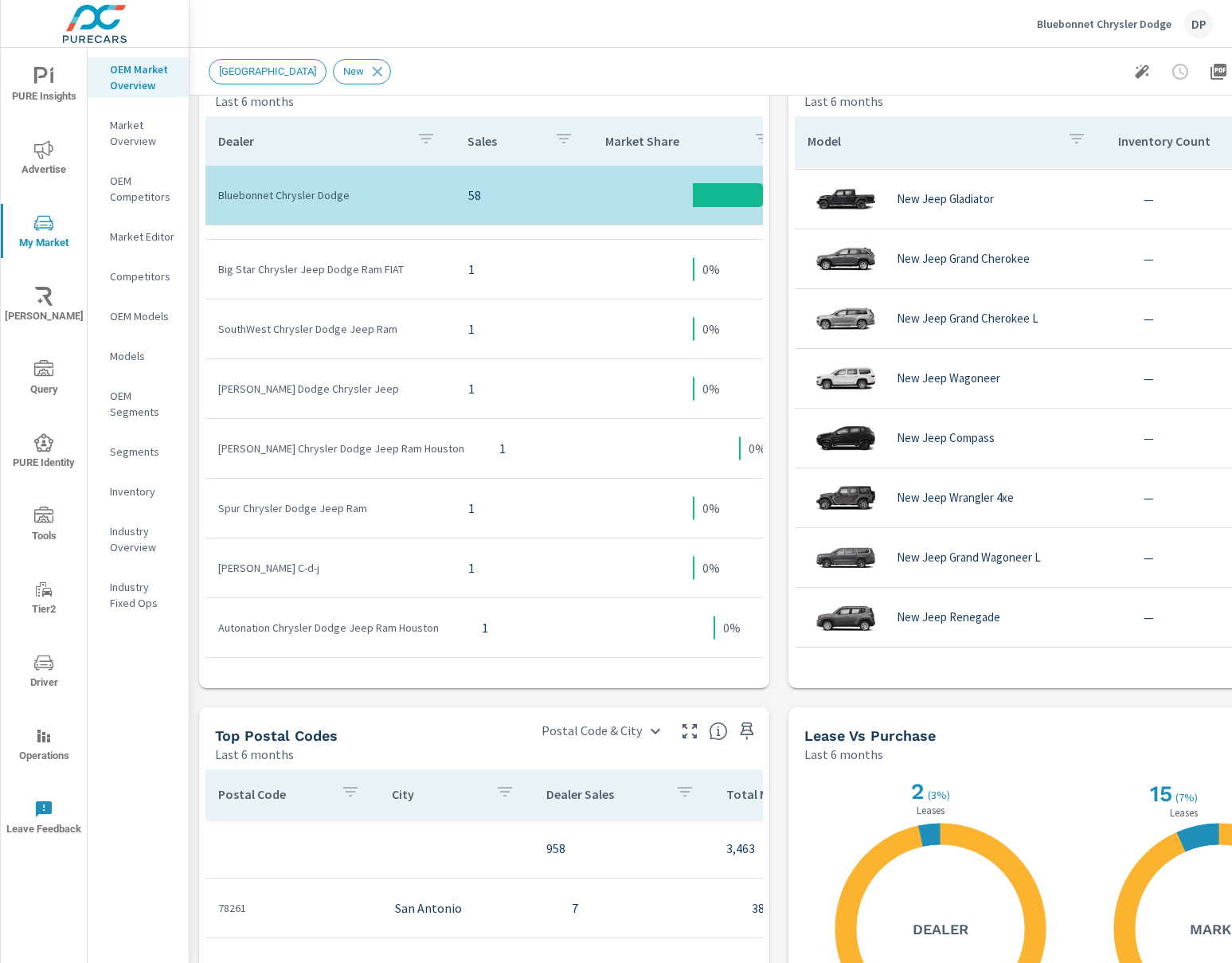
scroll to position [556, 0]
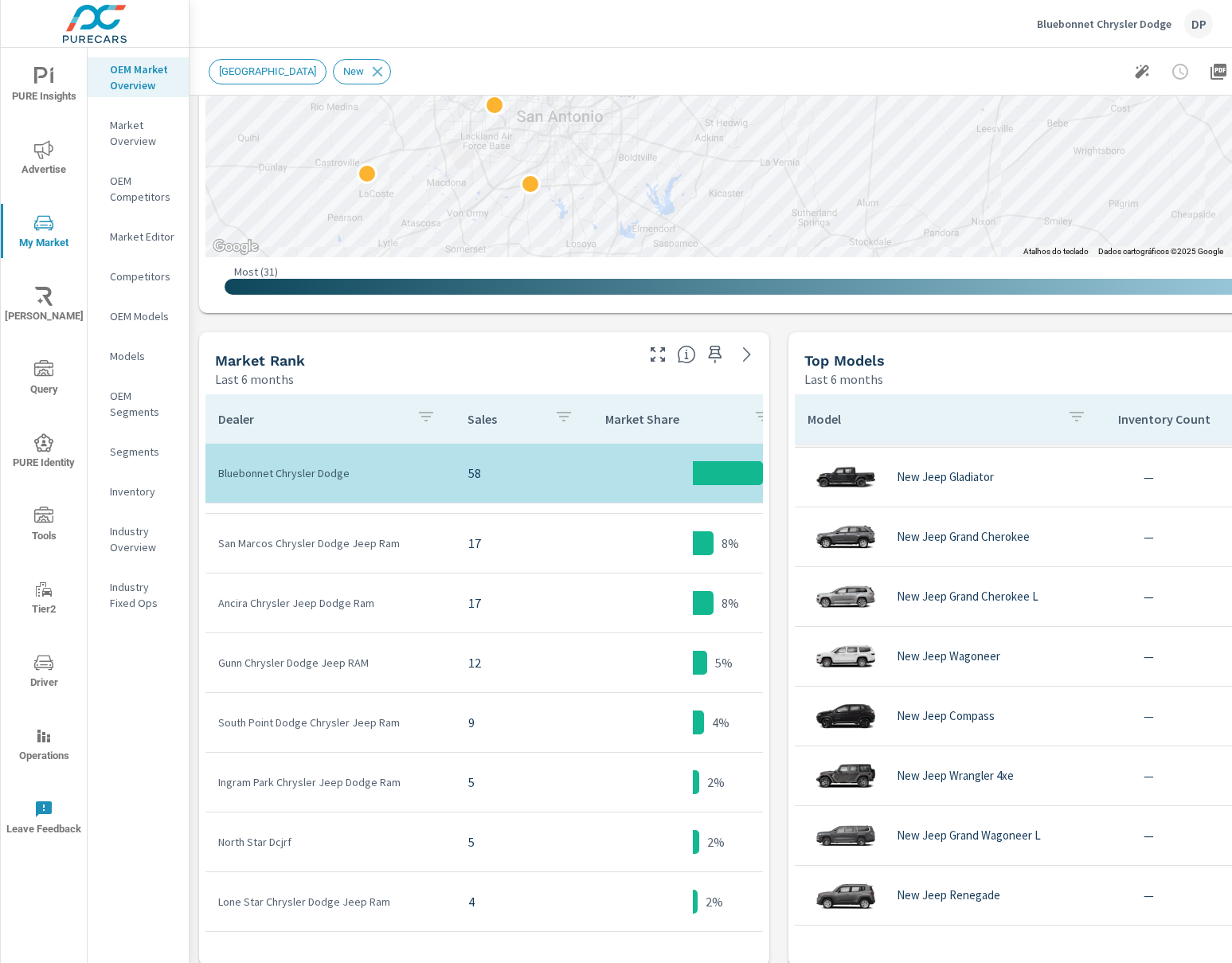
scroll to position [167, 0]
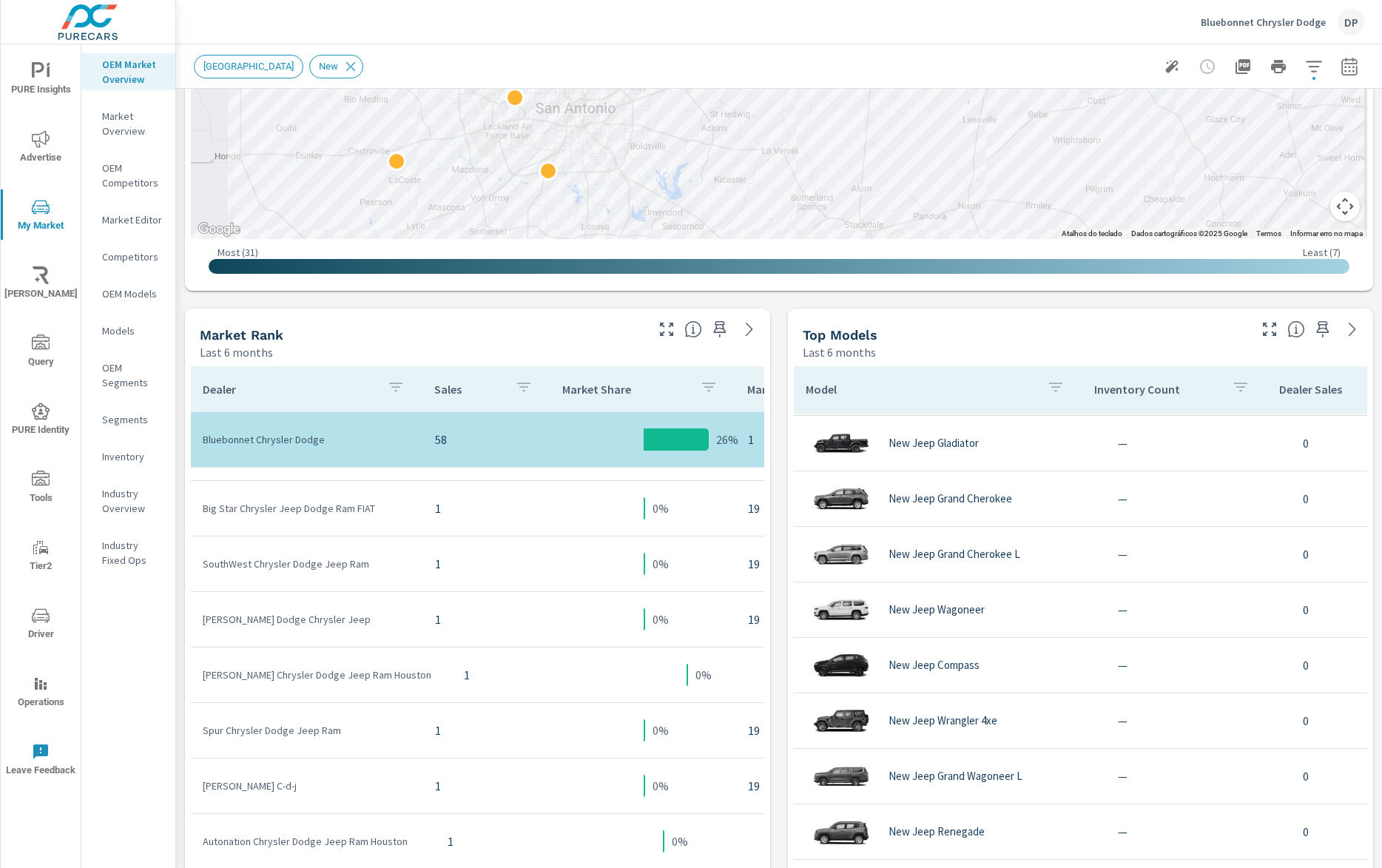
scroll to position [788, 0]
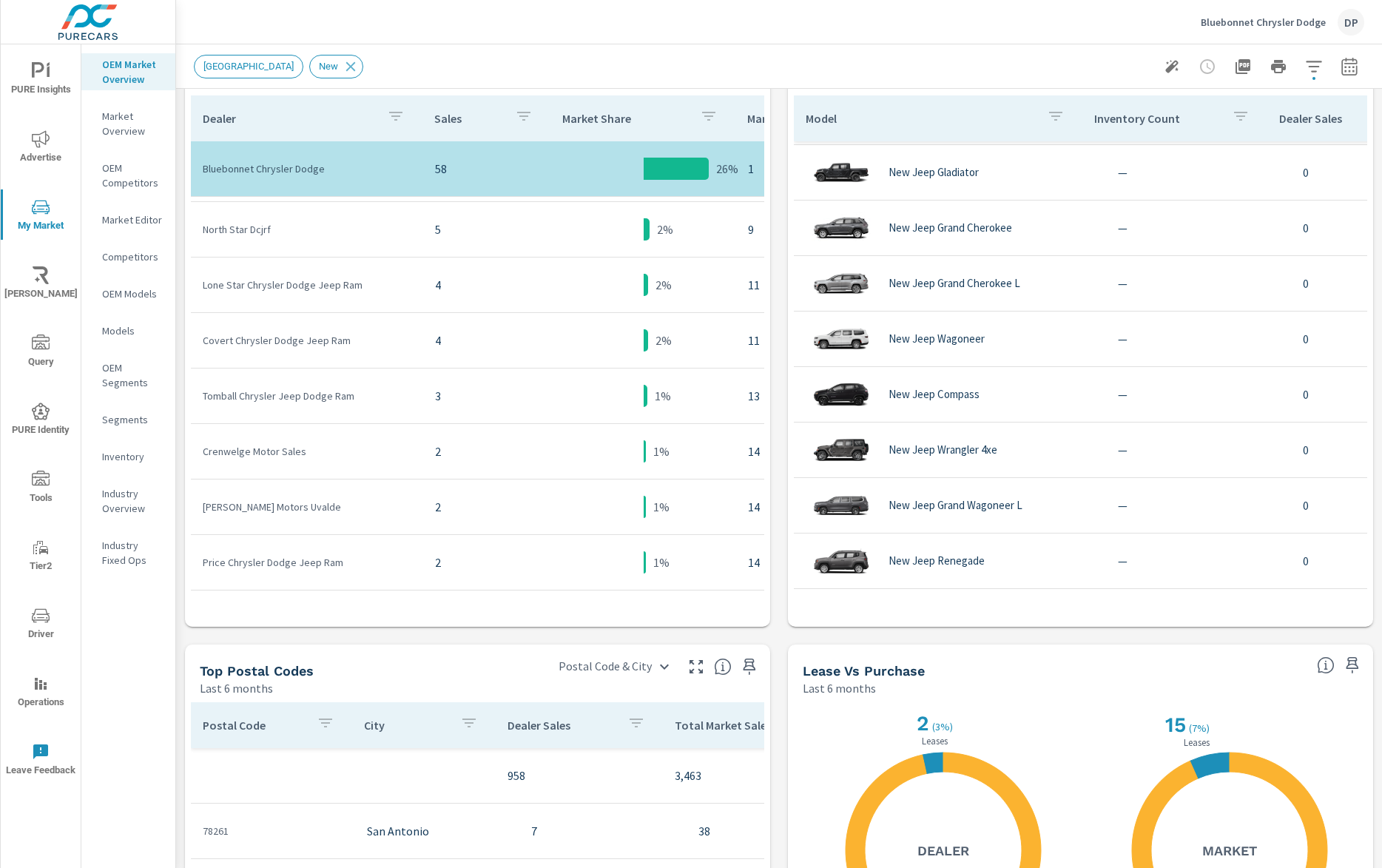
scroll to position [224, 0]
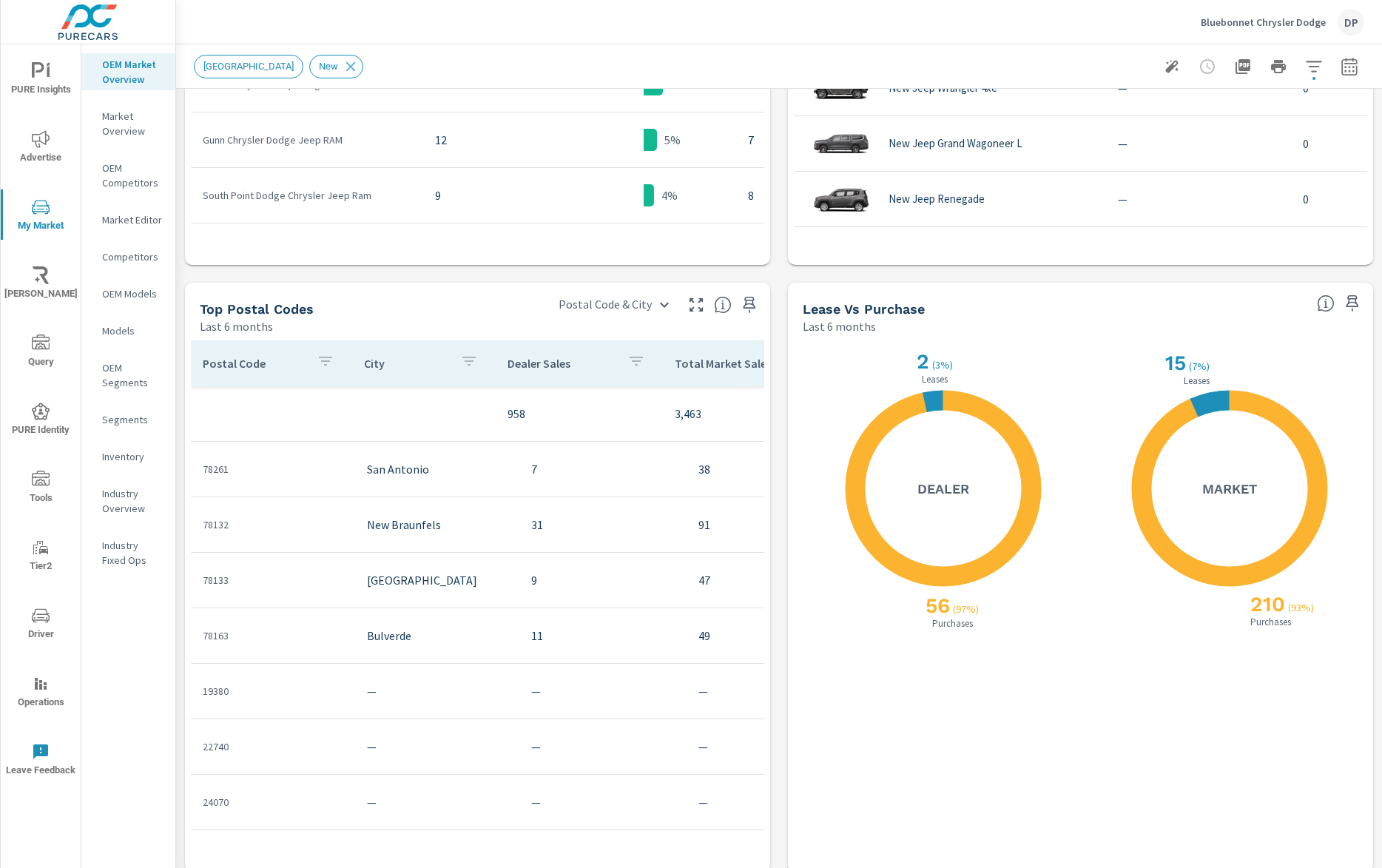
scroll to position [1162, 0]
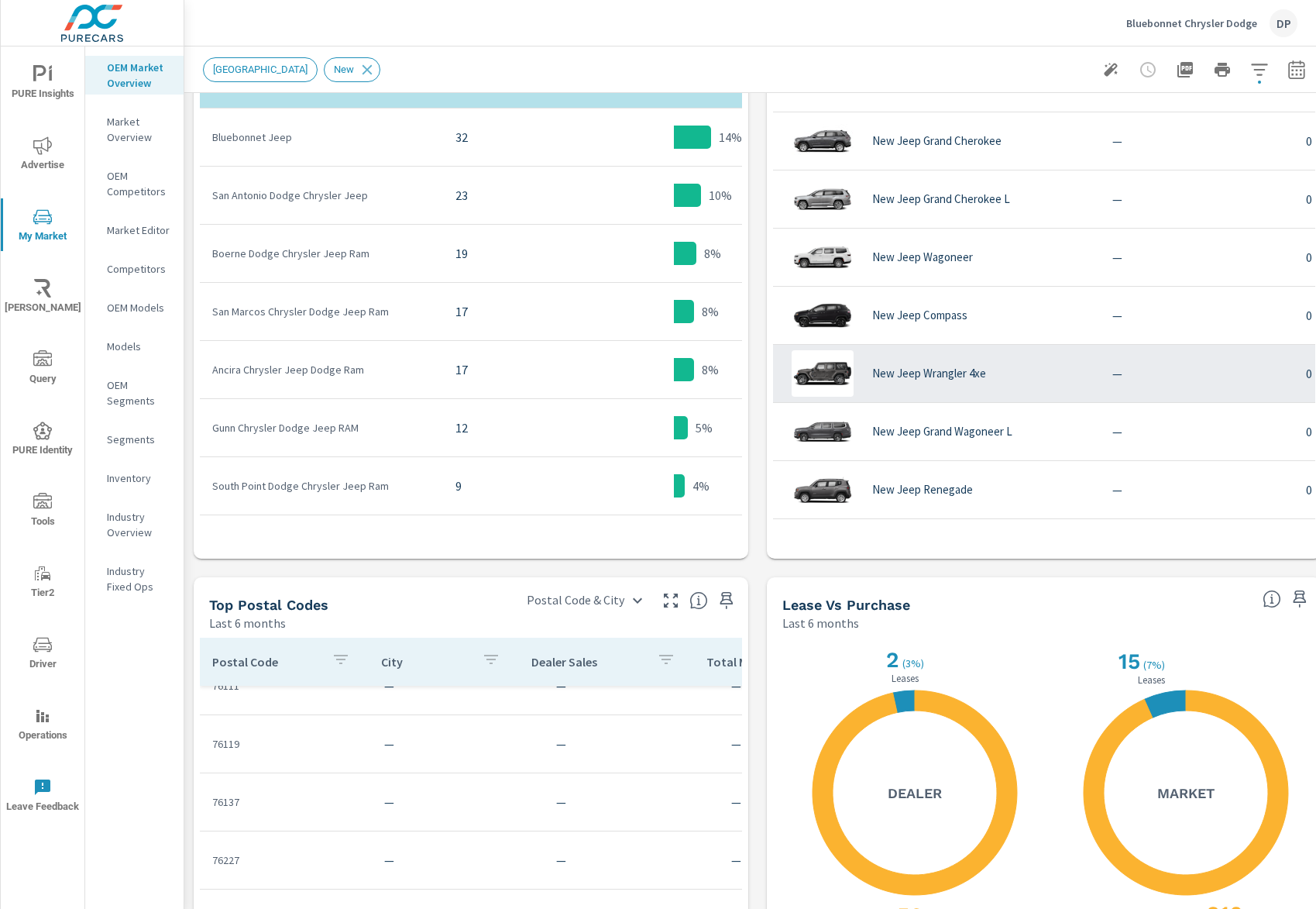
scroll to position [669, 0]
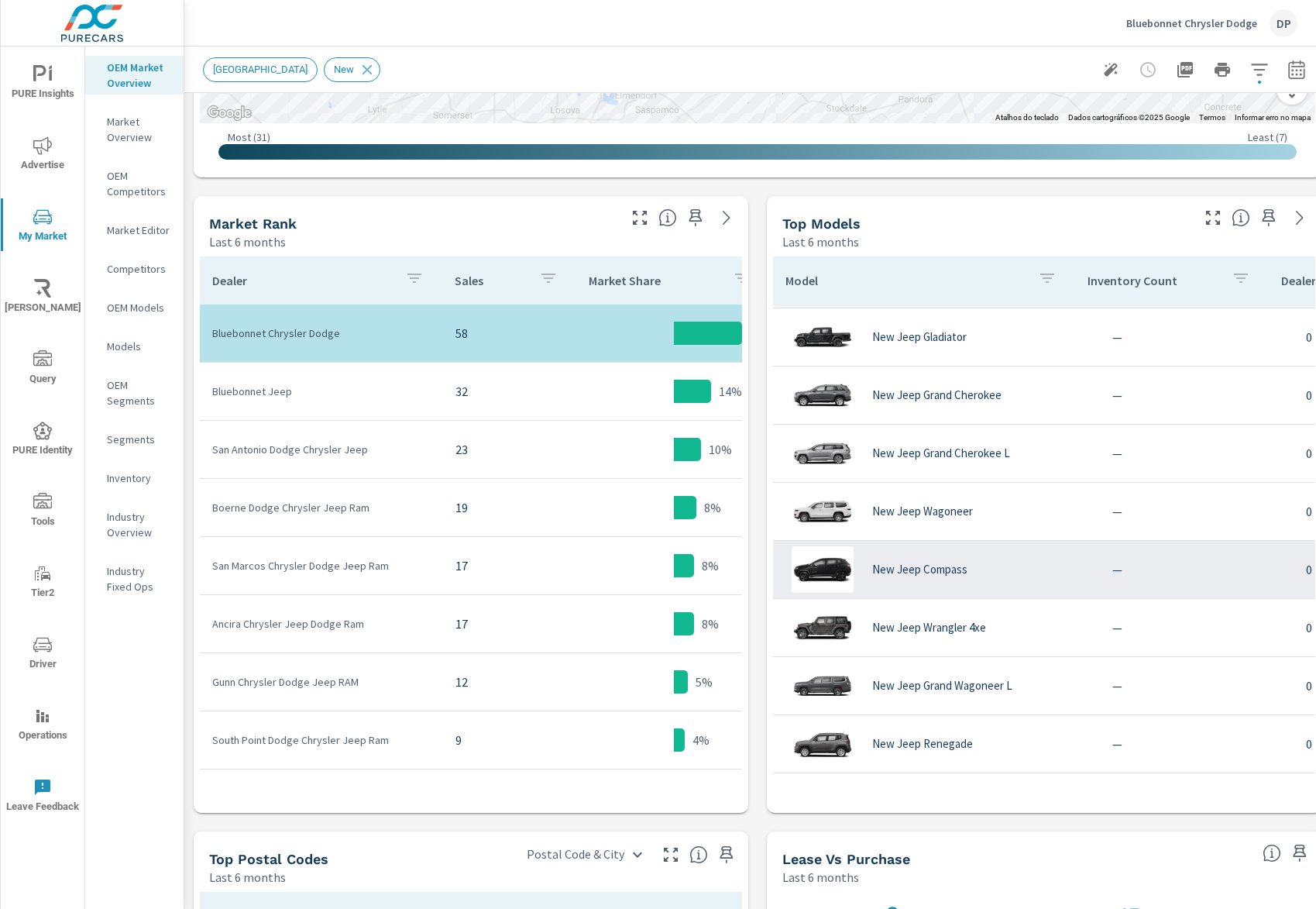
scroll to position [690, 0]
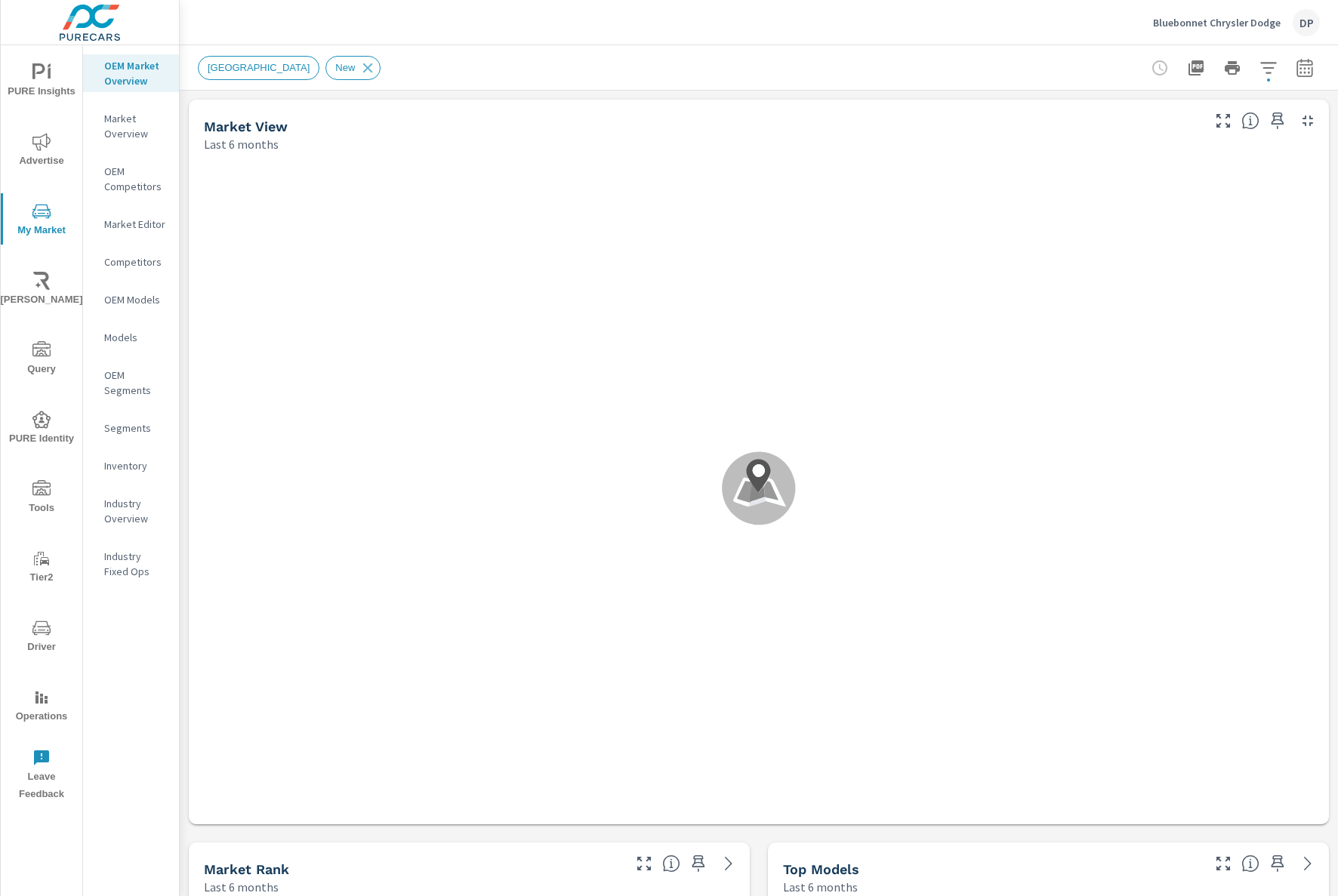
scroll to position [1076, 0]
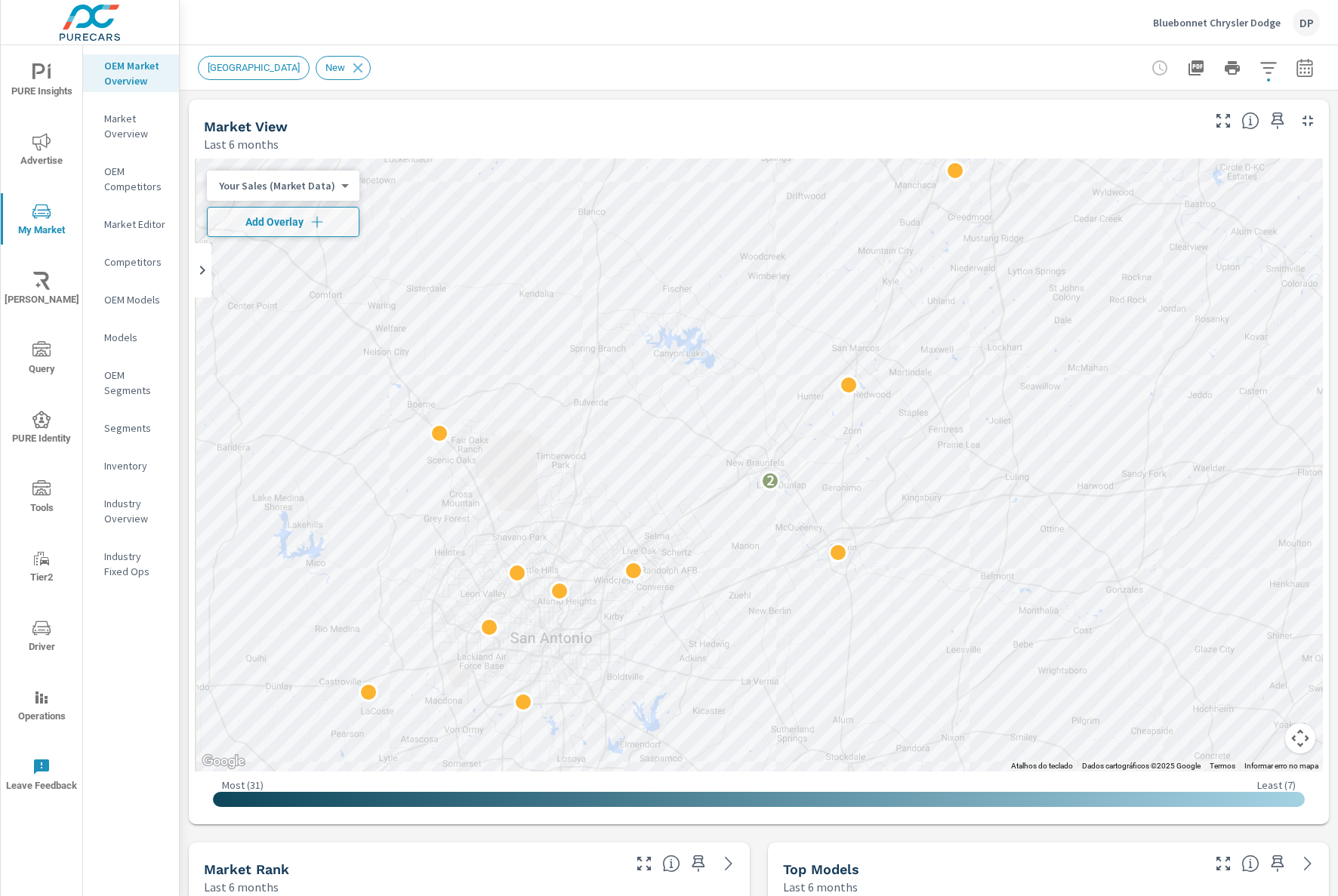
scroll to position [1076, 0]
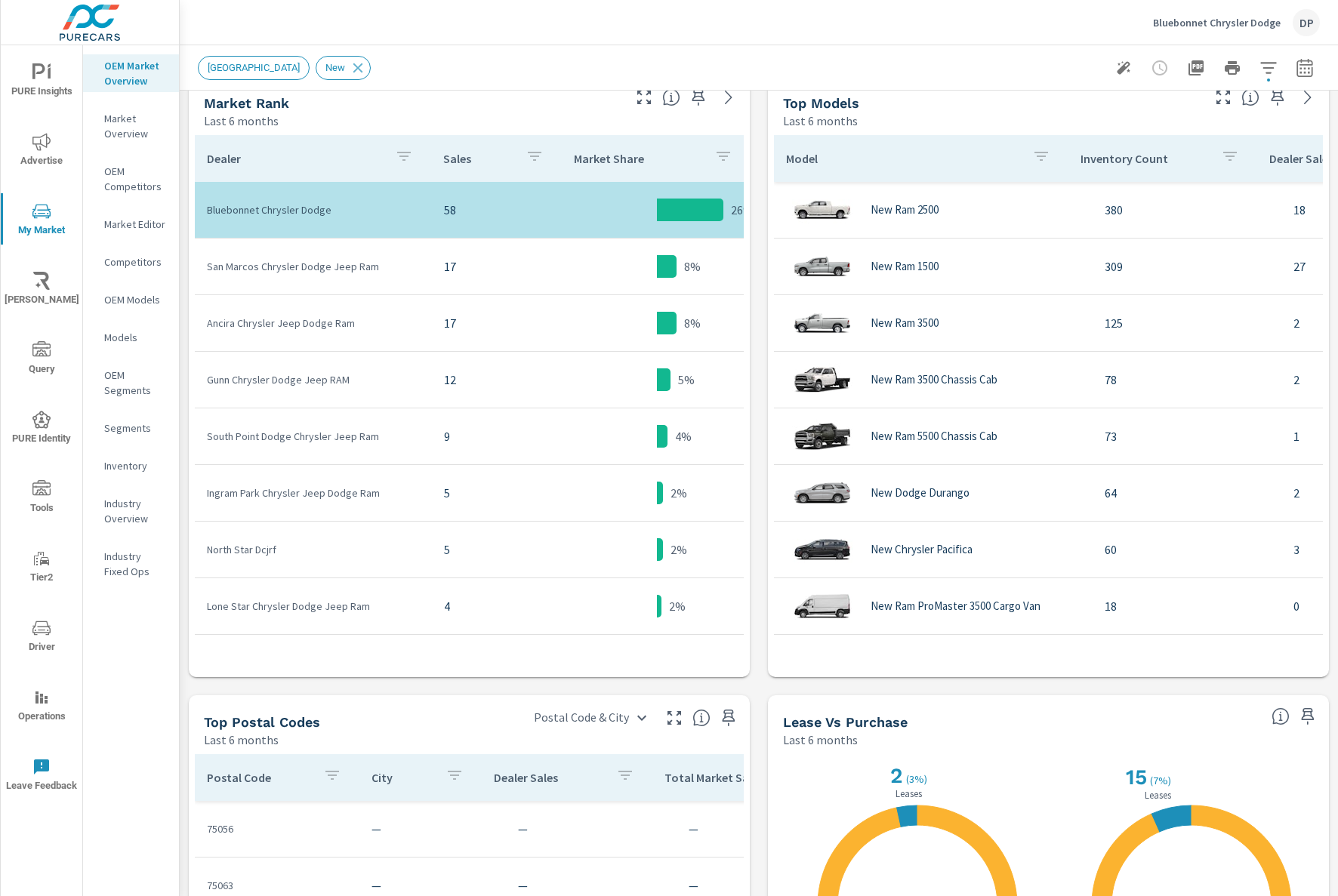
scroll to position [812, 0]
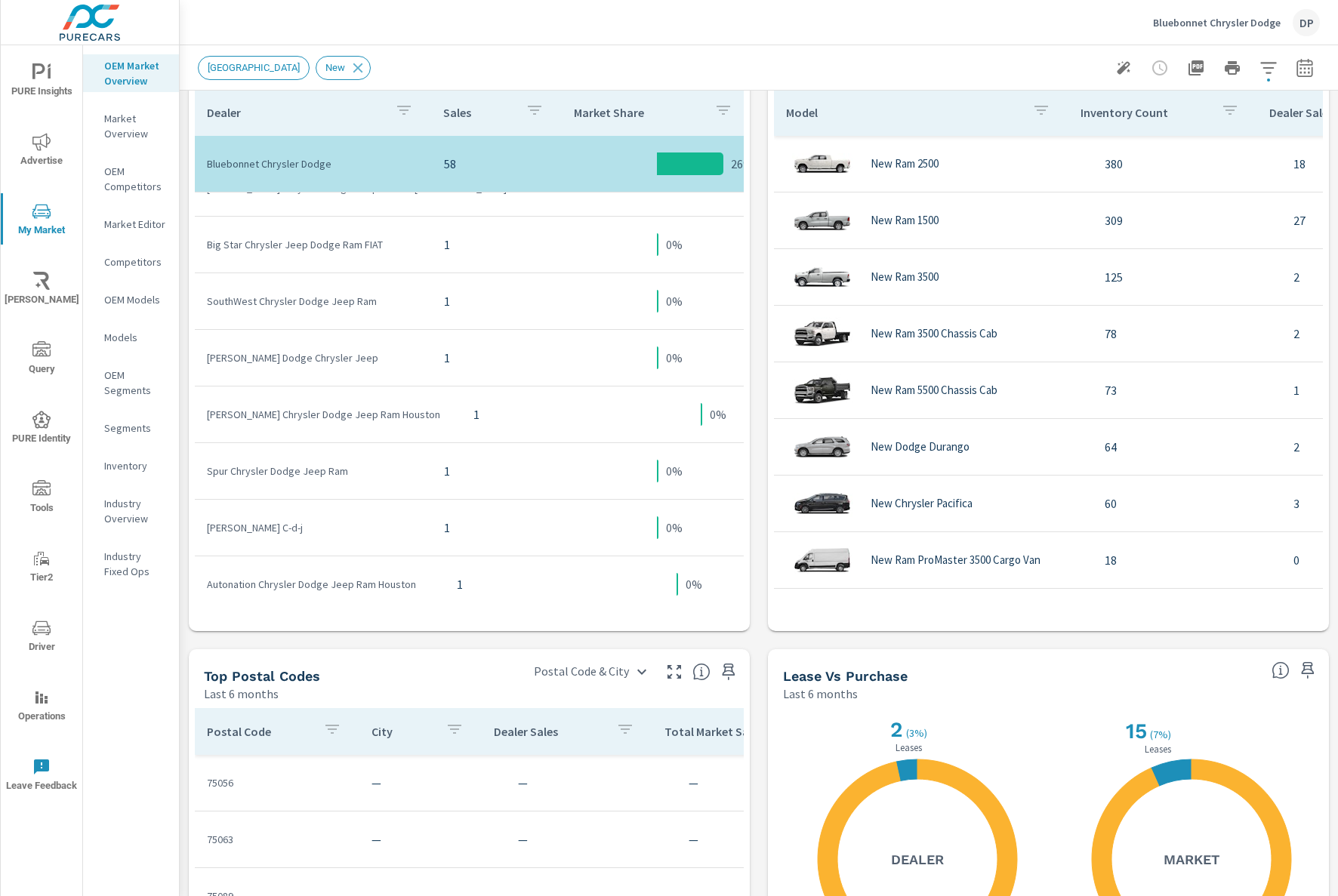
scroll to position [662, 0]
